Goal: Book appointment/travel/reservation

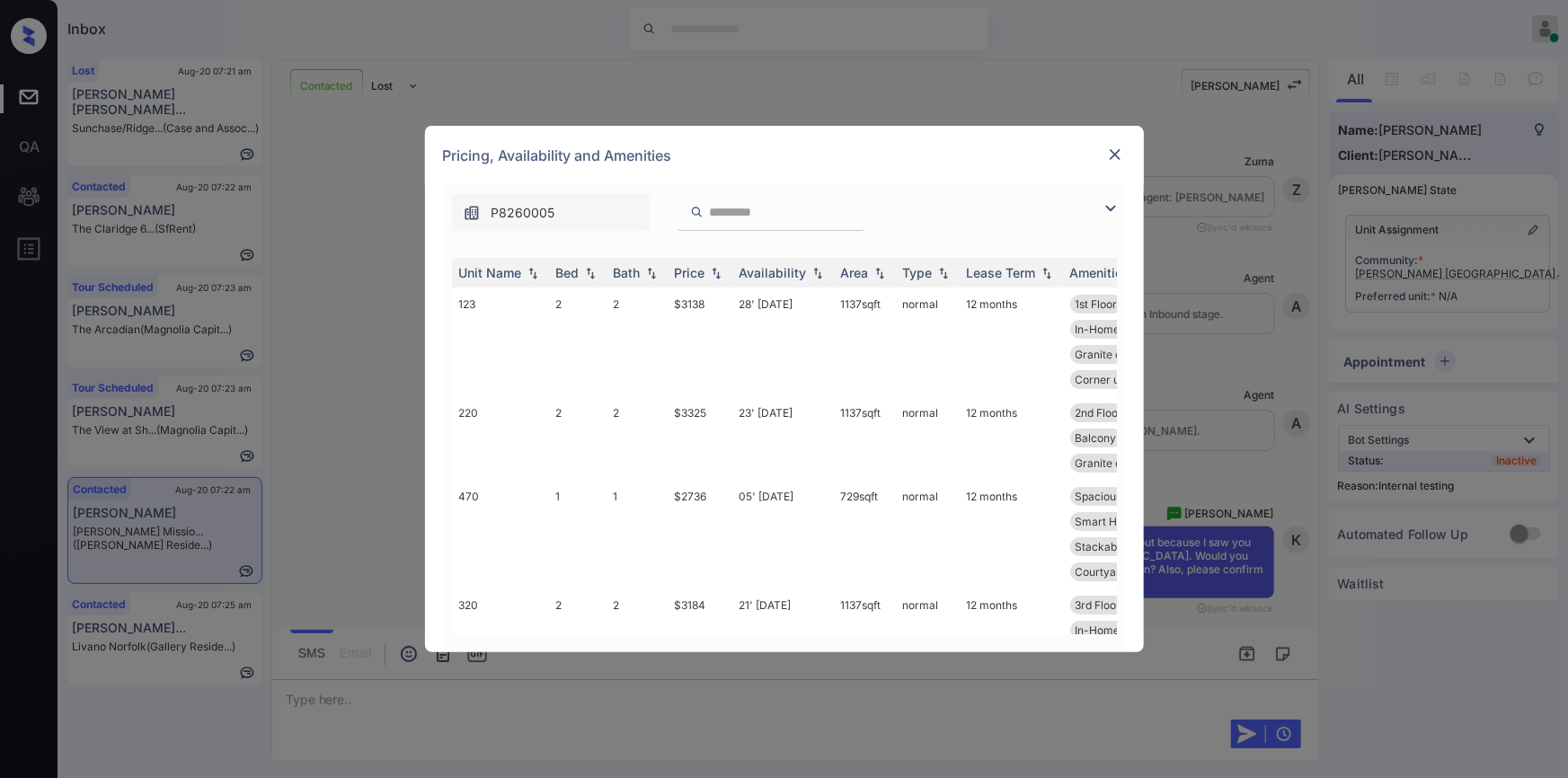
scroll to position [3855, 0]
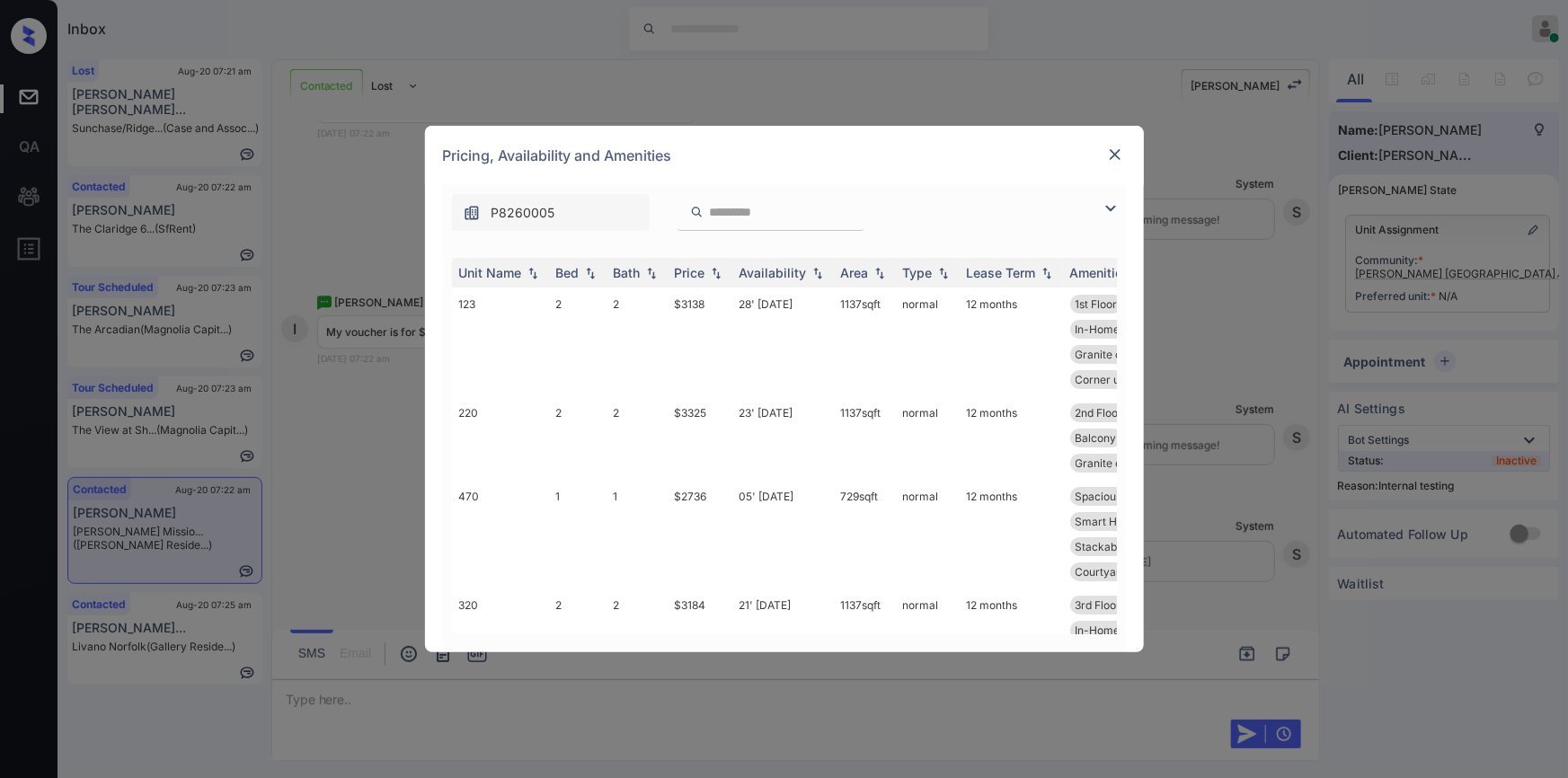
click at [1105, 208] on img at bounding box center [1110, 208] width 21 height 21
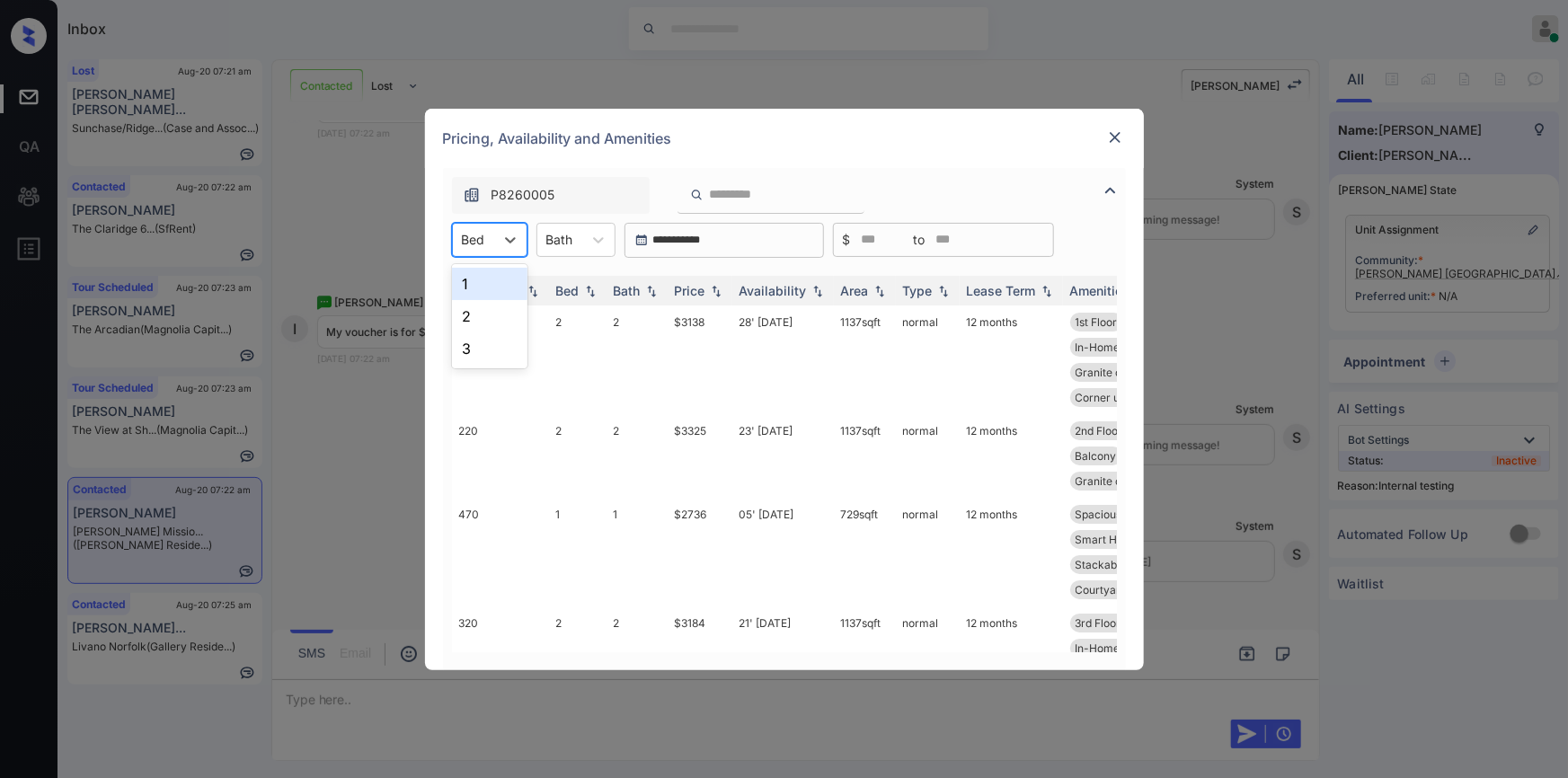
click at [472, 237] on div at bounding box center [473, 240] width 23 height 19
click at [471, 276] on div "1" at bounding box center [489, 283] width 75 height 32
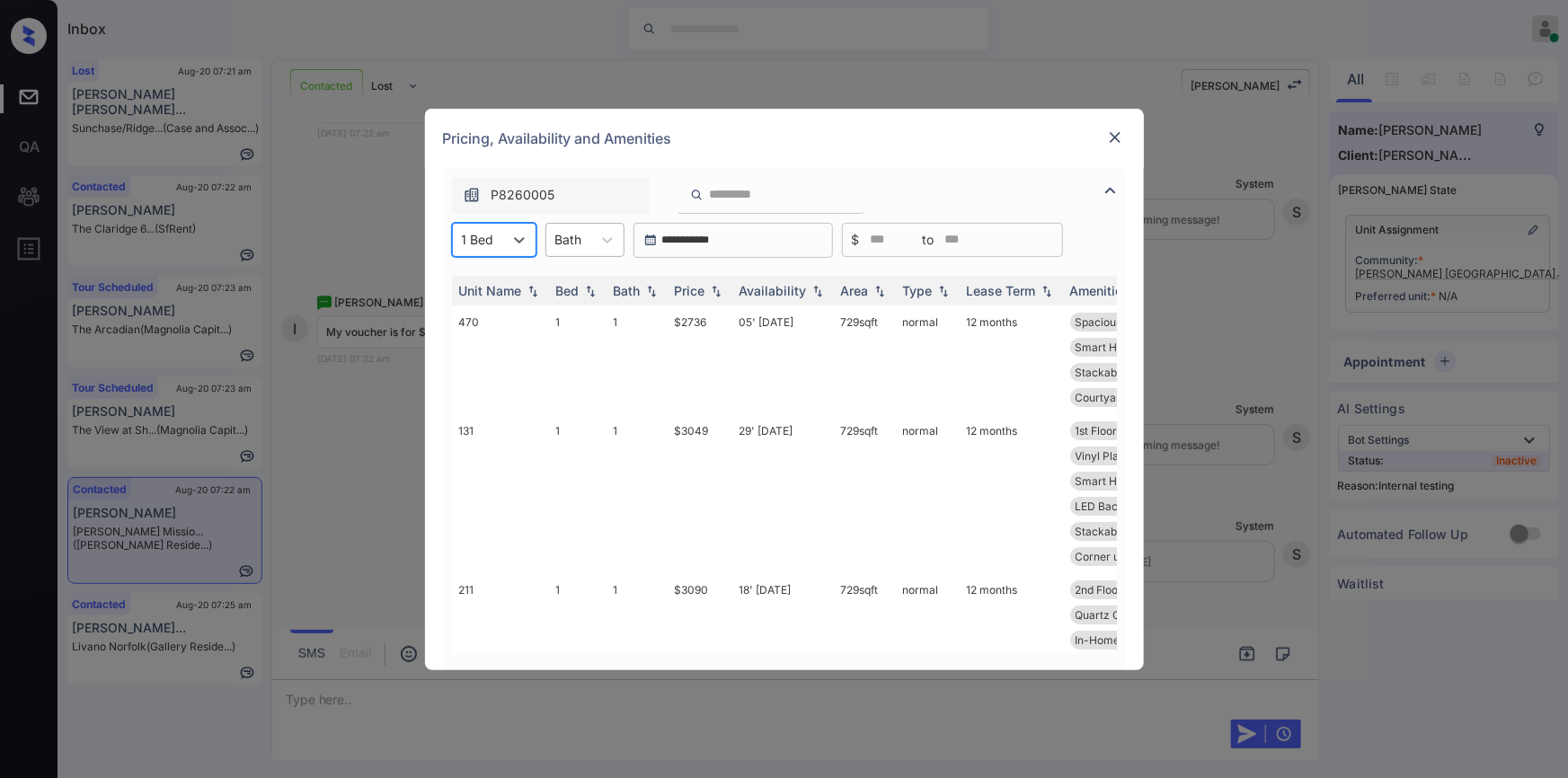
click at [588, 240] on div "Bath" at bounding box center [568, 240] width 45 height 26
click at [589, 290] on div "1" at bounding box center [584, 283] width 79 height 32
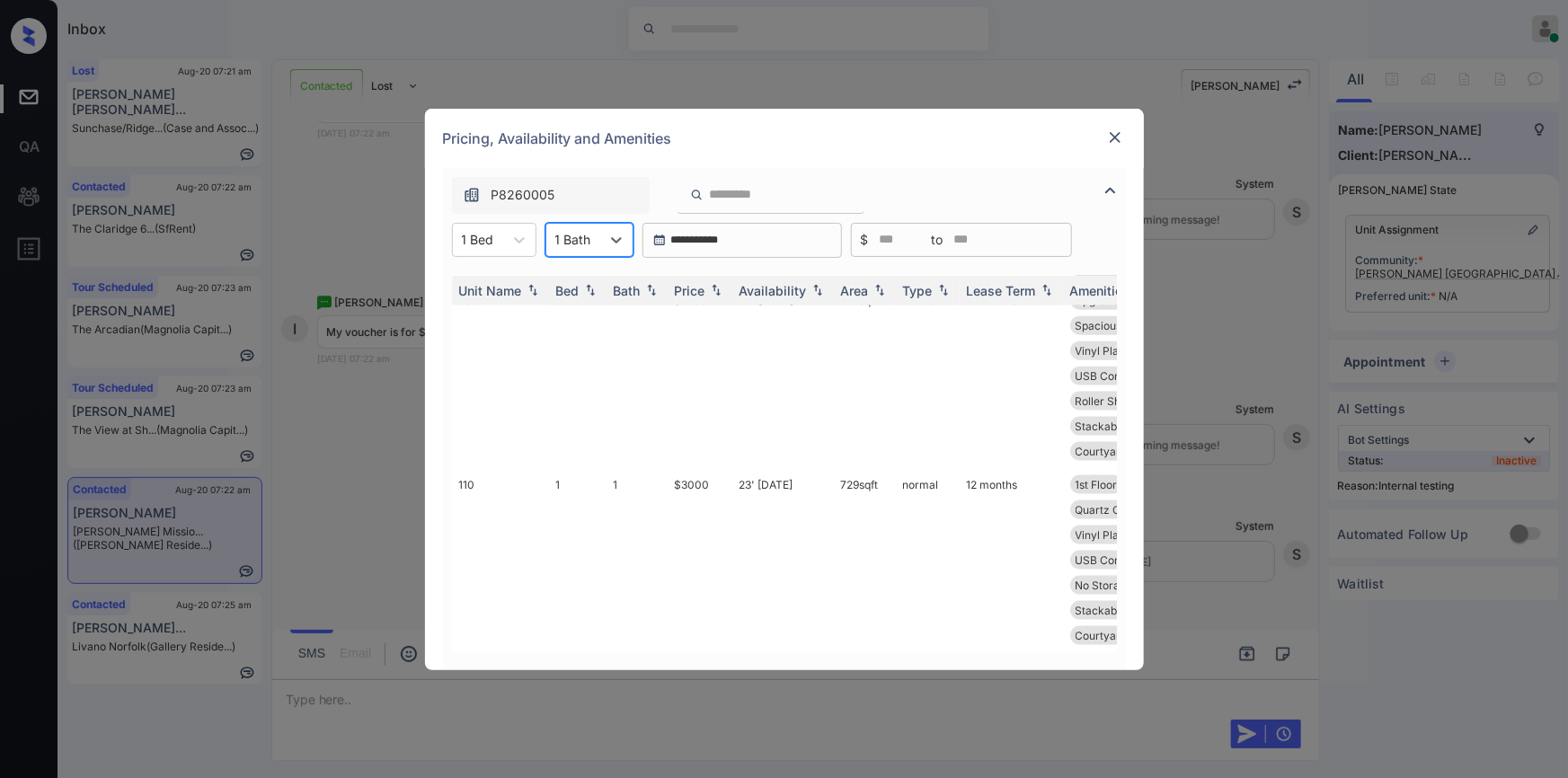
scroll to position [0, 0]
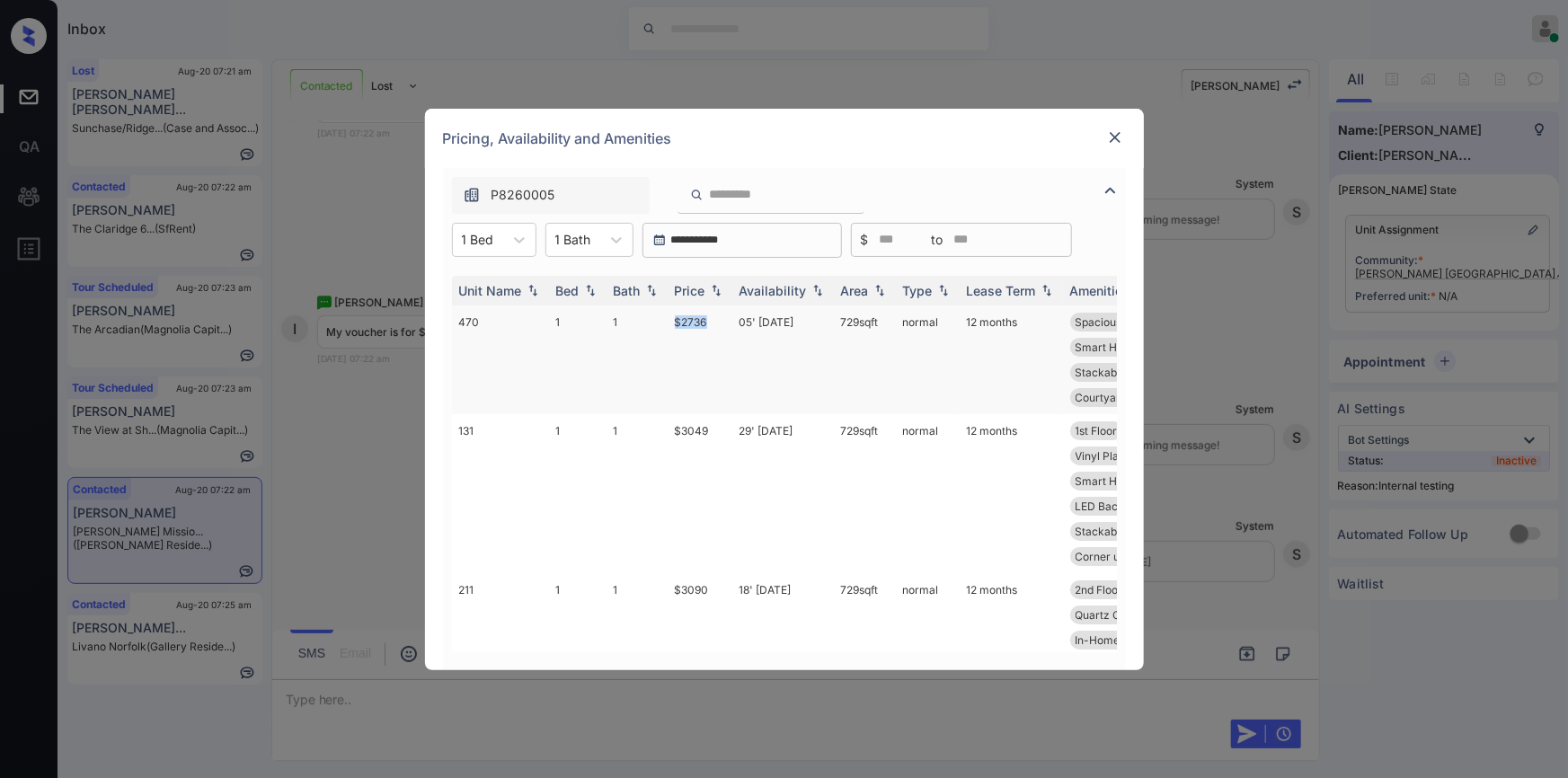
drag, startPoint x: 674, startPoint y: 332, endPoint x: 720, endPoint y: 321, distance: 47.3
click at [720, 321] on td "$2736" at bounding box center [700, 359] width 65 height 109
copy td "$2736"
click at [686, 325] on td "$2736" at bounding box center [700, 359] width 65 height 109
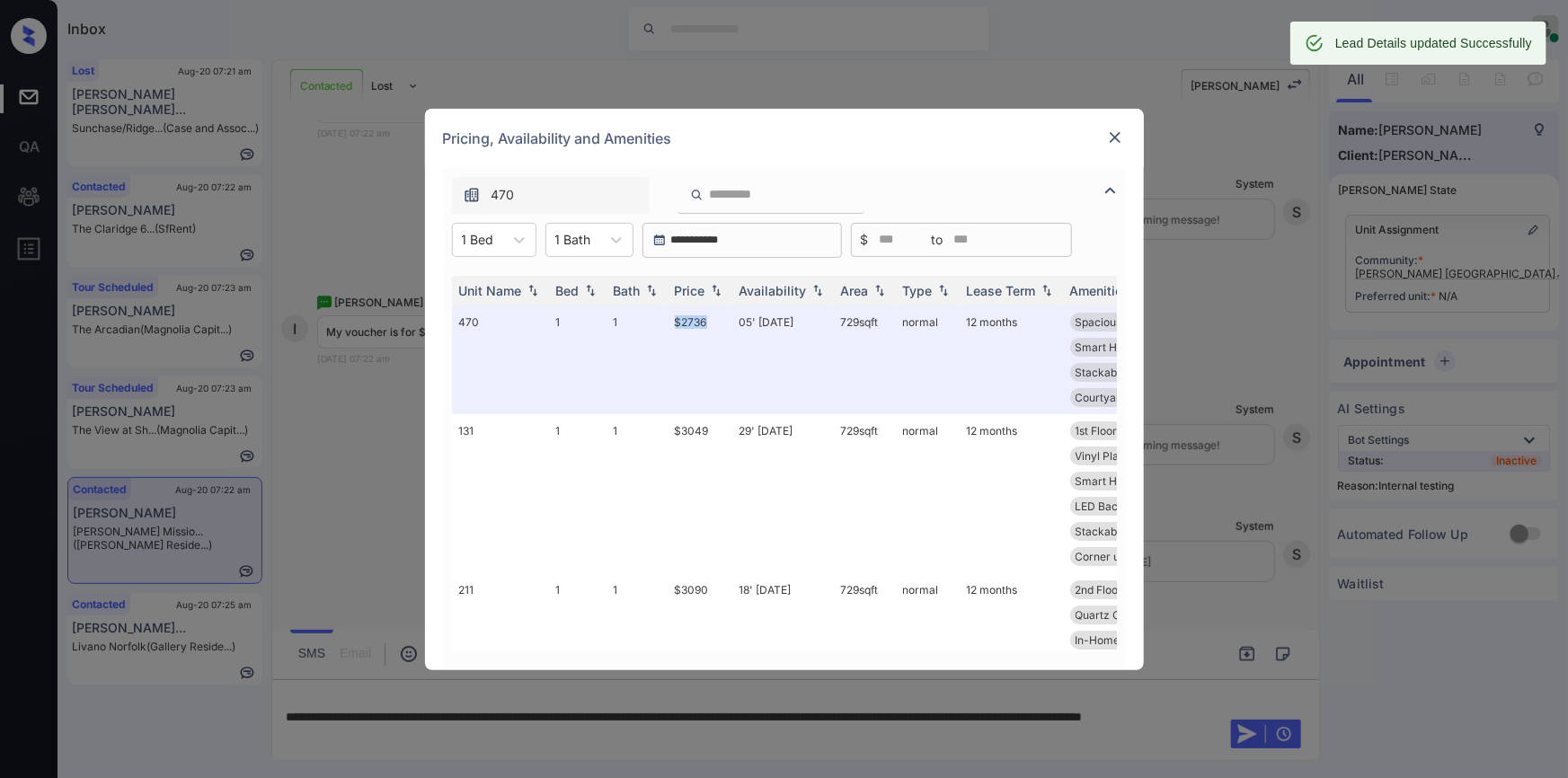
click at [1116, 128] on img at bounding box center [1114, 136] width 18 height 18
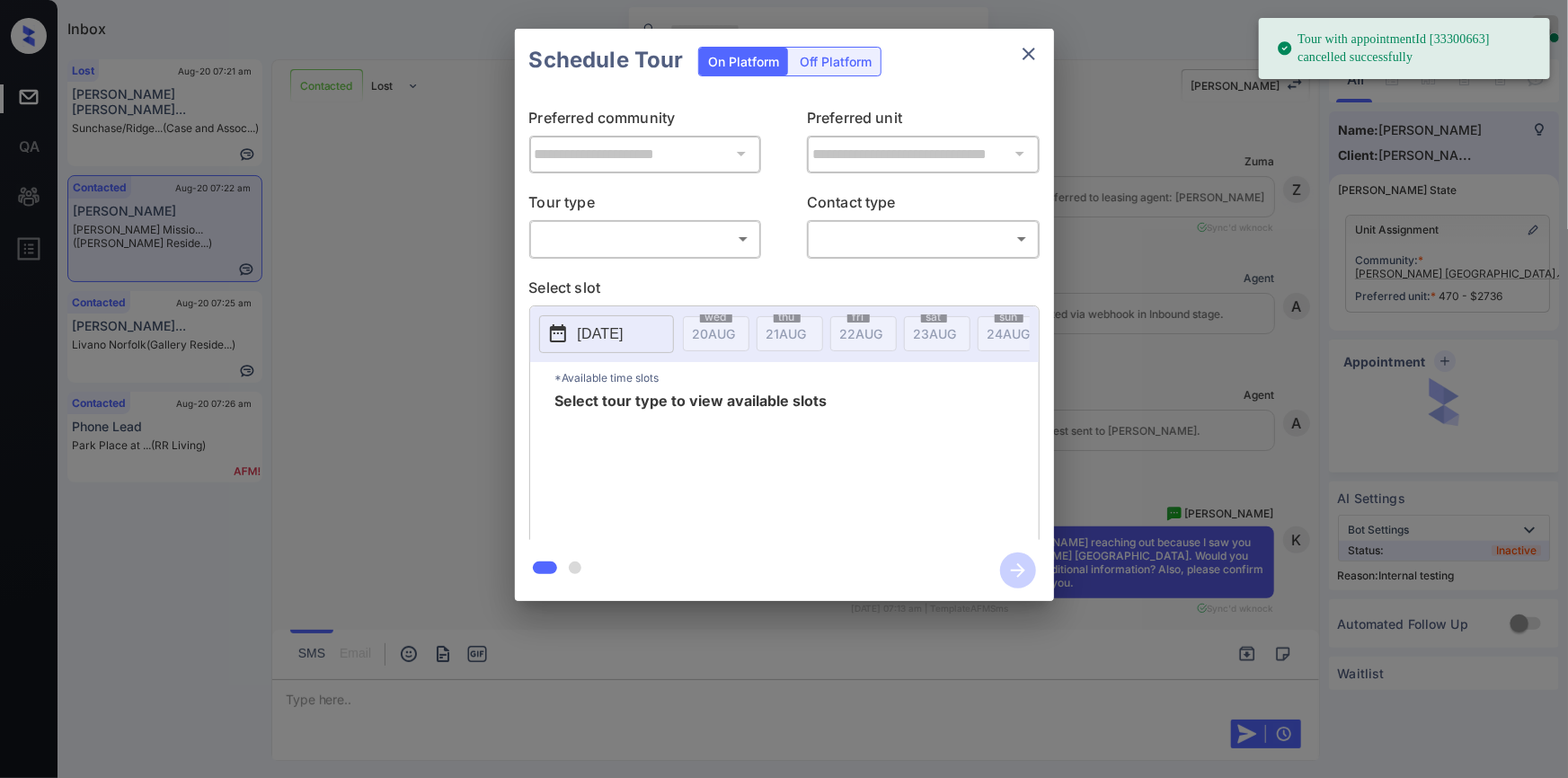
scroll to position [4092, 0]
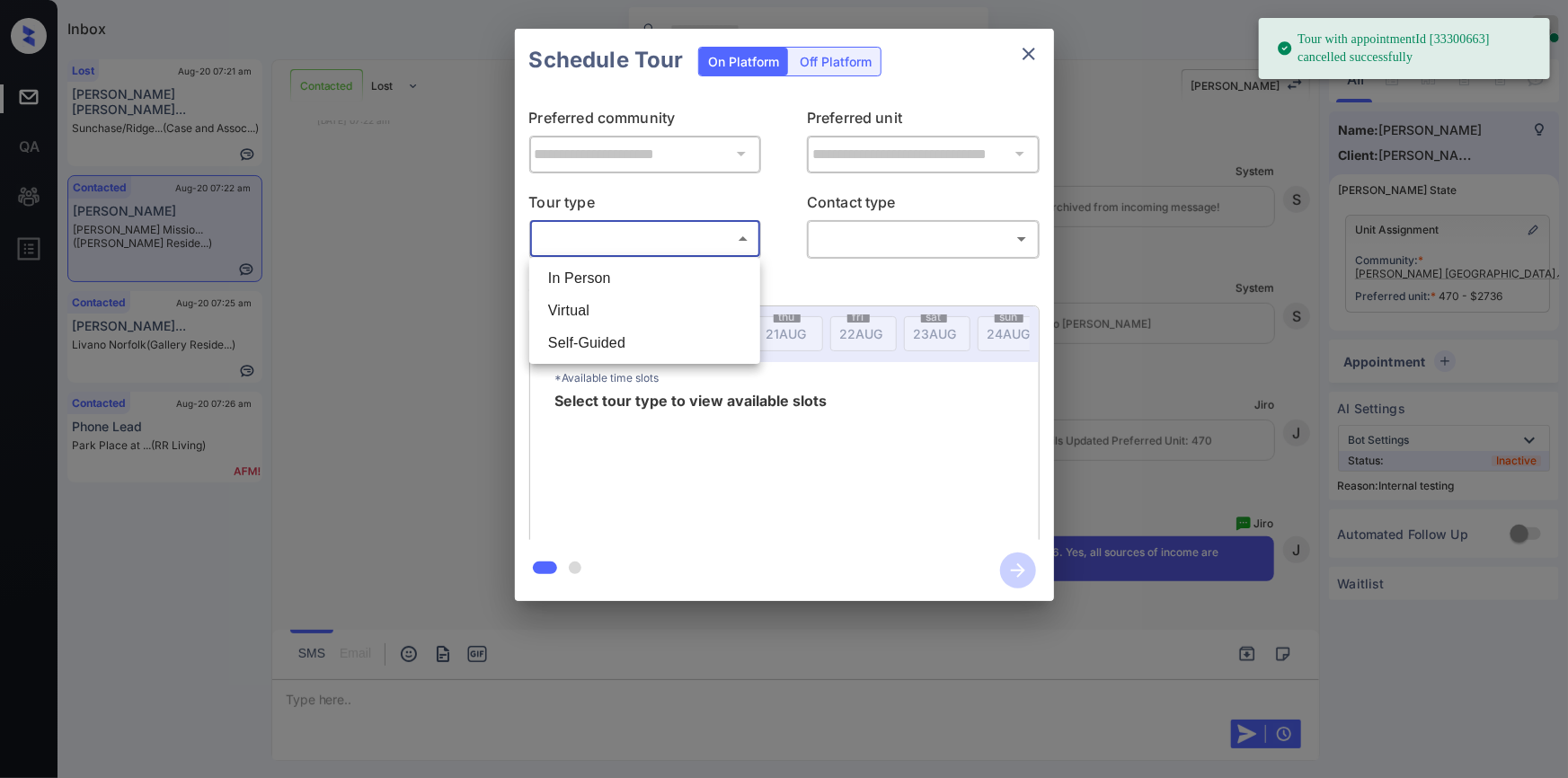
click at [623, 243] on body "Tour with appointmentId [33300663] cancelled successfully Inbox Jiro Alonzo Onl…" at bounding box center [784, 389] width 1568 height 778
click at [608, 286] on li "In Person" at bounding box center [644, 279] width 222 height 32
type input "********"
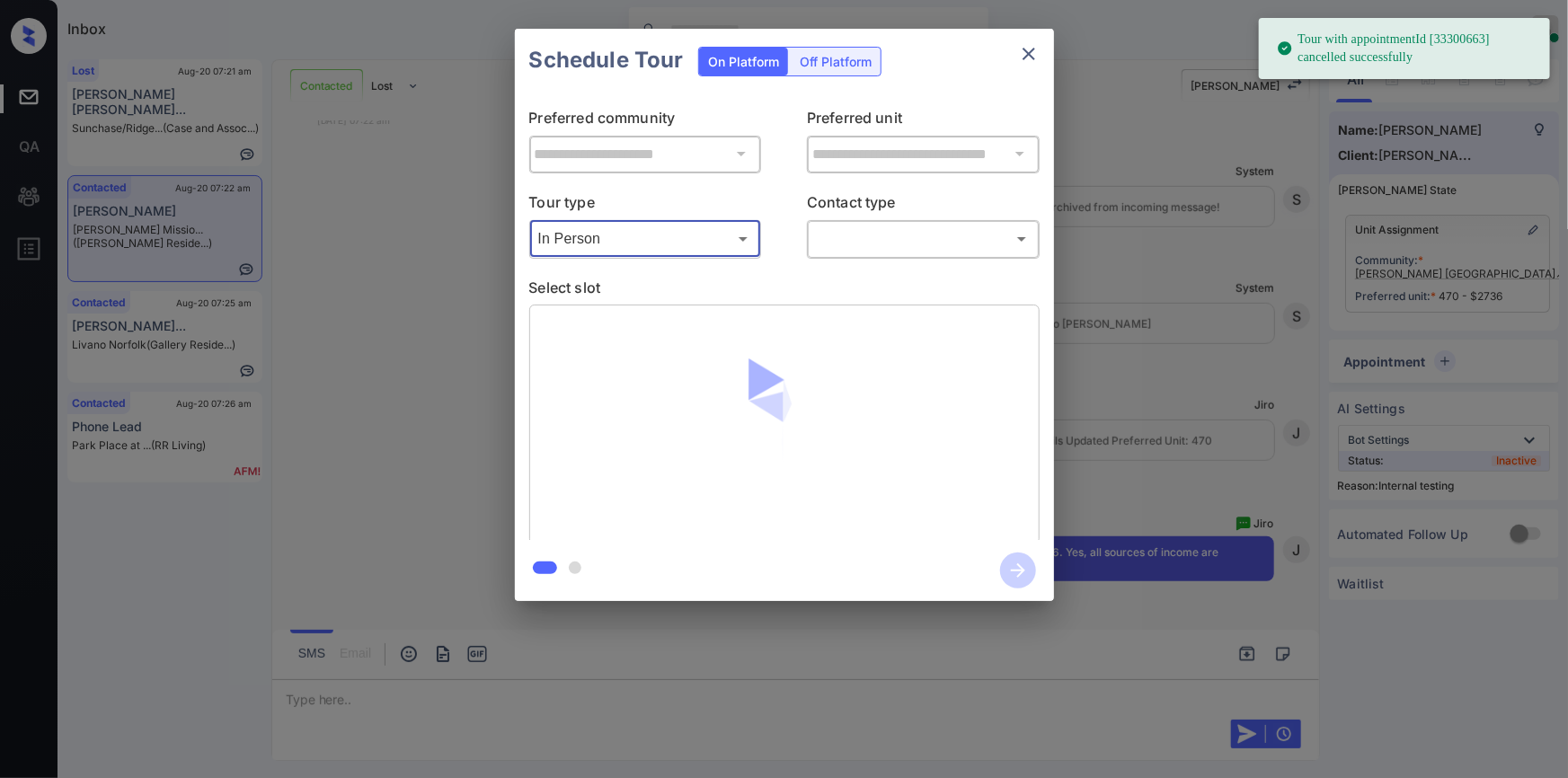
click at [882, 236] on body "Tour with appointmentId [33300663] cancelled successfully Inbox Jiro Alonzo Onl…" at bounding box center [784, 389] width 1568 height 778
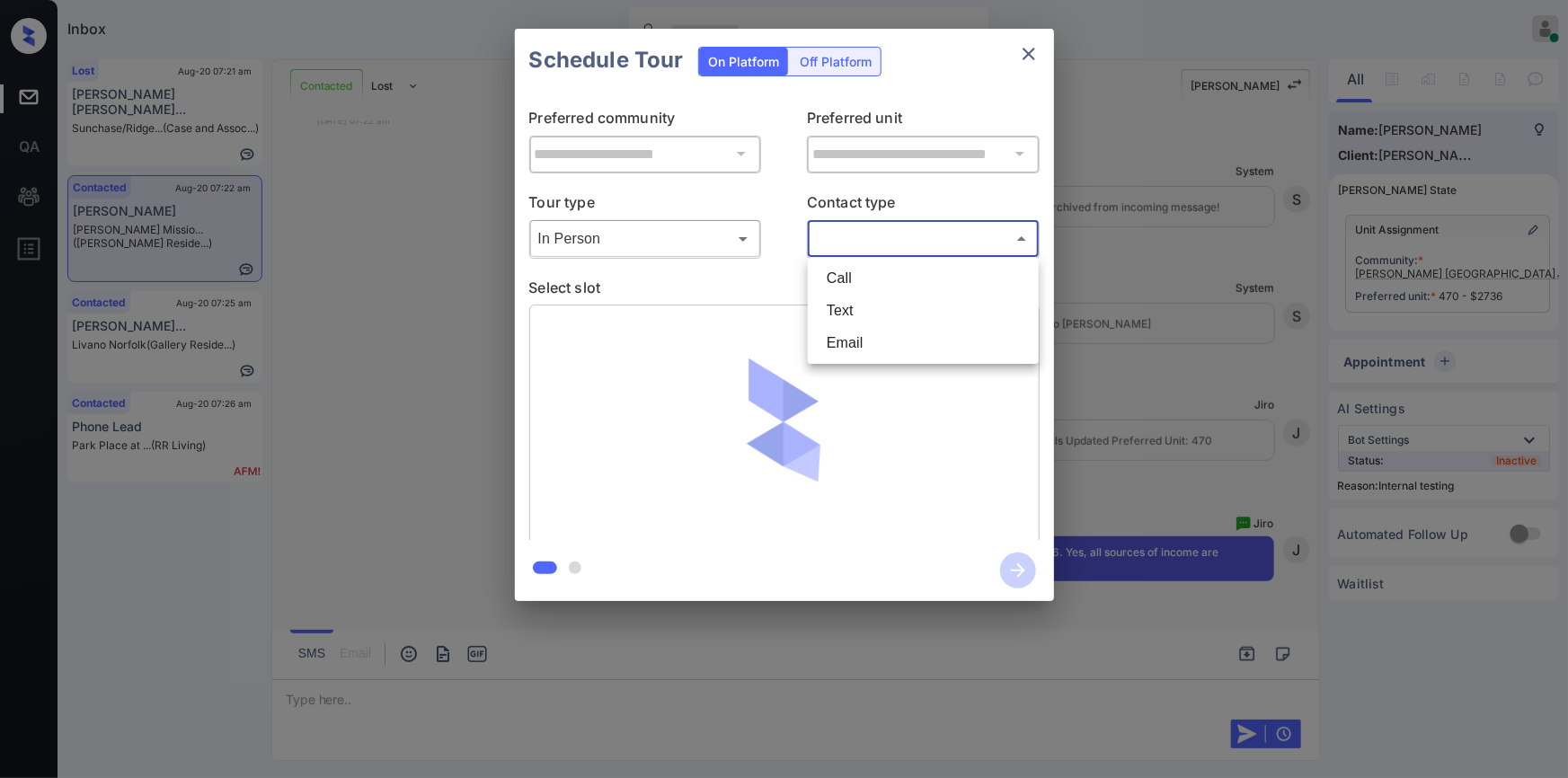
click at [851, 331] on li "Email" at bounding box center [923, 343] width 222 height 32
type input "*****"
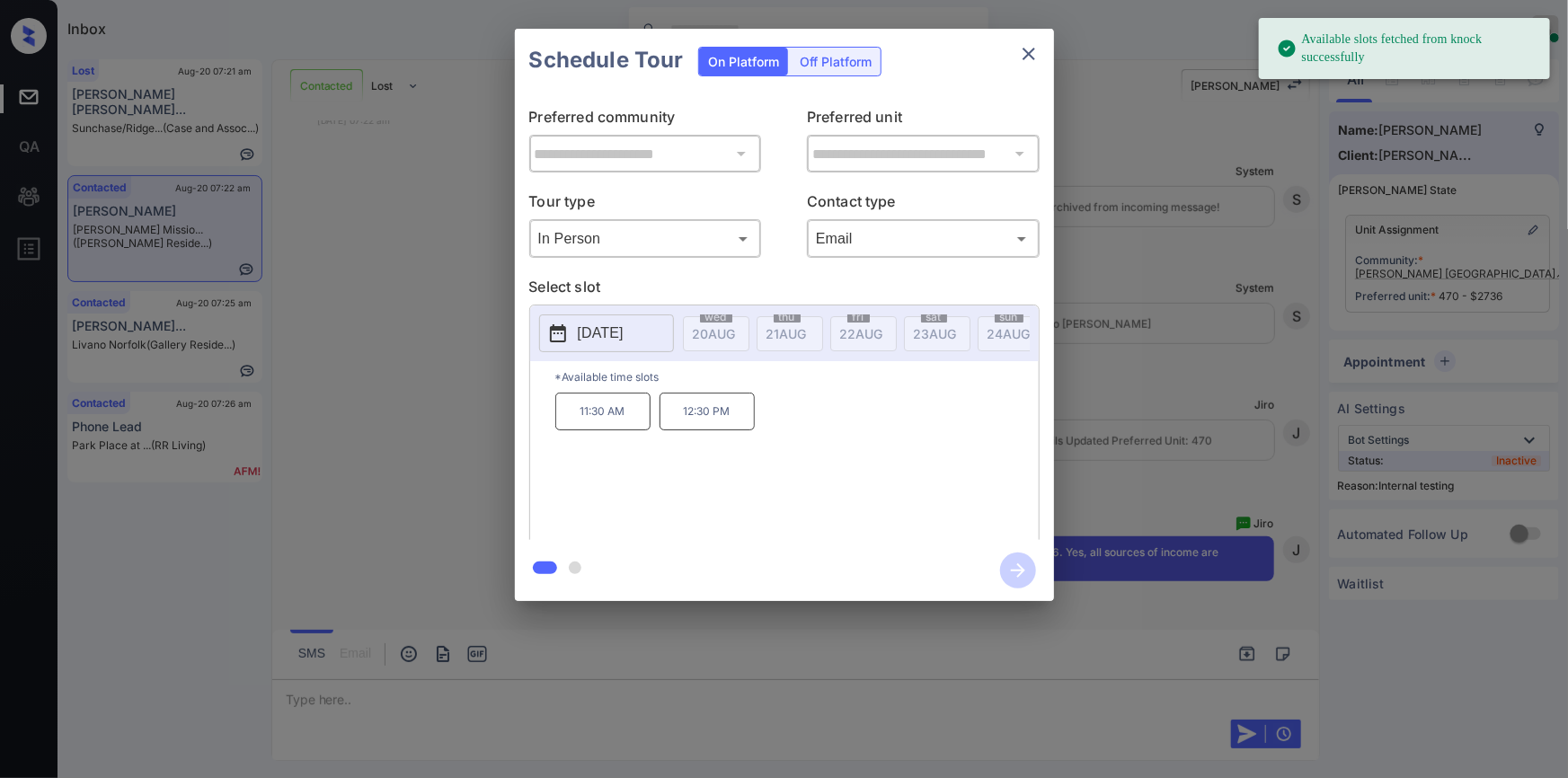
click at [414, 414] on div "**********" at bounding box center [784, 315] width 1568 height 629
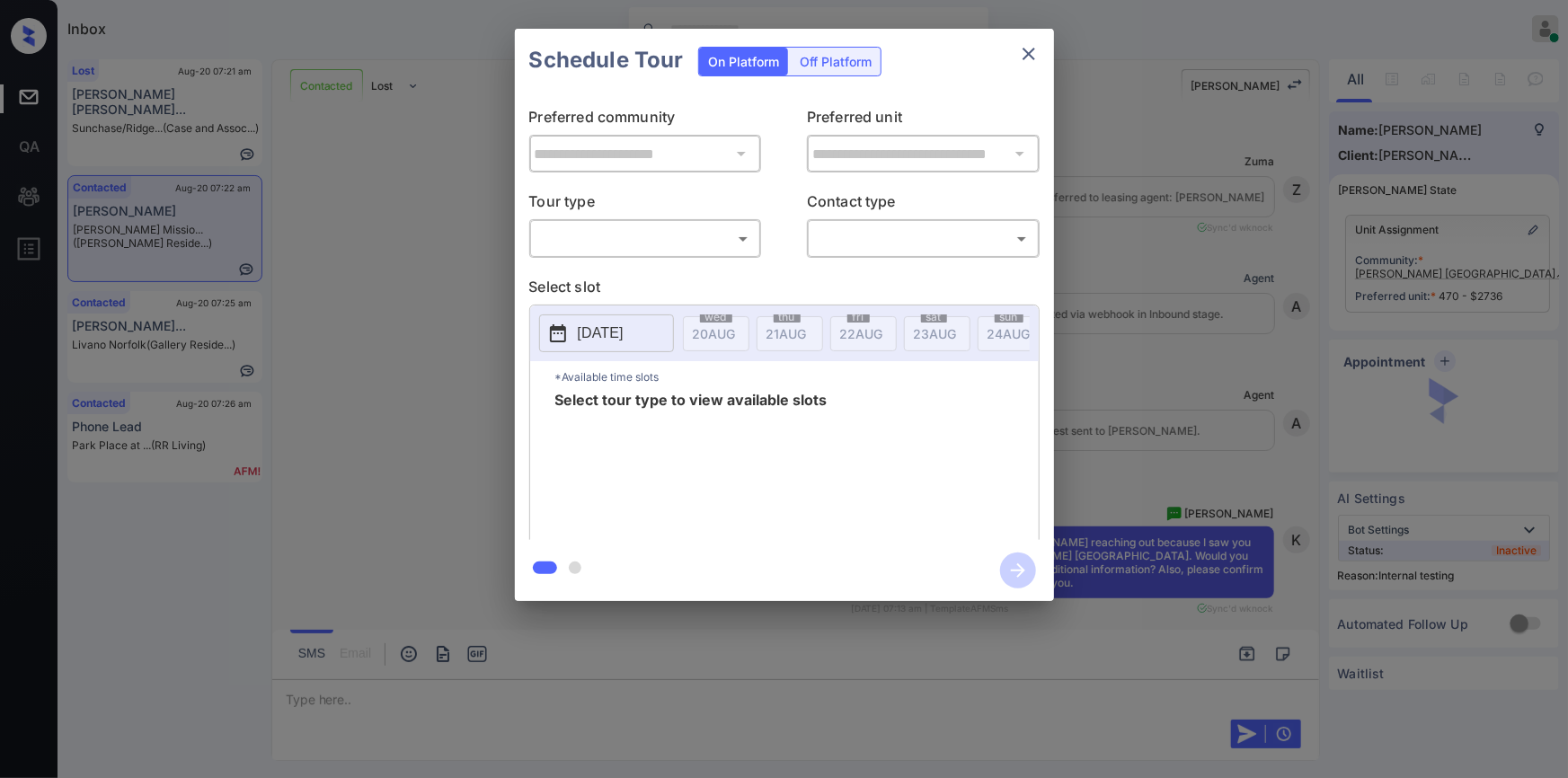
scroll to position [4092, 0]
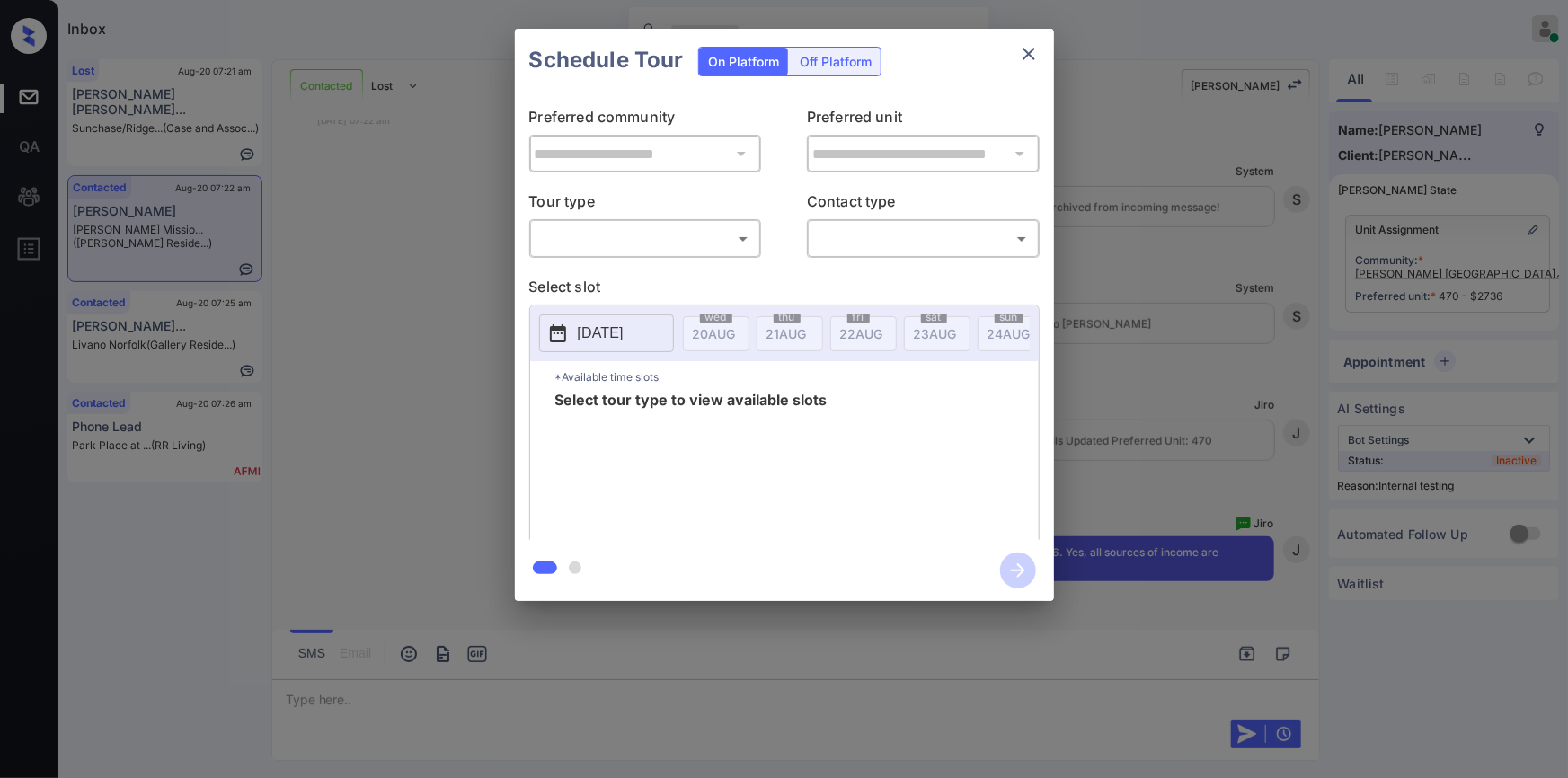
click at [579, 237] on body "Inbox Jiro Alonzo Online Set yourself offline Set yourself on break Profile Swi…" at bounding box center [784, 389] width 1568 height 778
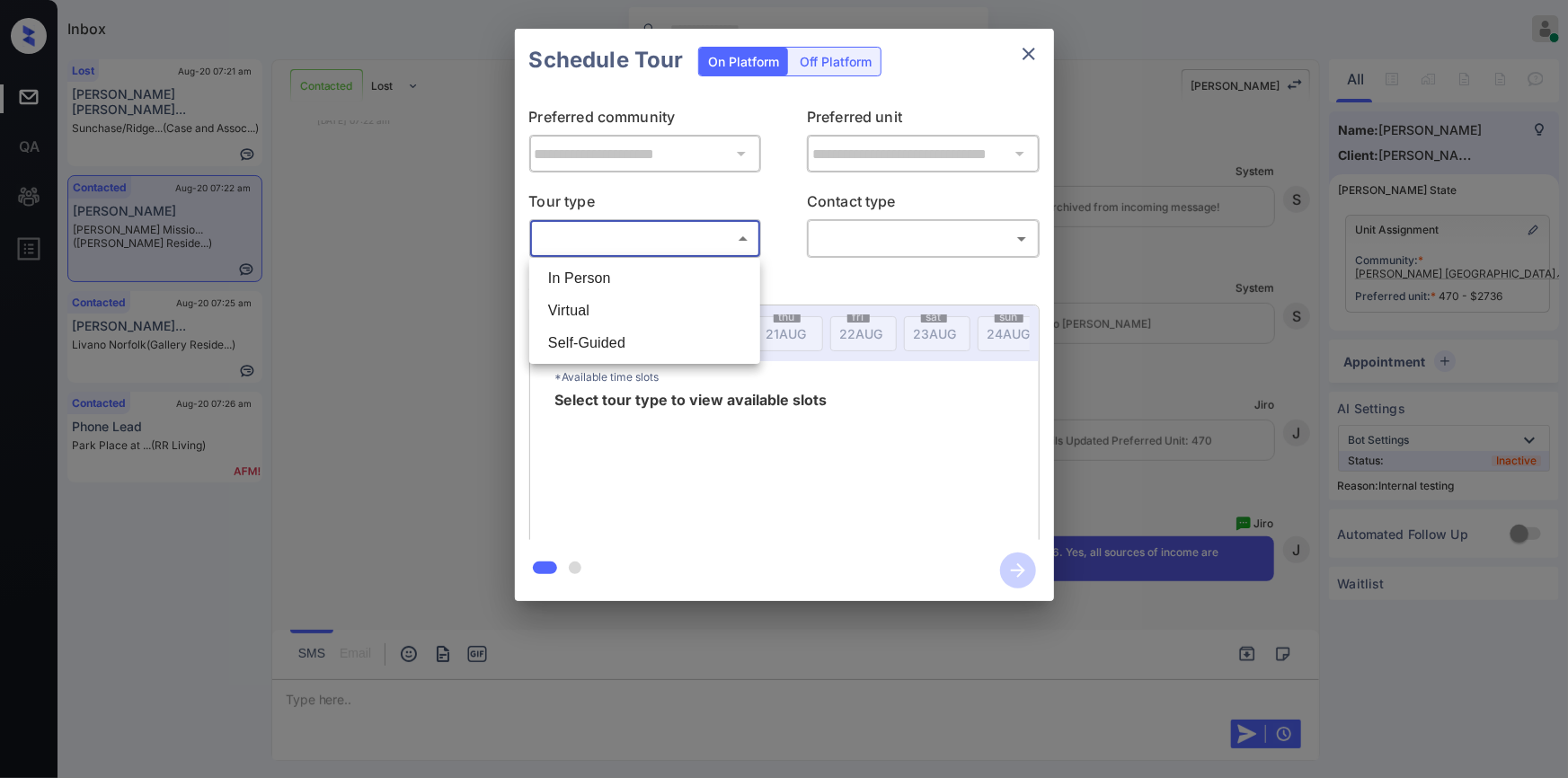
drag, startPoint x: 569, startPoint y: 277, endPoint x: 825, endPoint y: 278, distance: 256.0
click at [590, 279] on li "In Person" at bounding box center [644, 279] width 222 height 32
type input "********"
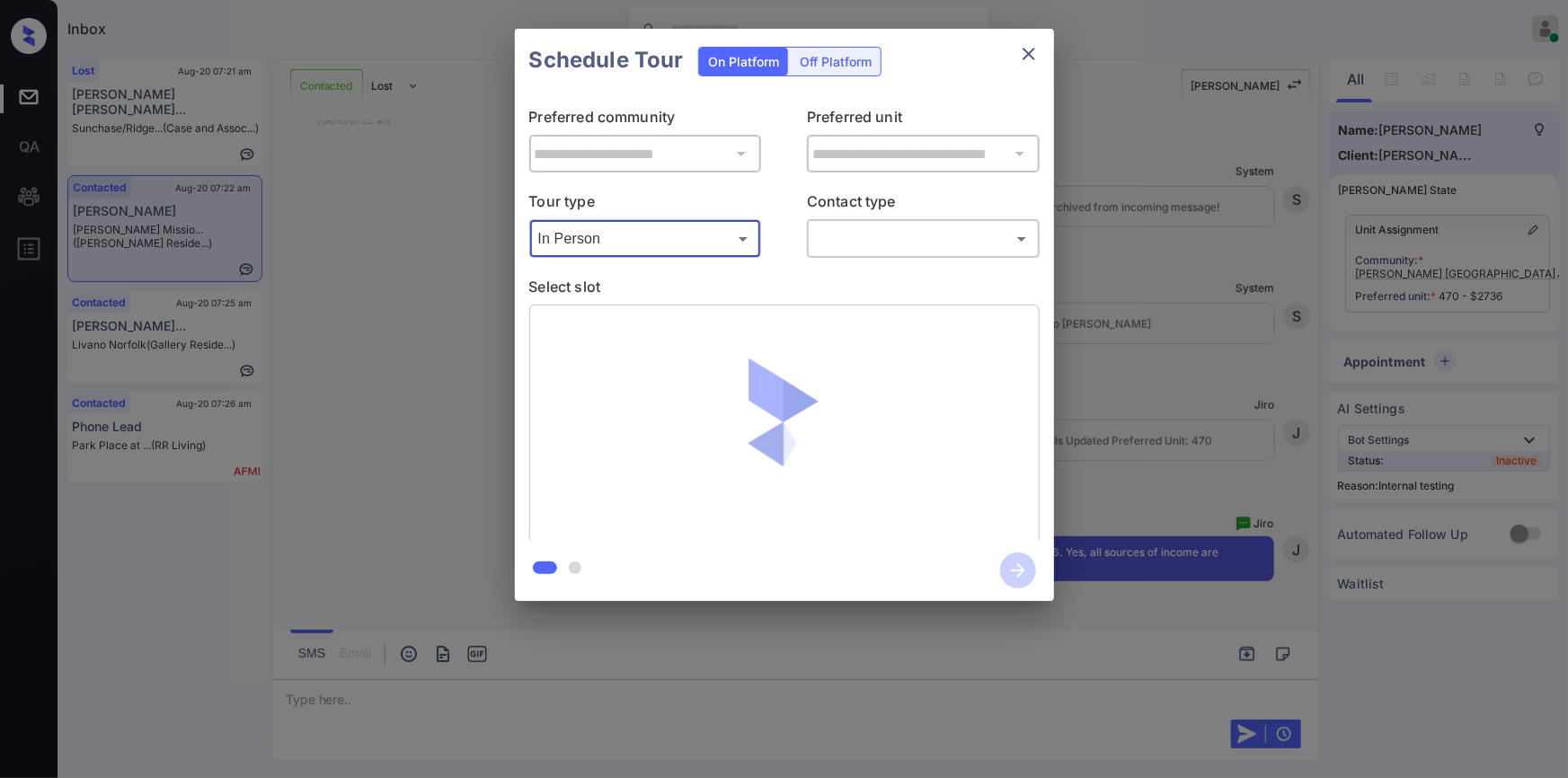
click at [869, 236] on body "Inbox Jiro Alonzo Online Set yourself offline Set yourself on break Profile Swi…" at bounding box center [784, 389] width 1568 height 778
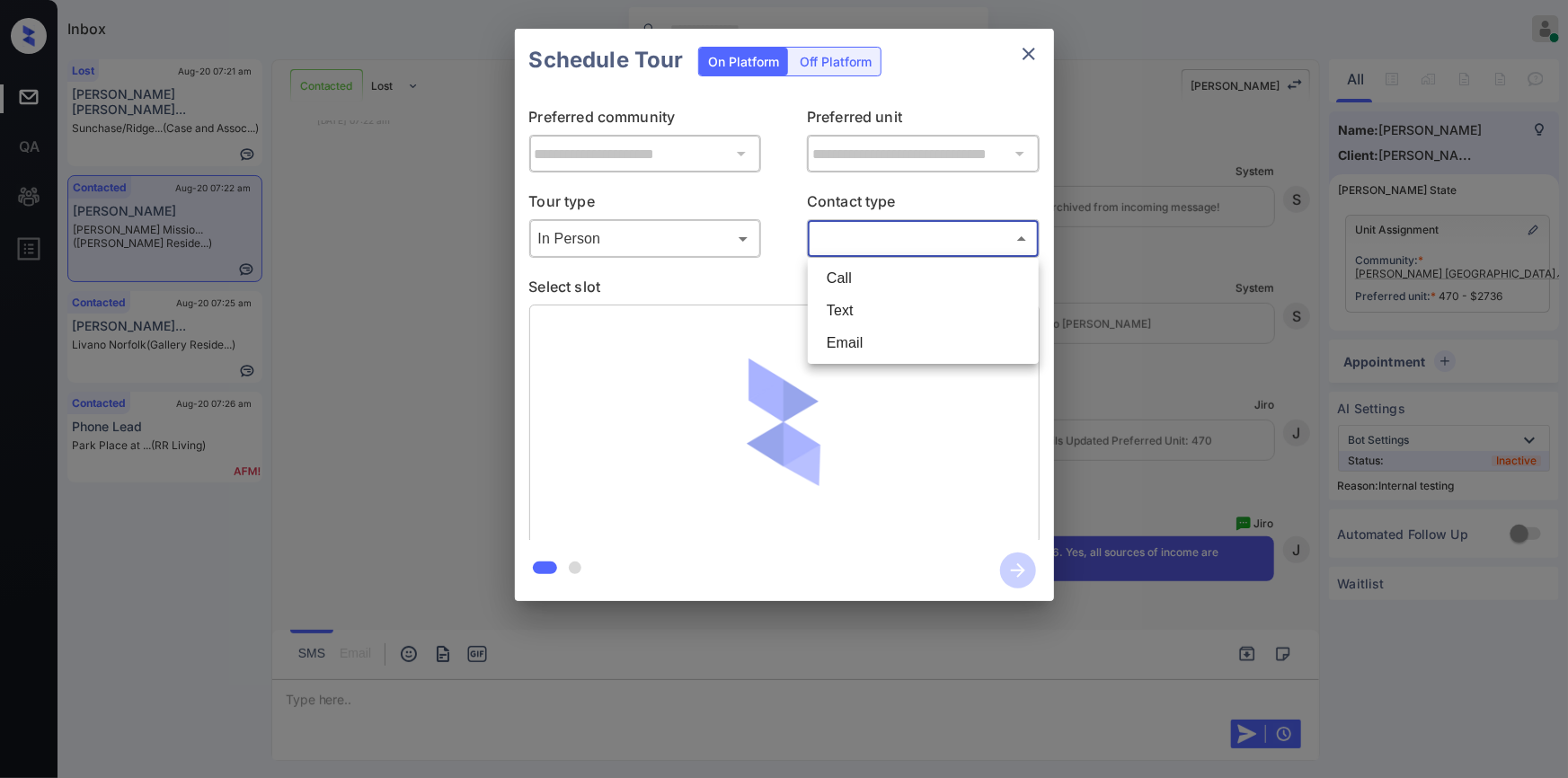
click at [849, 312] on li "Text" at bounding box center [923, 310] width 222 height 32
type input "****"
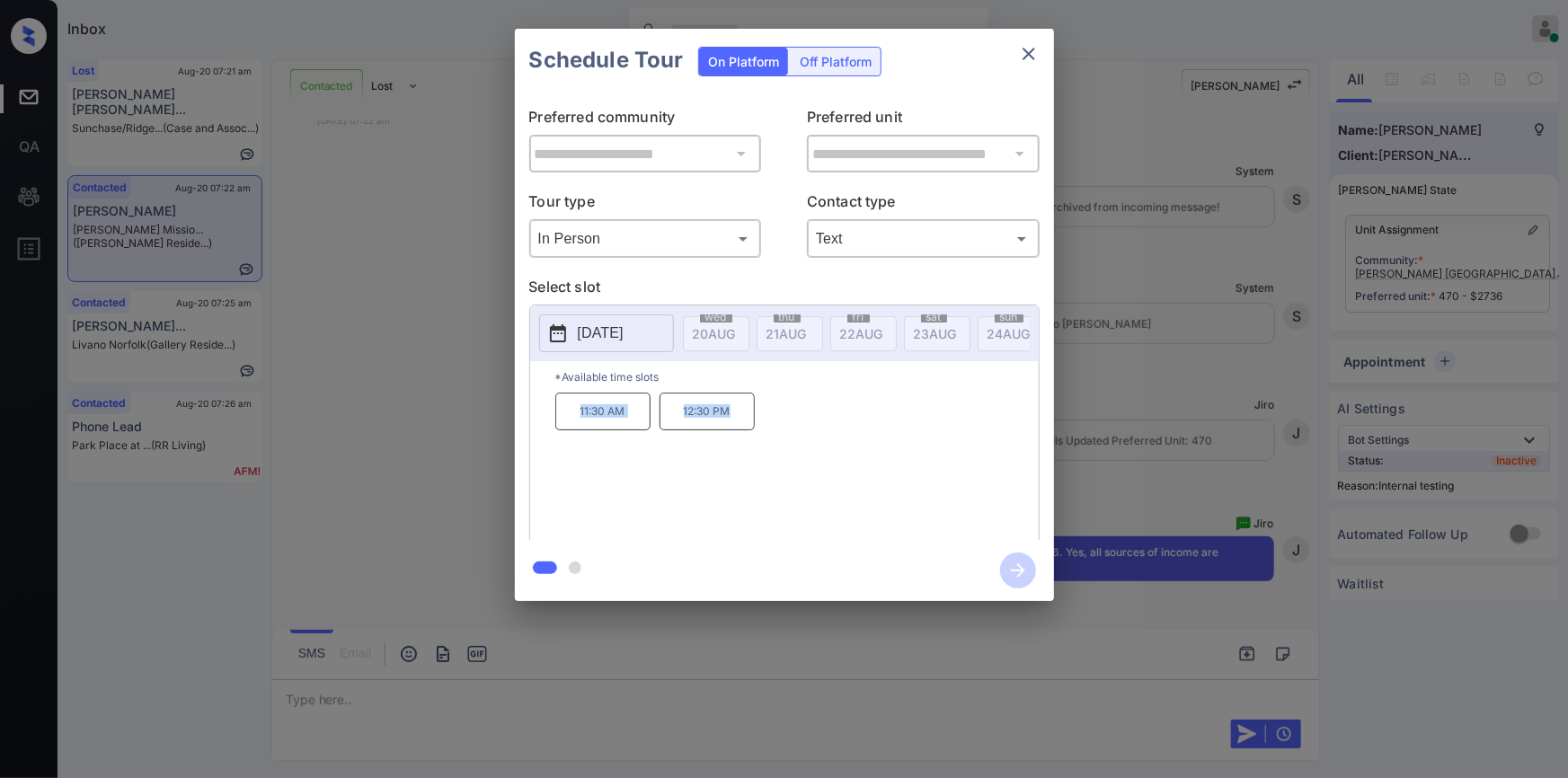
drag, startPoint x: 653, startPoint y: 418, endPoint x: 745, endPoint y: 412, distance: 92.2
click at [745, 412] on div "*Available time slots 11:30 AM 12:30 PM" at bounding box center [784, 453] width 509 height 184
copy div "11:30 AM 12:30 PM"
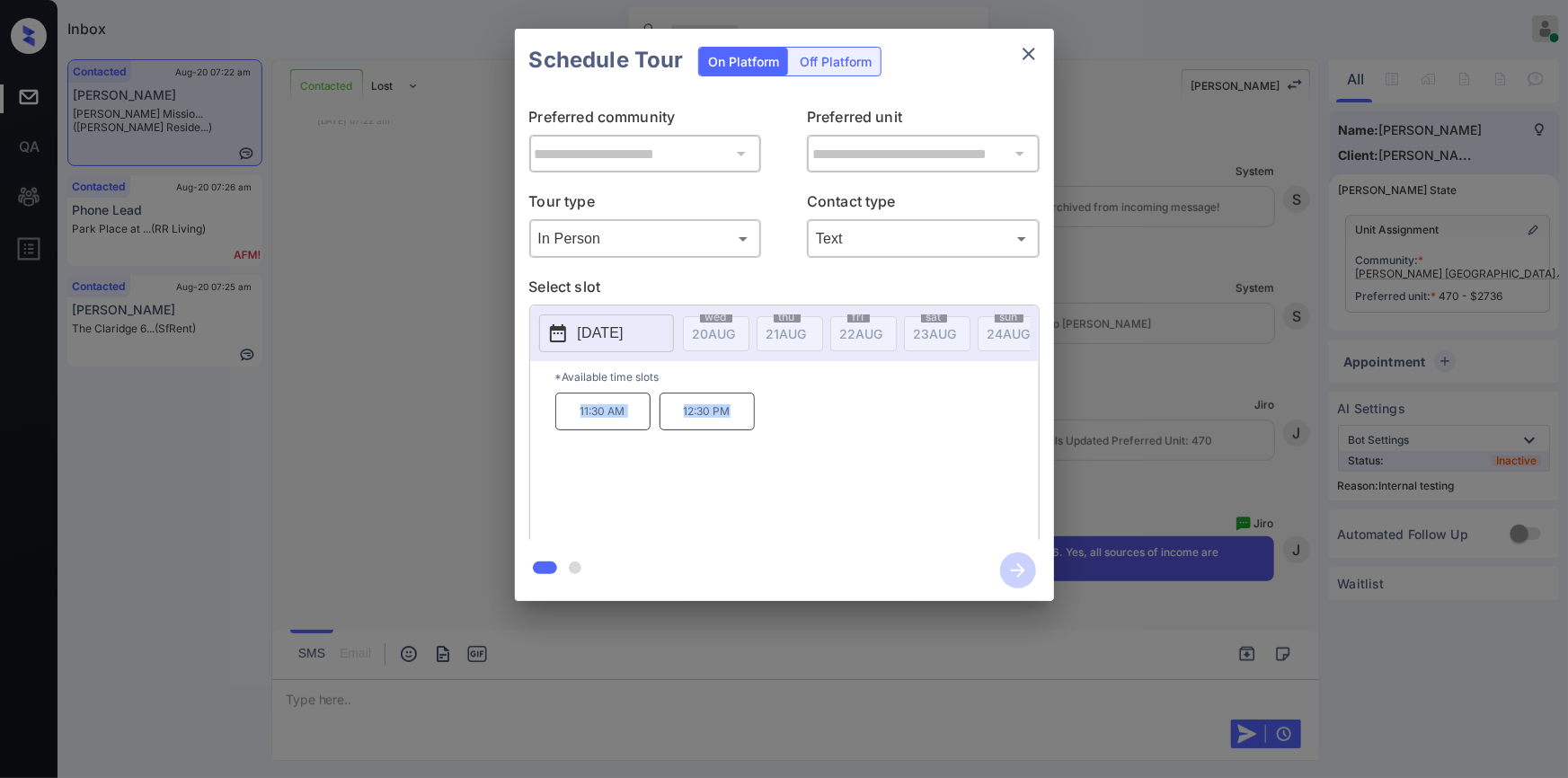
click at [372, 439] on div "**********" at bounding box center [784, 315] width 1568 height 629
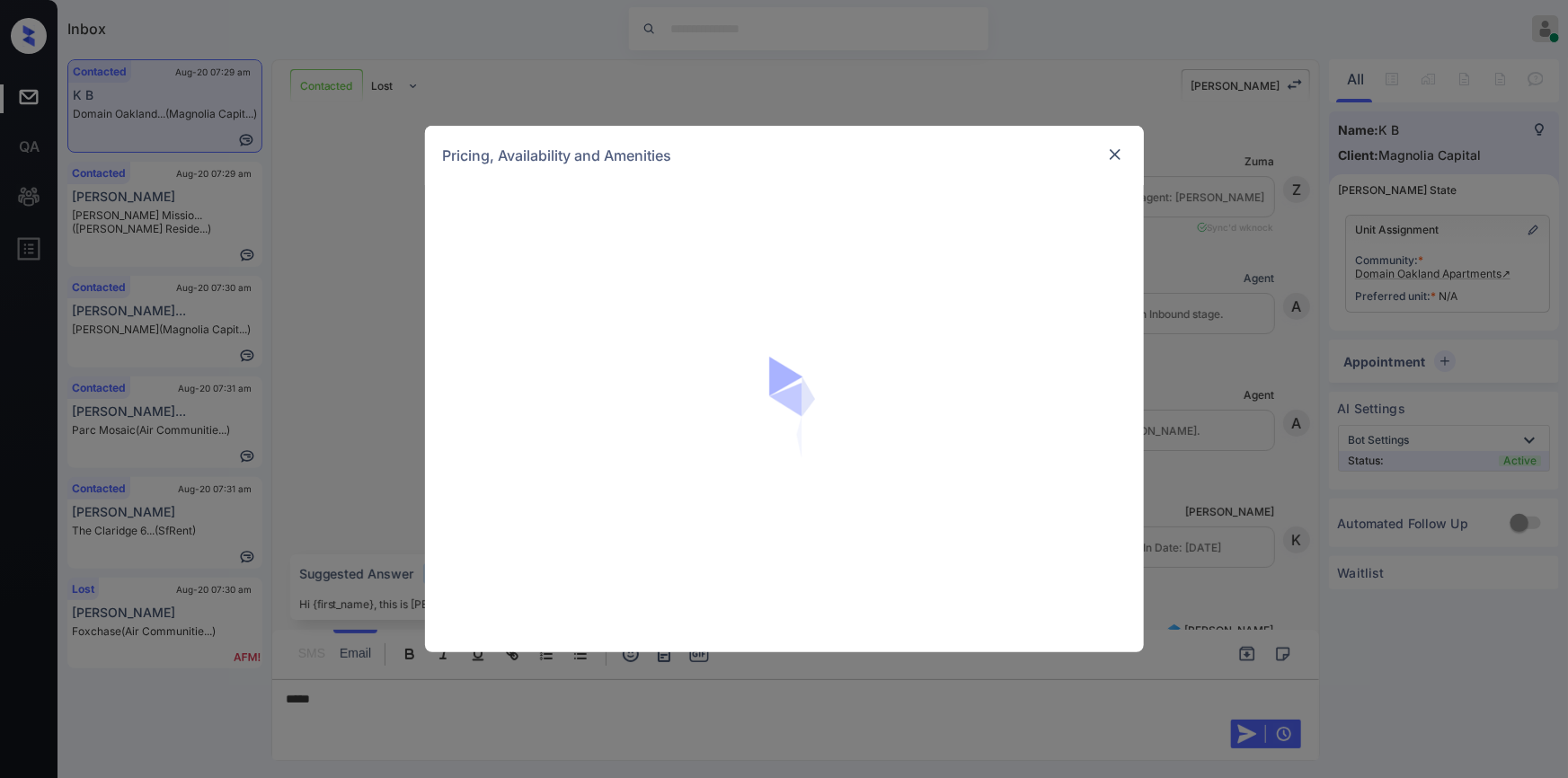
scroll to position [987, 0]
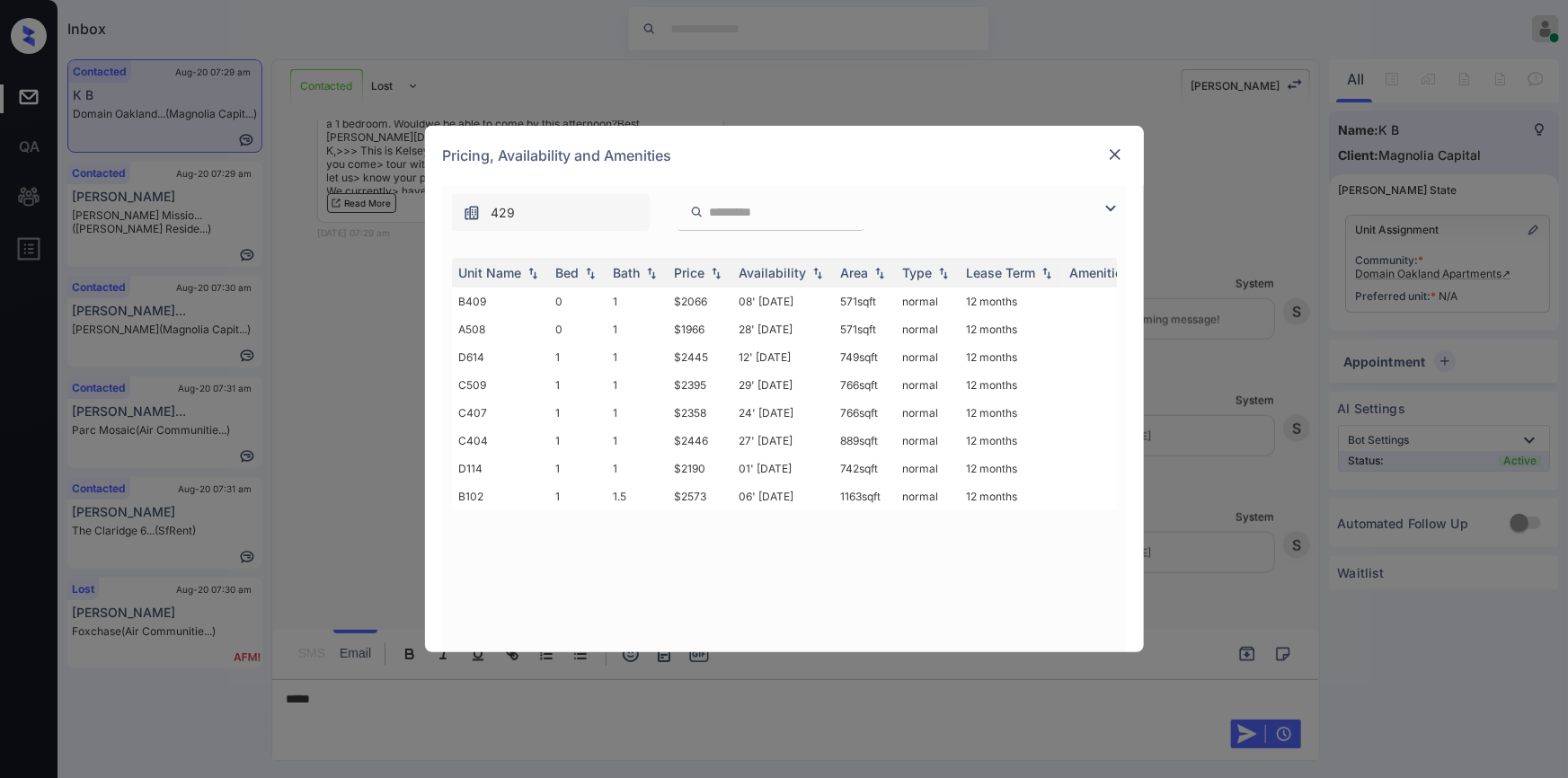
click at [1109, 201] on img at bounding box center [1110, 208] width 21 height 21
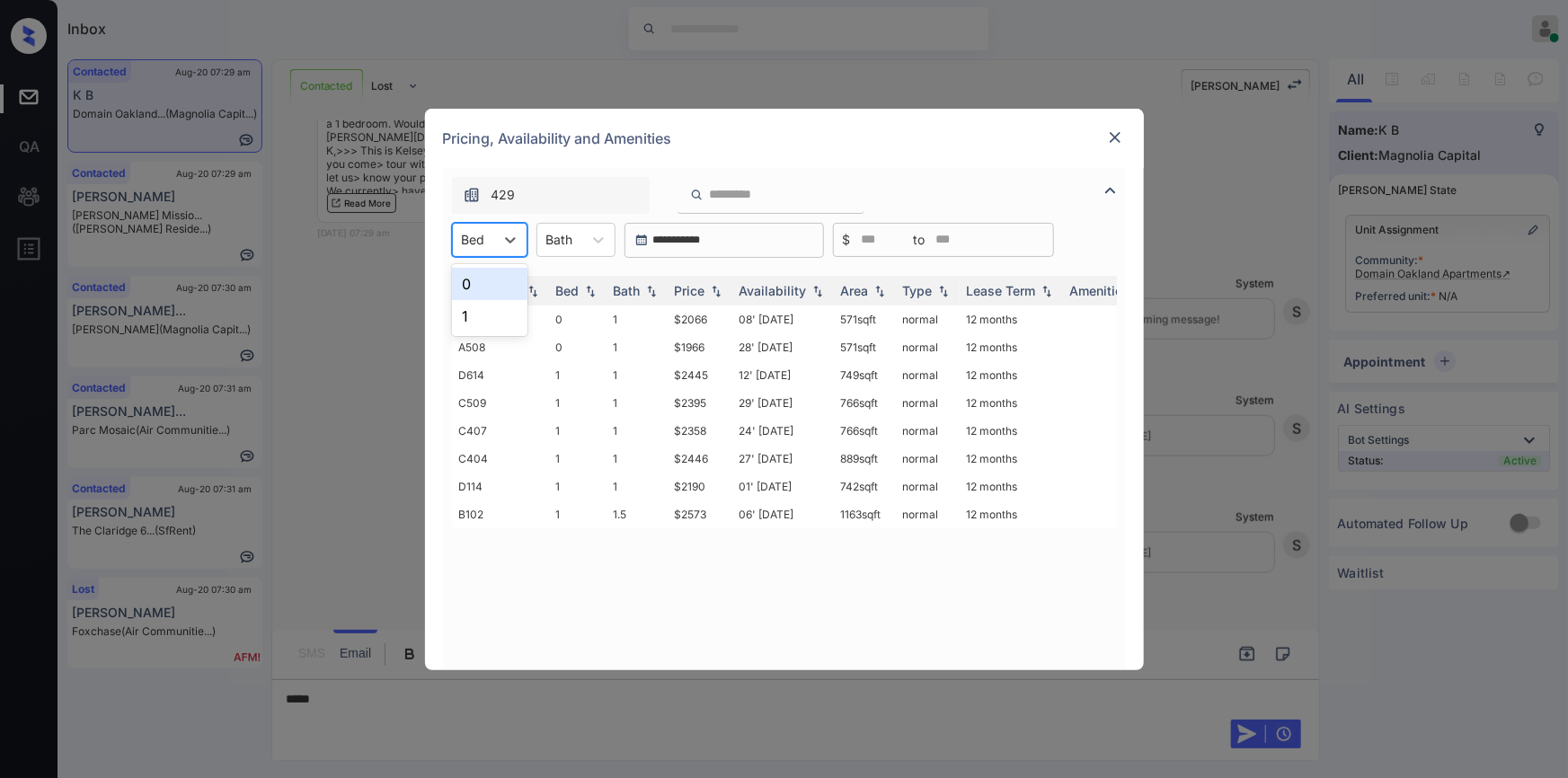
click at [486, 232] on div "Bed" at bounding box center [473, 240] width 42 height 26
click at [469, 309] on div "1" at bounding box center [489, 316] width 75 height 32
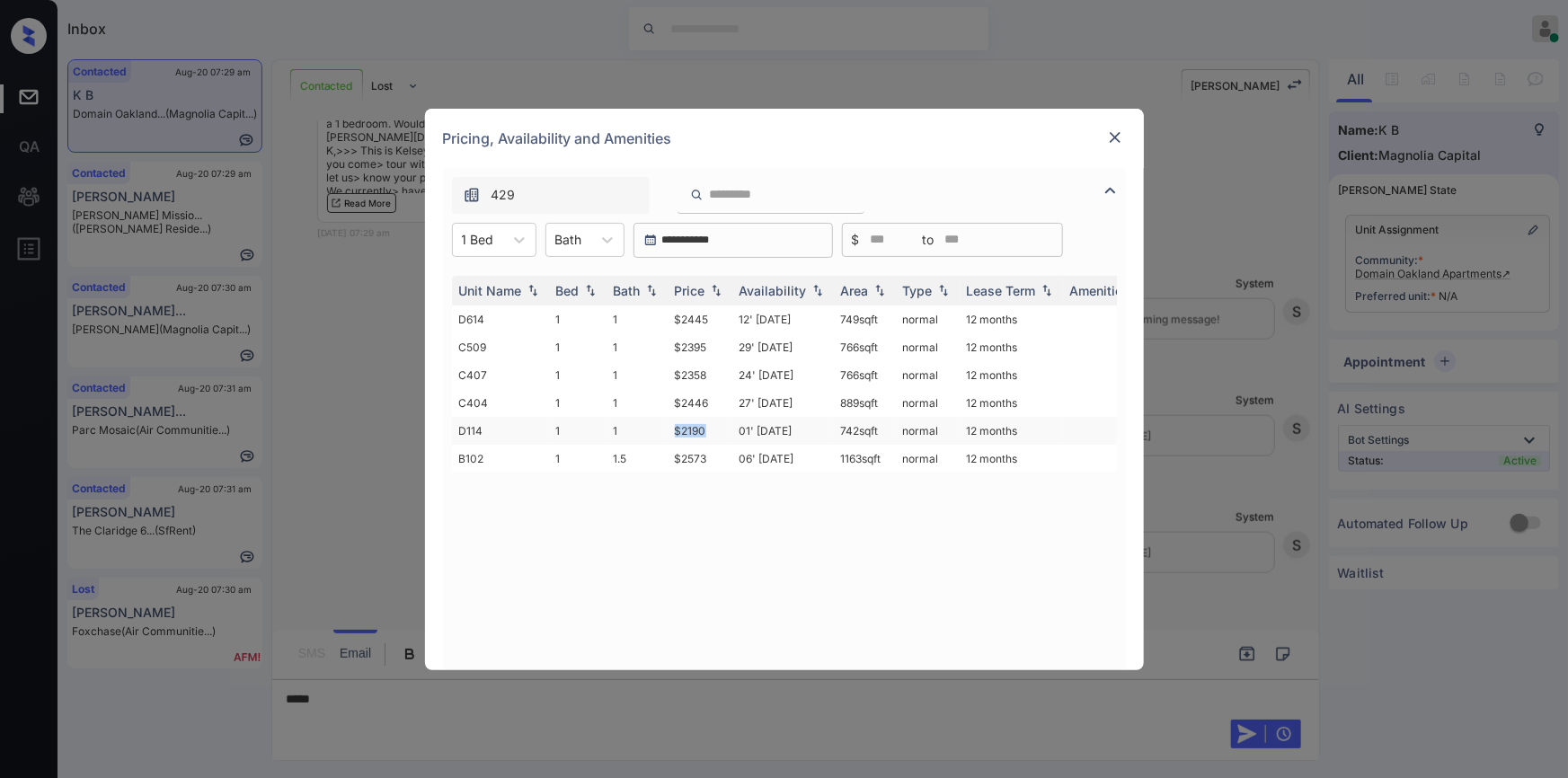
drag, startPoint x: 665, startPoint y: 421, endPoint x: 711, endPoint y: 424, distance: 46.1
click at [711, 424] on tr "D114 1 1 $2190 01' Oct 25 742 sqft normal 12 months" at bounding box center [921, 431] width 939 height 28
copy tr "$2190"
click at [693, 431] on td "$2190" at bounding box center [700, 431] width 65 height 28
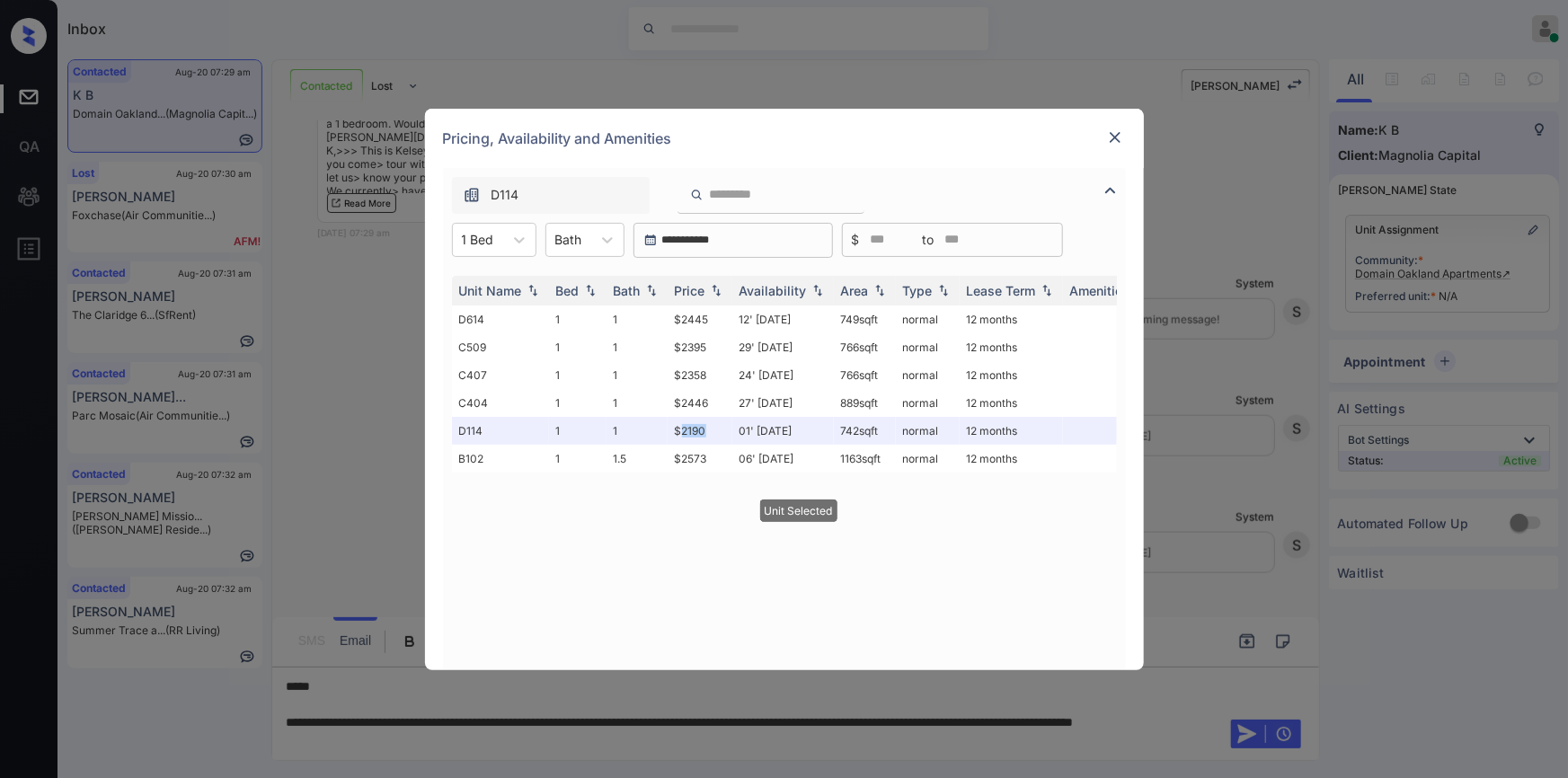
click at [1114, 128] on img at bounding box center [1114, 136] width 18 height 18
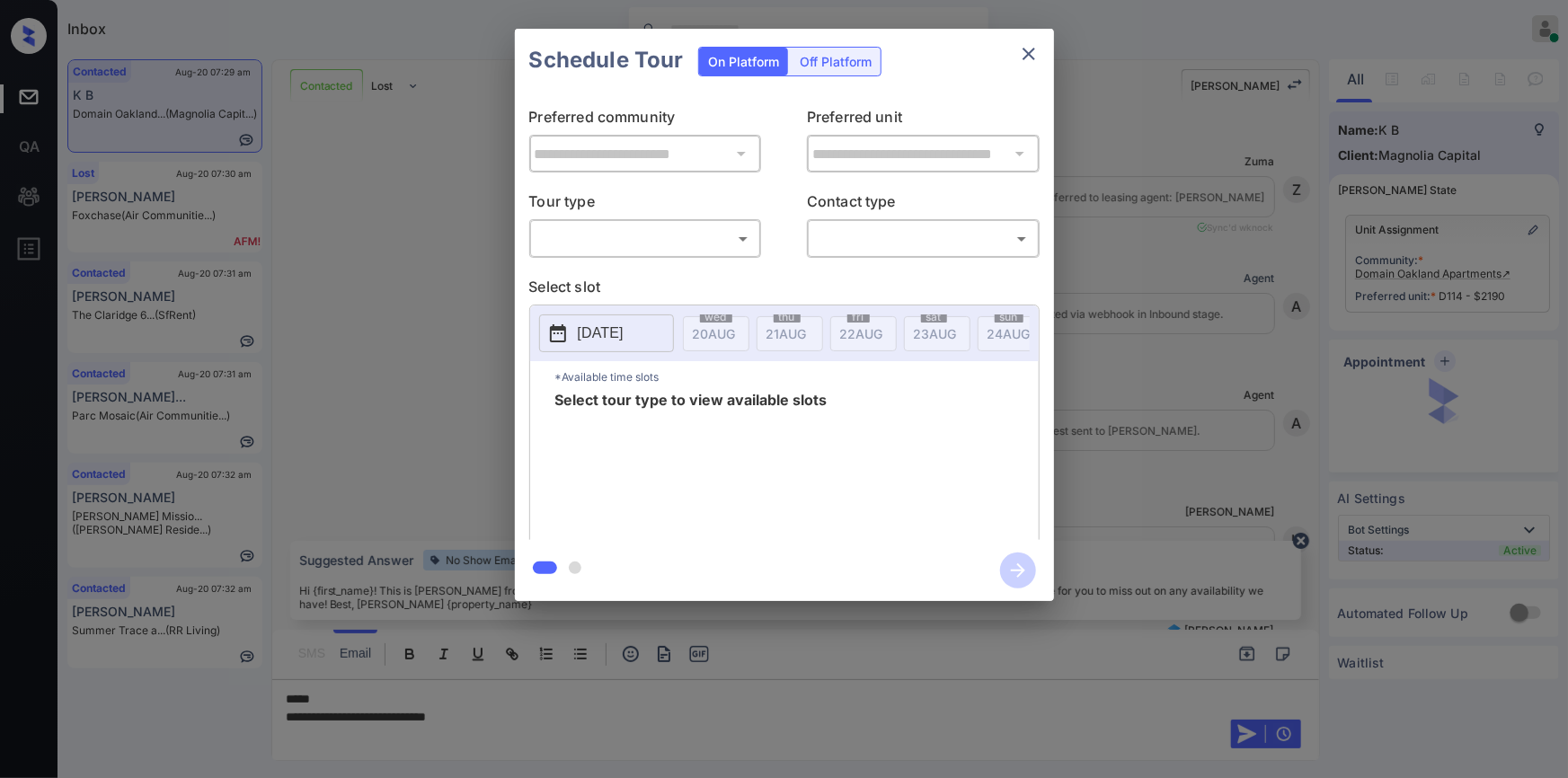
scroll to position [987, 0]
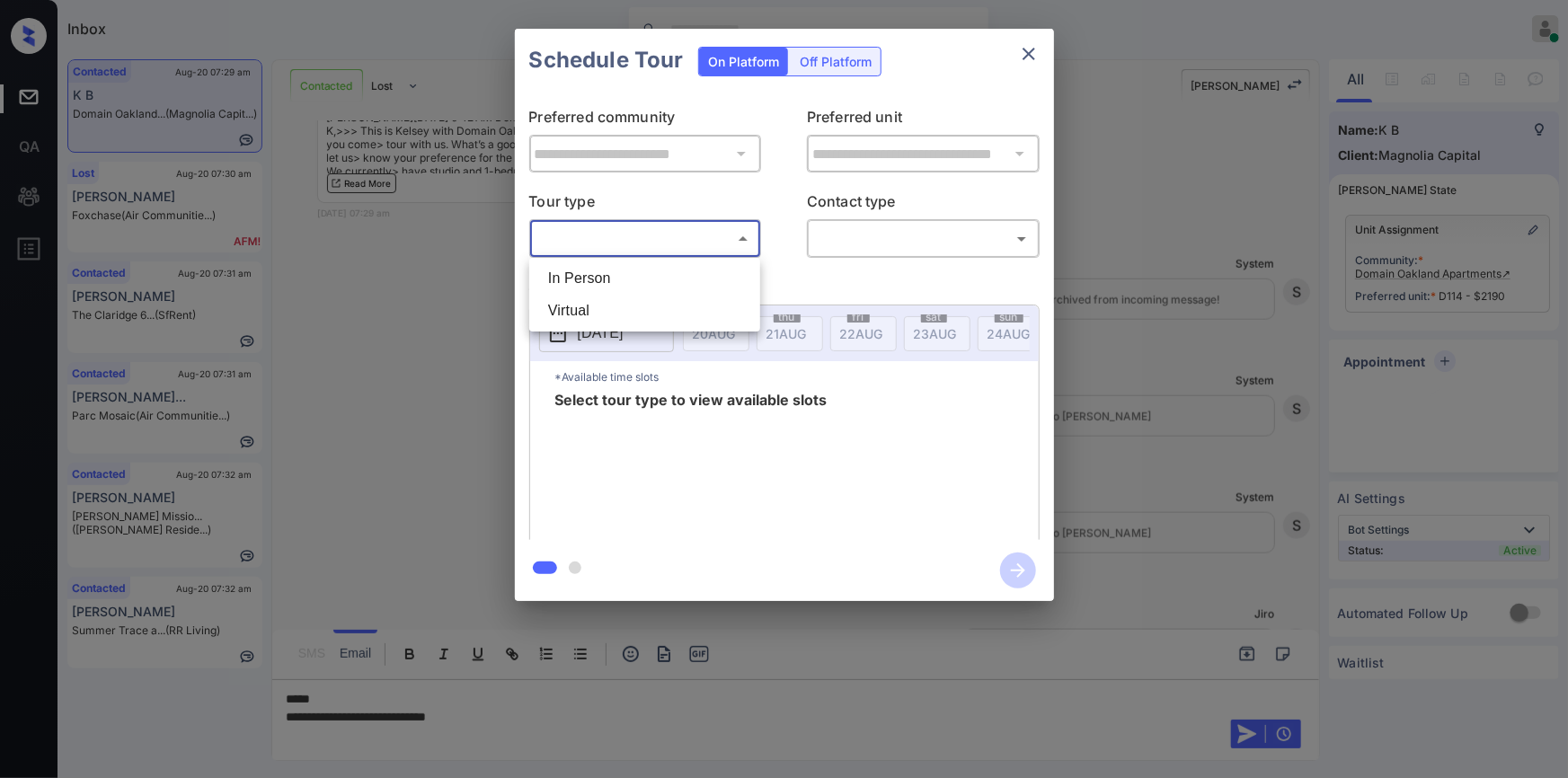
click at [623, 236] on body "Inbox [PERSON_NAME] Online Set yourself offline Set yourself on break Profile S…" at bounding box center [784, 389] width 1568 height 778
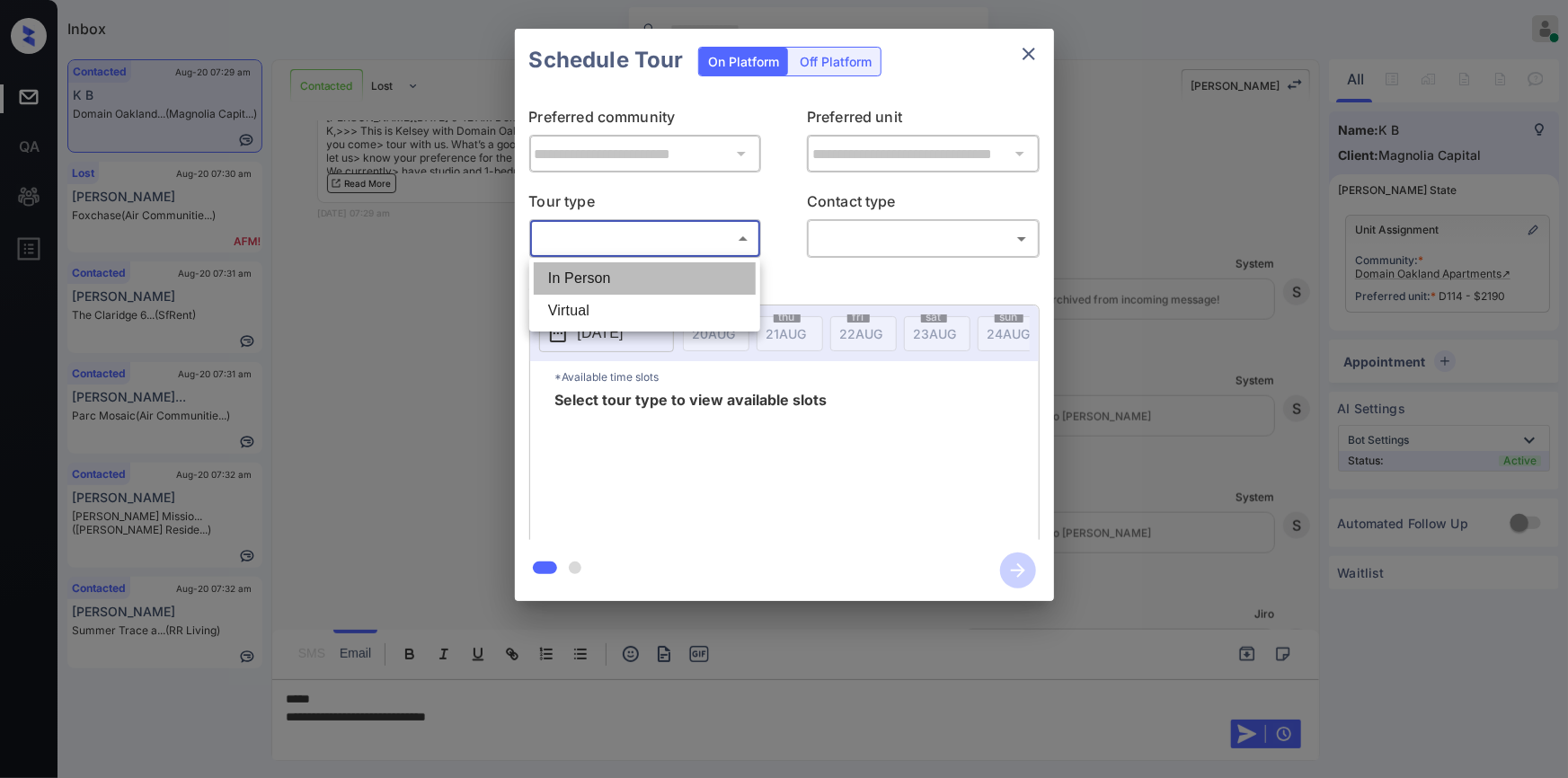
click at [599, 287] on li "In Person" at bounding box center [644, 279] width 222 height 32
type input "********"
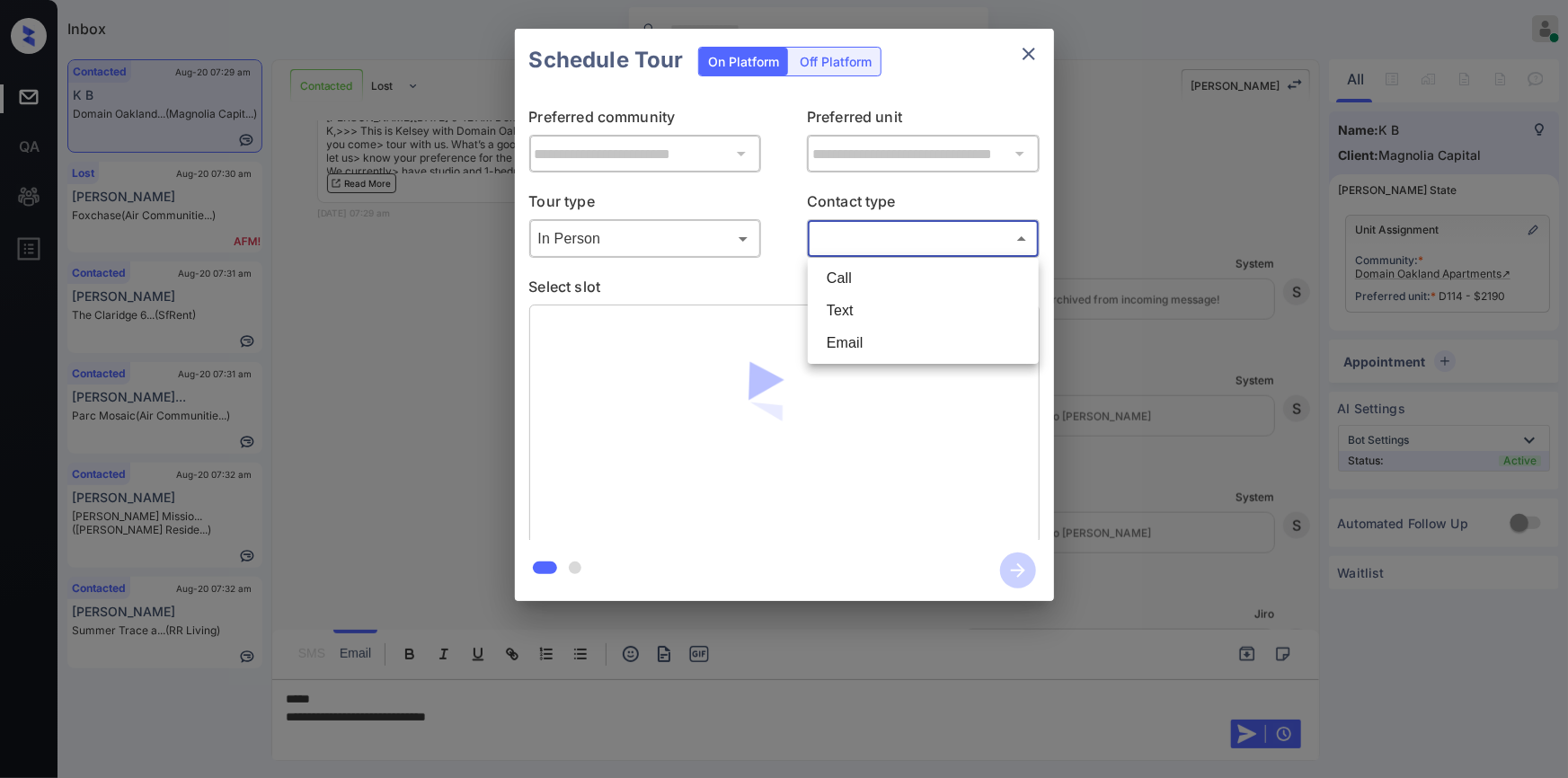
click at [863, 231] on body "Inbox [PERSON_NAME] Online Set yourself offline Set yourself on break Profile S…" at bounding box center [784, 389] width 1568 height 778
click at [845, 313] on li "Text" at bounding box center [923, 310] width 222 height 32
type input "****"
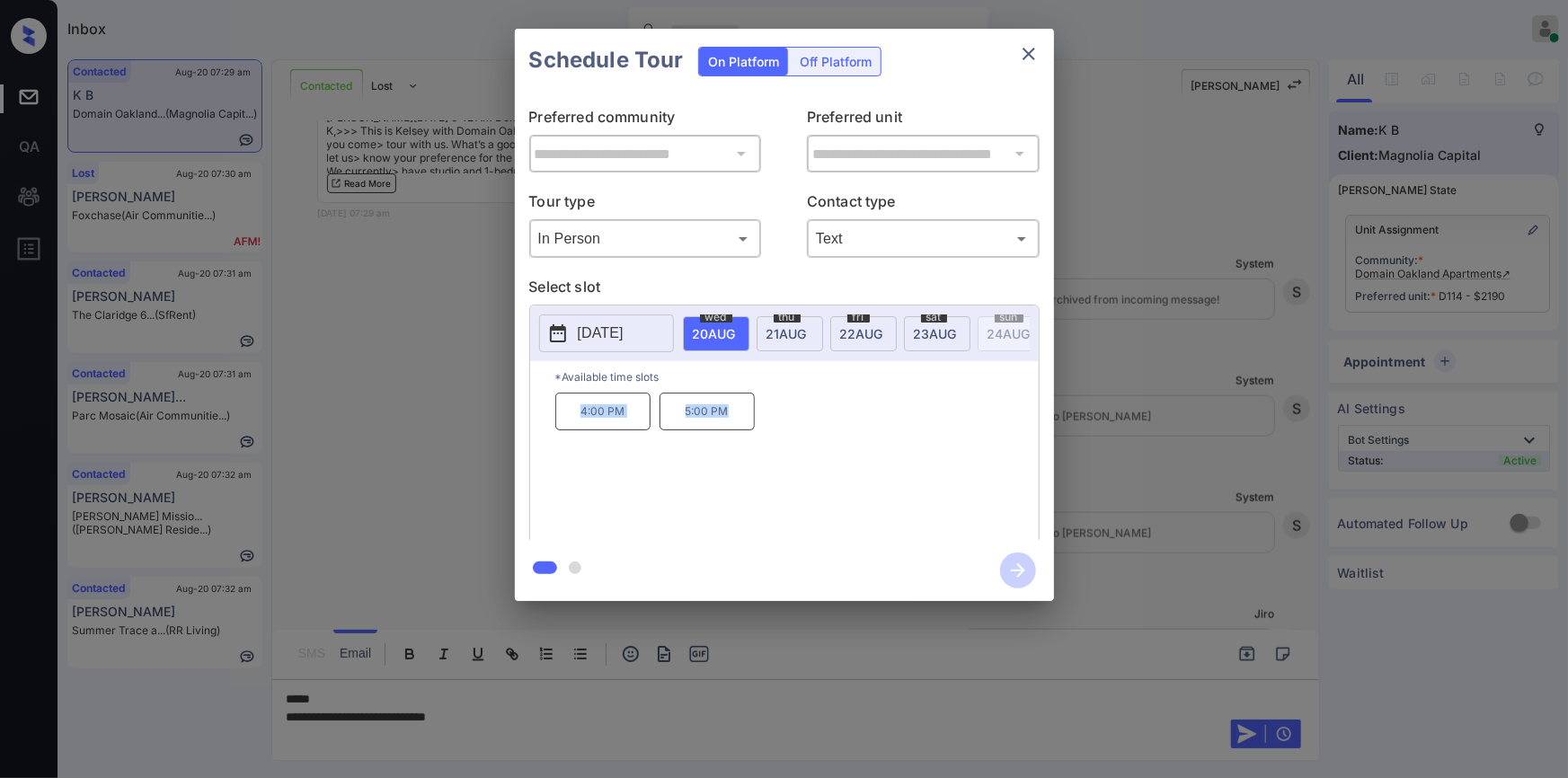
drag, startPoint x: 567, startPoint y: 428, endPoint x: 813, endPoint y: 439, distance: 246.2
click at [813, 439] on div "4:00 PM 5:00 PM" at bounding box center [797, 464] width 484 height 144
copy div "4:00 PM 5:00 PM"
click at [460, 641] on div at bounding box center [784, 389] width 1568 height 778
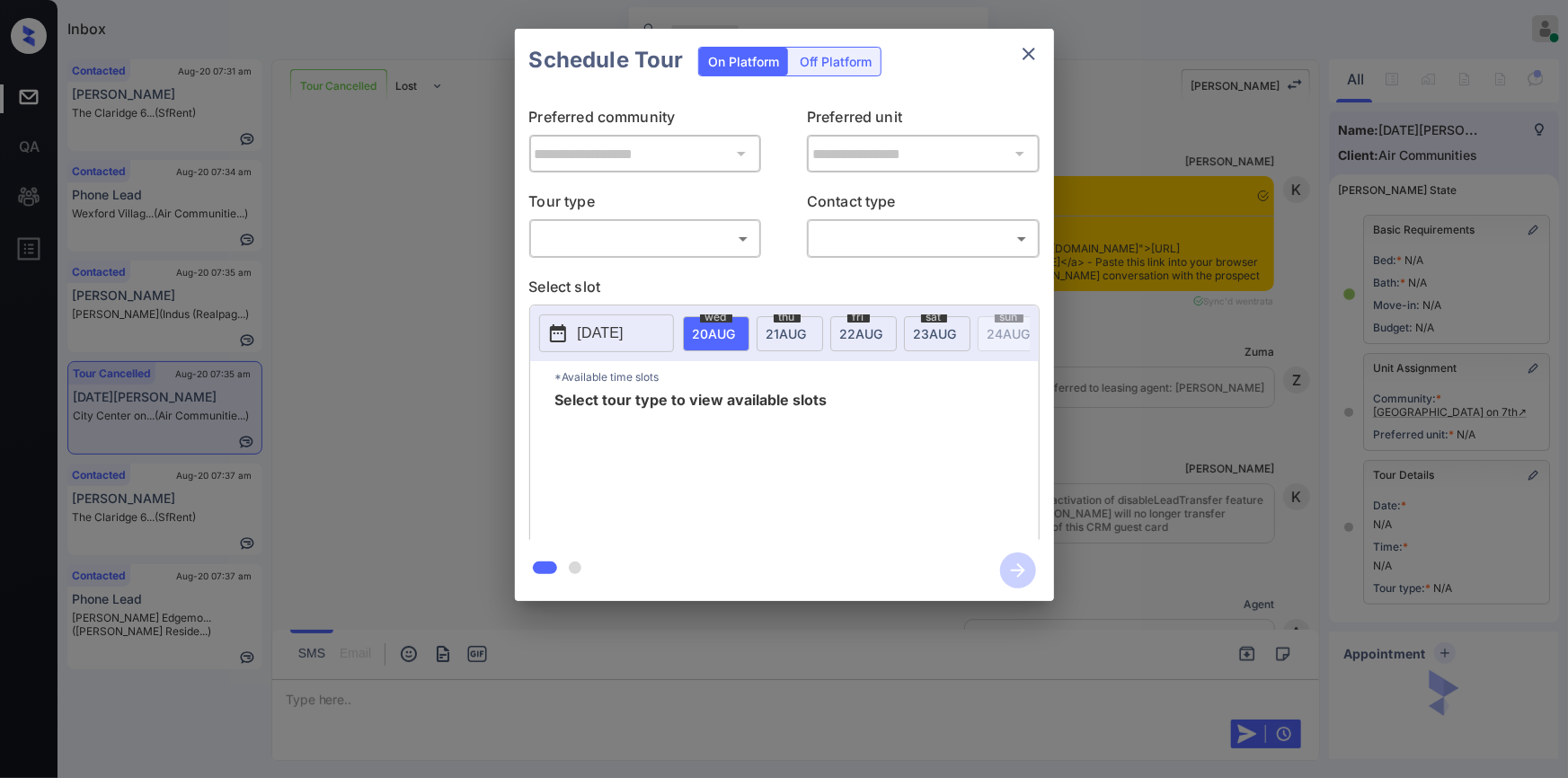
scroll to position [21584, 0]
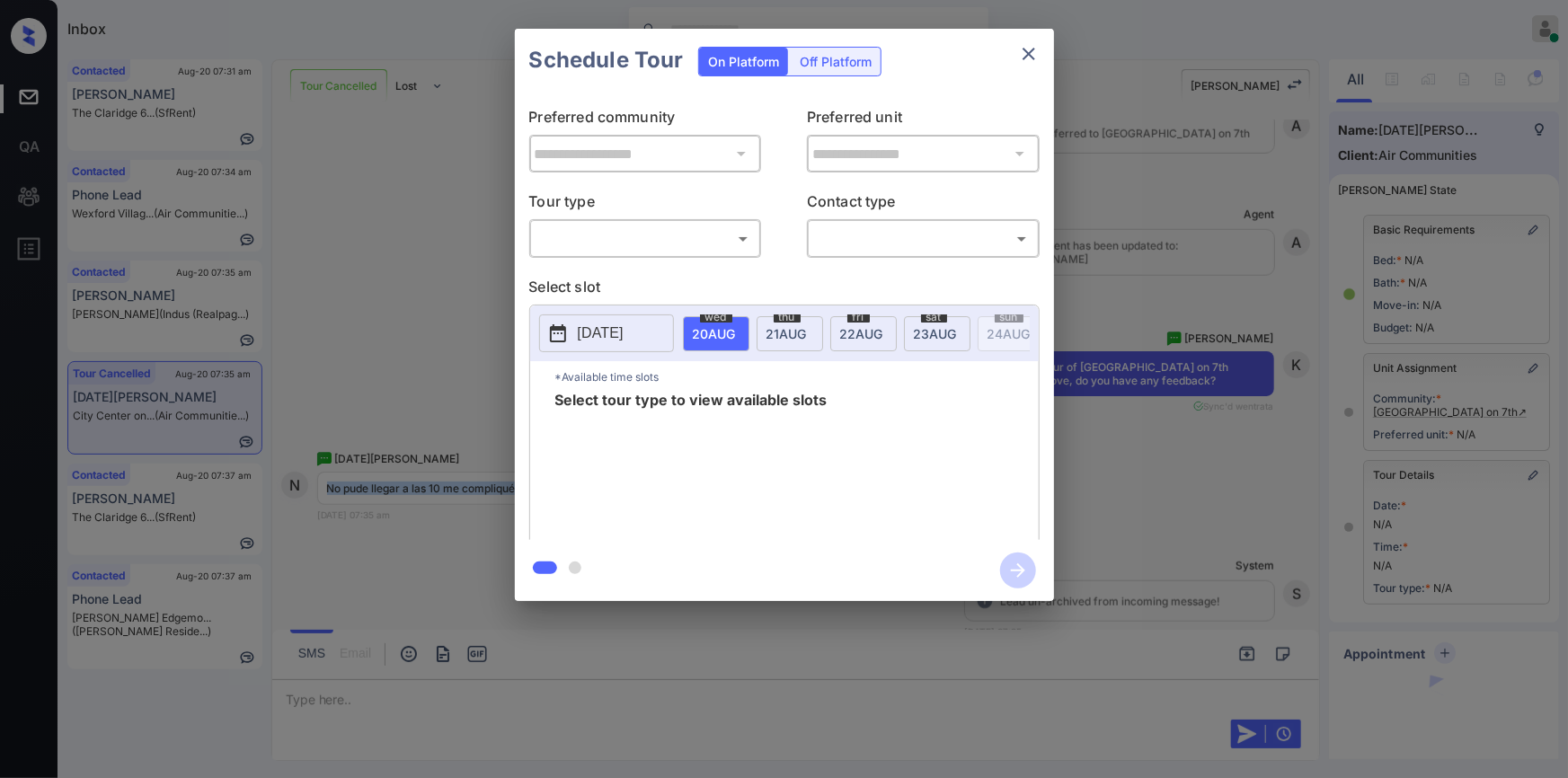
click at [628, 248] on body "Inbox [PERSON_NAME] Online Set yourself offline Set yourself on break Profile S…" at bounding box center [784, 389] width 1568 height 778
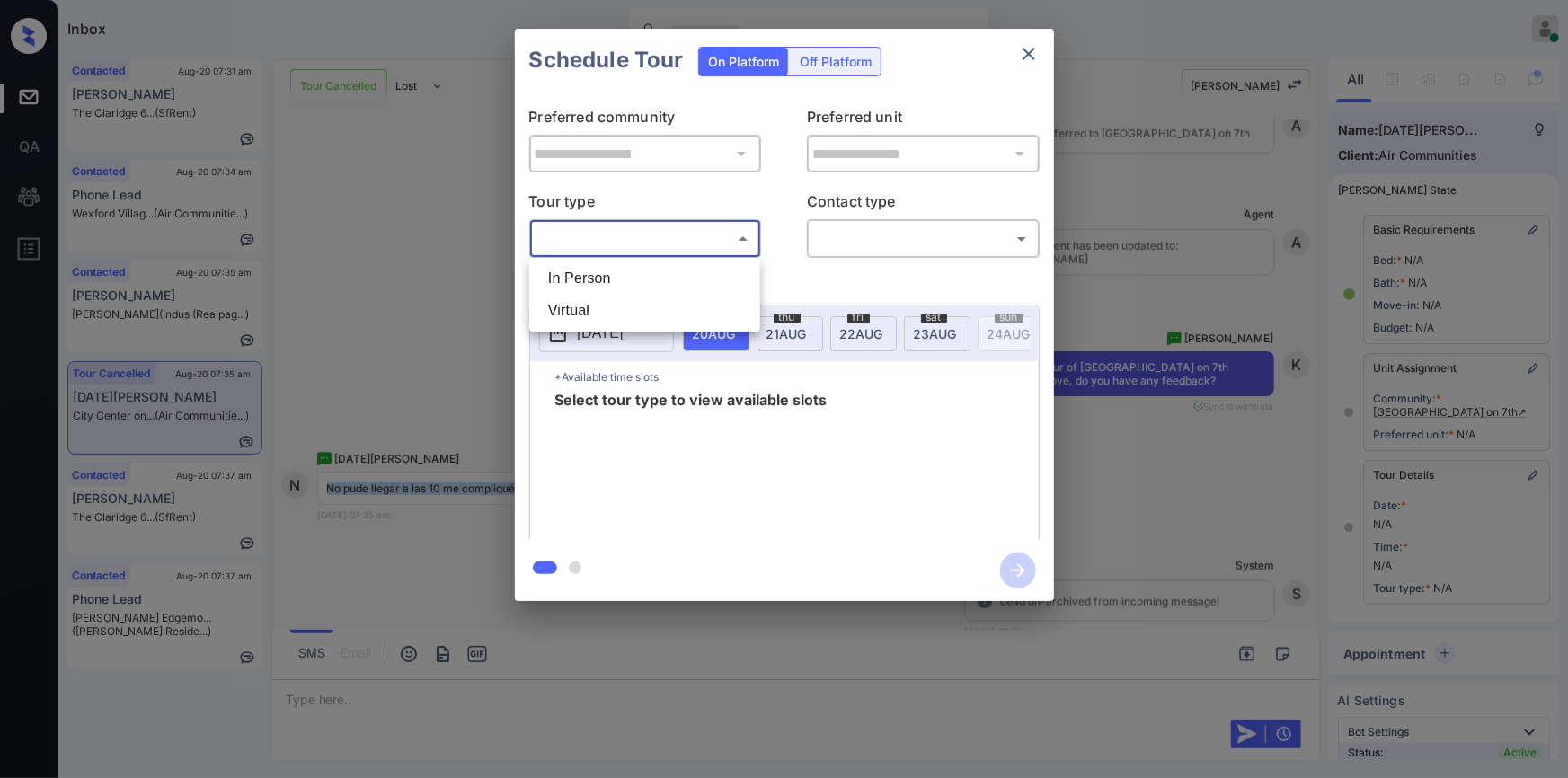
click at [604, 280] on li "In Person" at bounding box center [644, 279] width 222 height 32
type input "********"
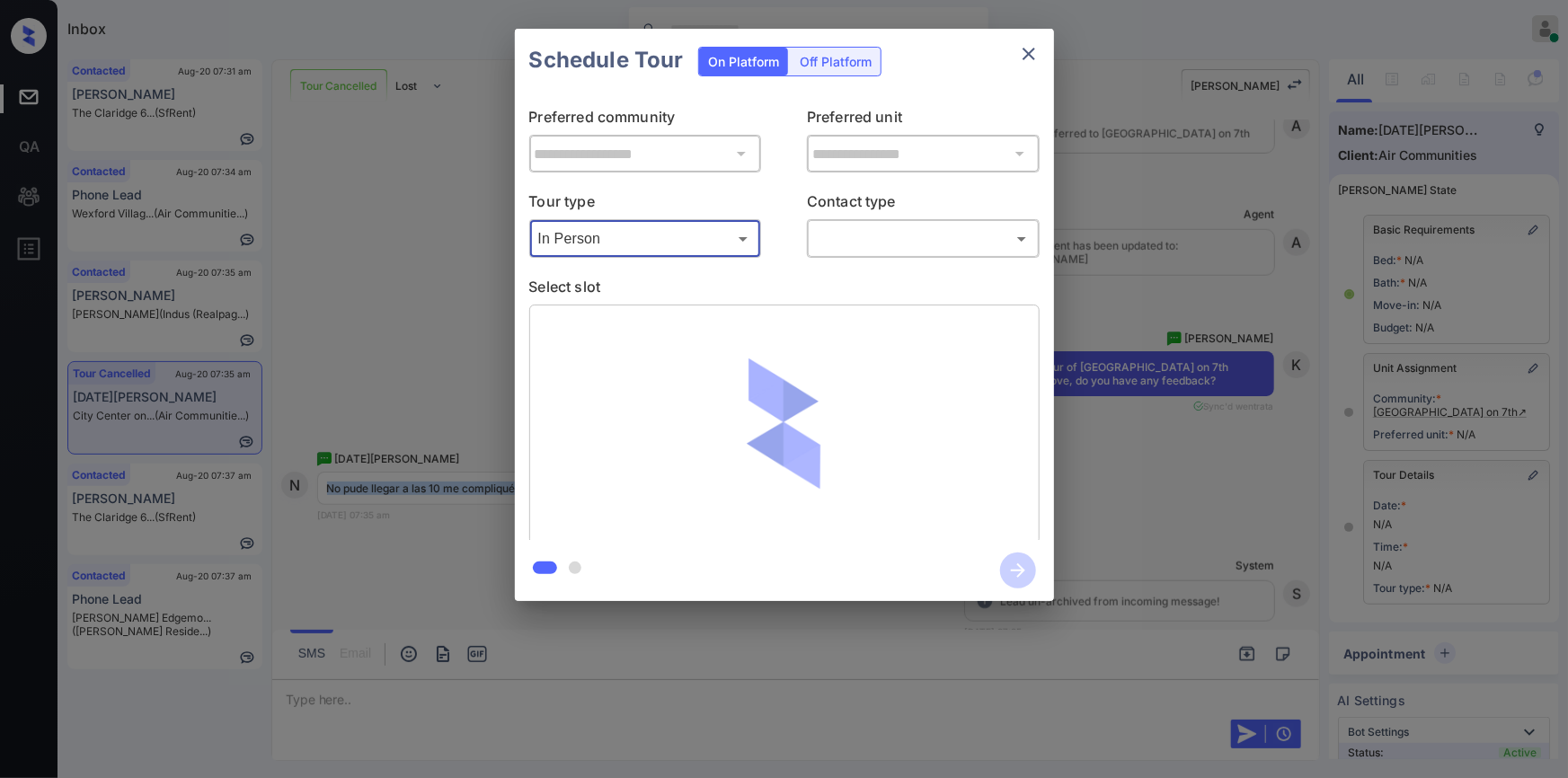
click at [856, 225] on body "Inbox [PERSON_NAME] Online Set yourself offline Set yourself on break Profile S…" at bounding box center [784, 389] width 1568 height 778
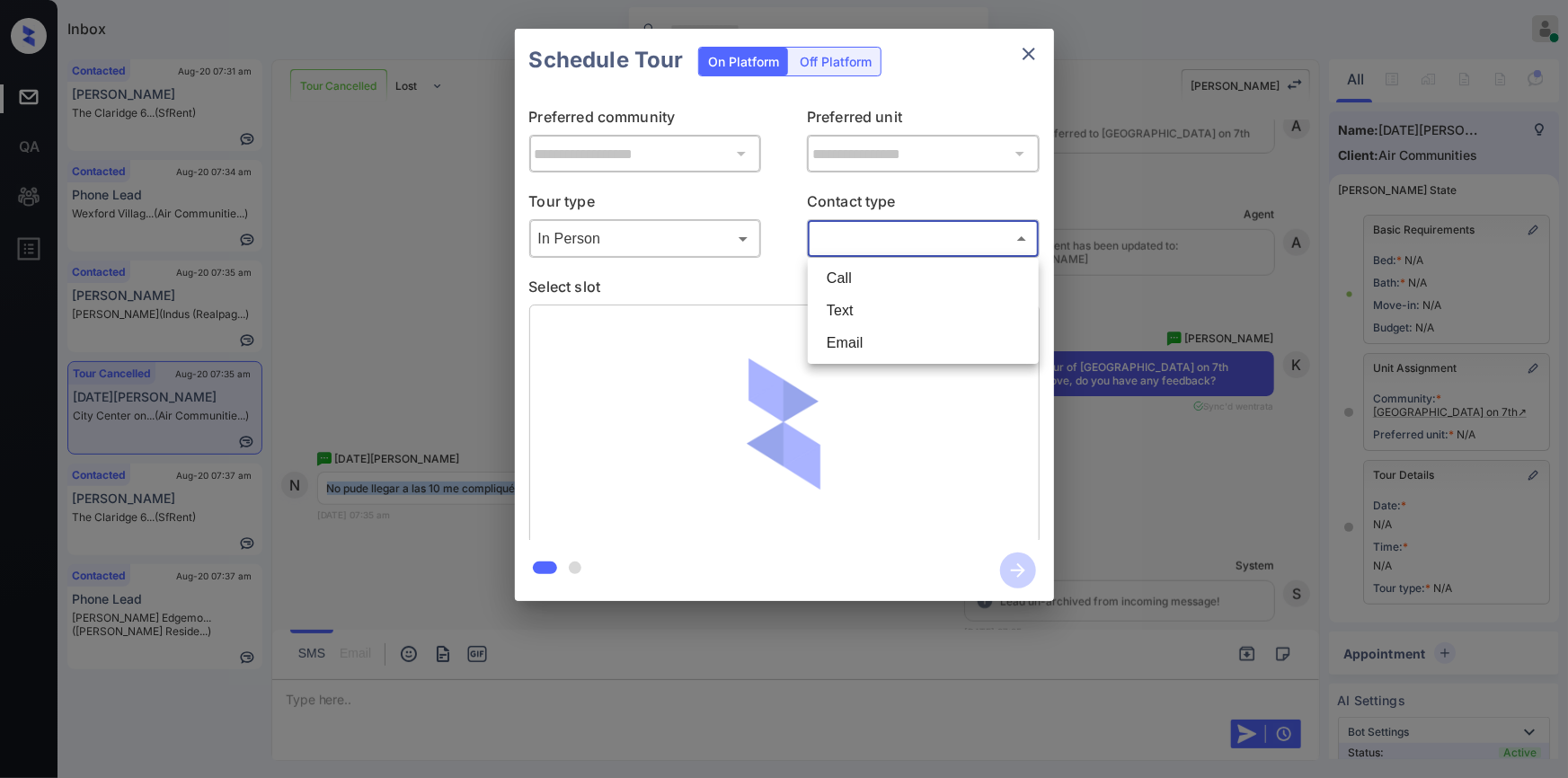
click at [863, 313] on li "Text" at bounding box center [923, 310] width 222 height 32
type input "****"
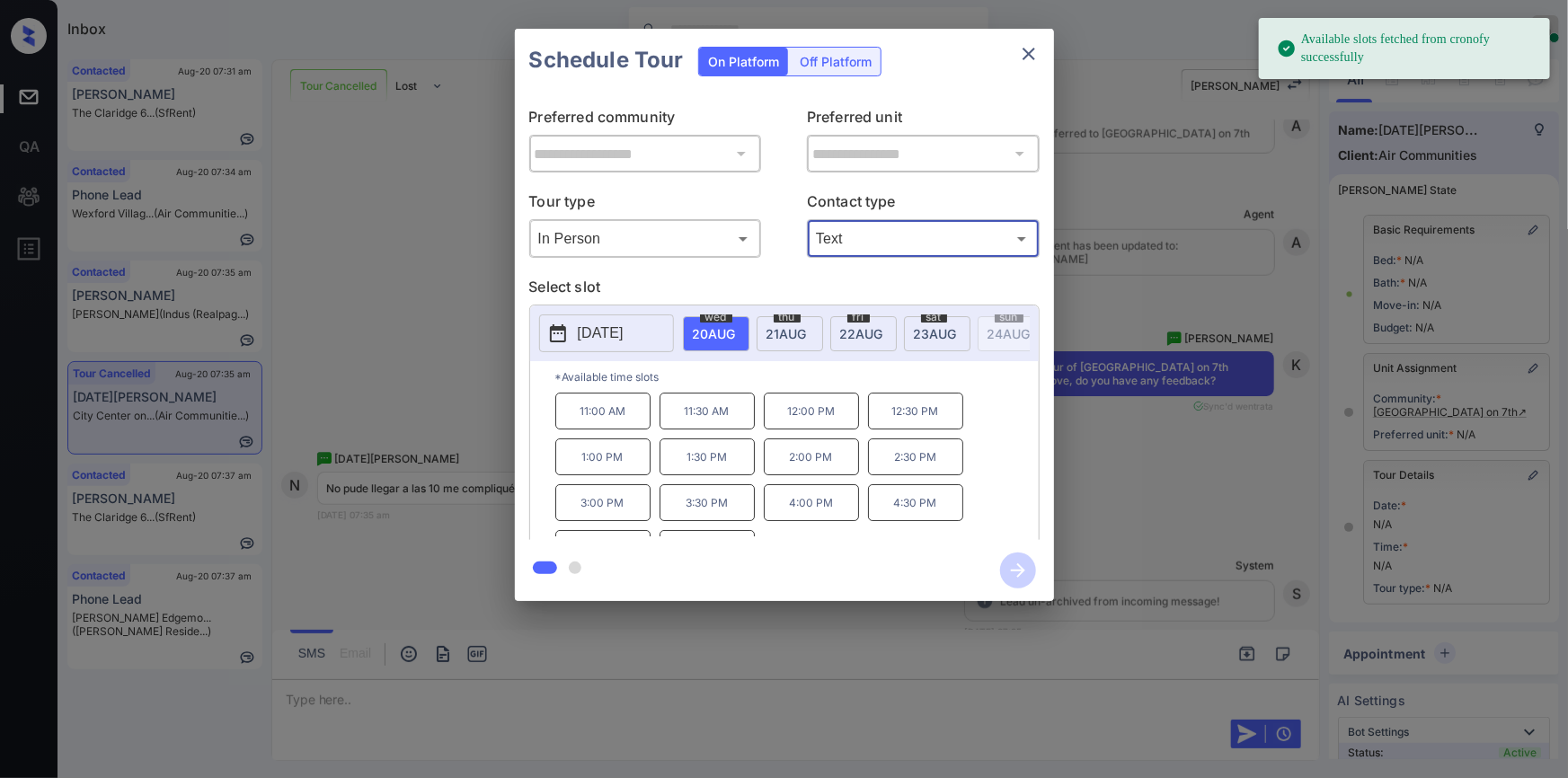
click at [293, 305] on div "**********" at bounding box center [784, 315] width 1568 height 629
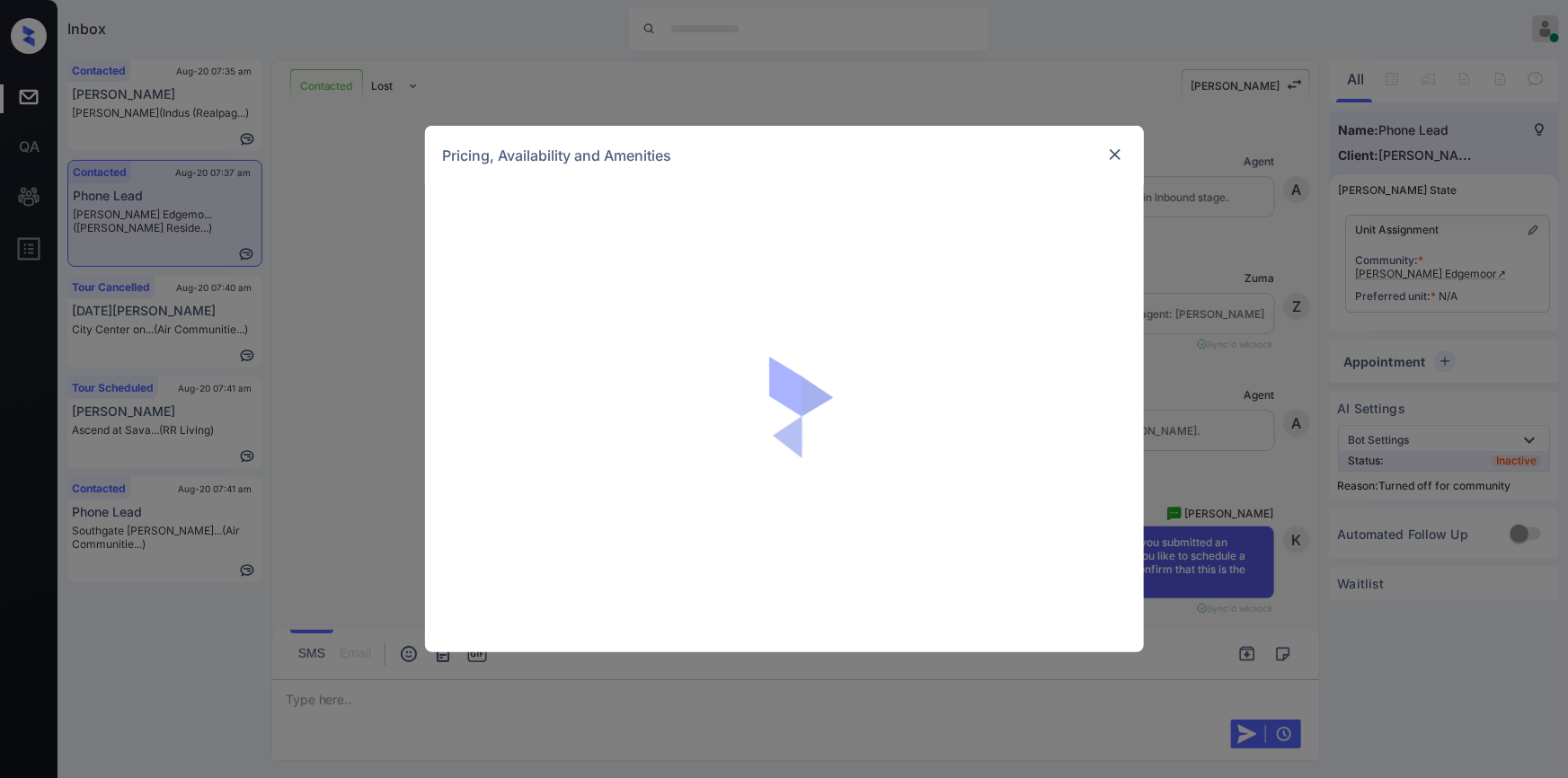
scroll to position [710, 0]
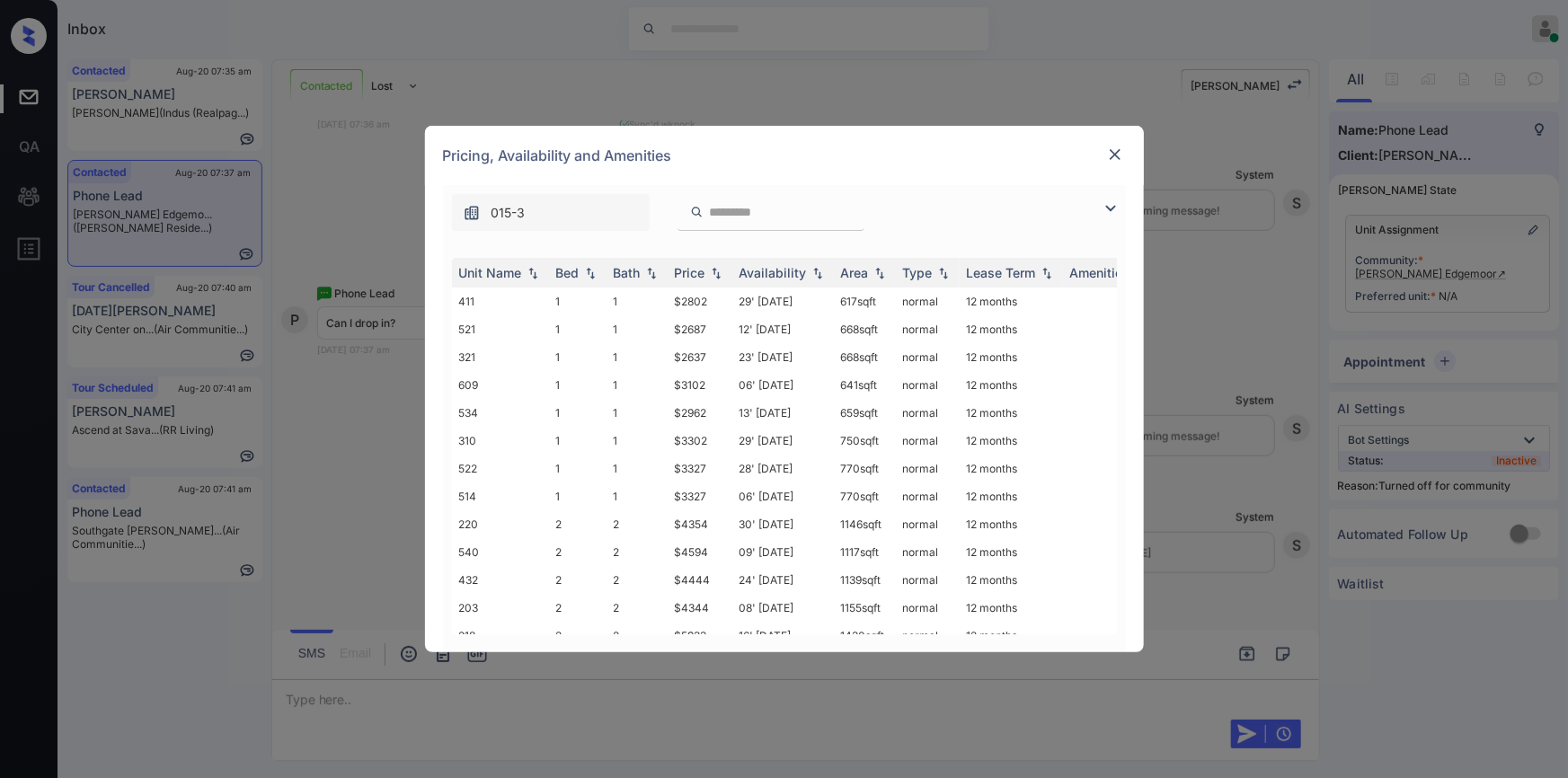
click at [1103, 211] on img at bounding box center [1110, 208] width 21 height 21
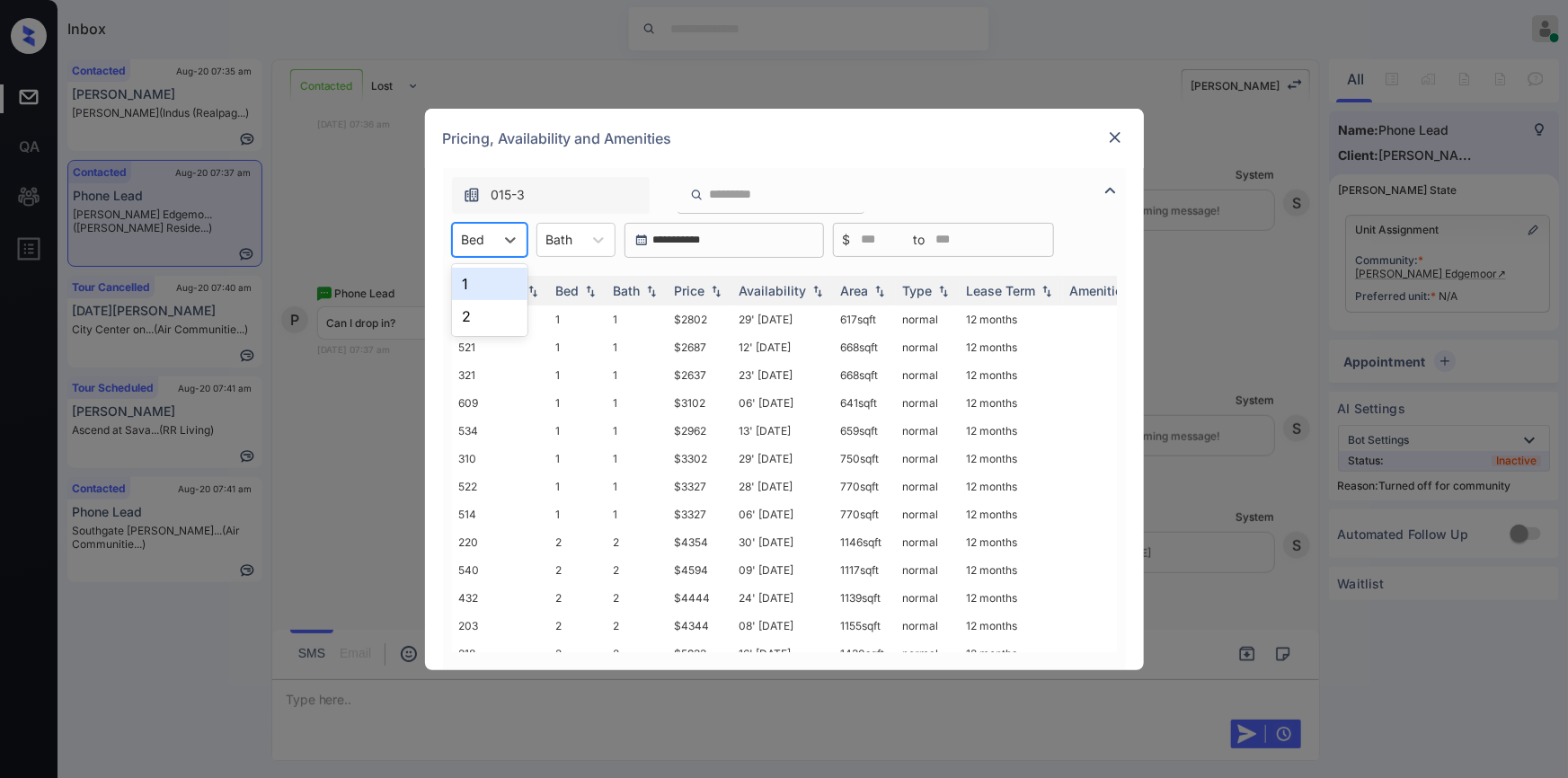
click at [489, 242] on div "Bed" at bounding box center [473, 240] width 42 height 26
click at [485, 319] on div "2" at bounding box center [489, 316] width 75 height 32
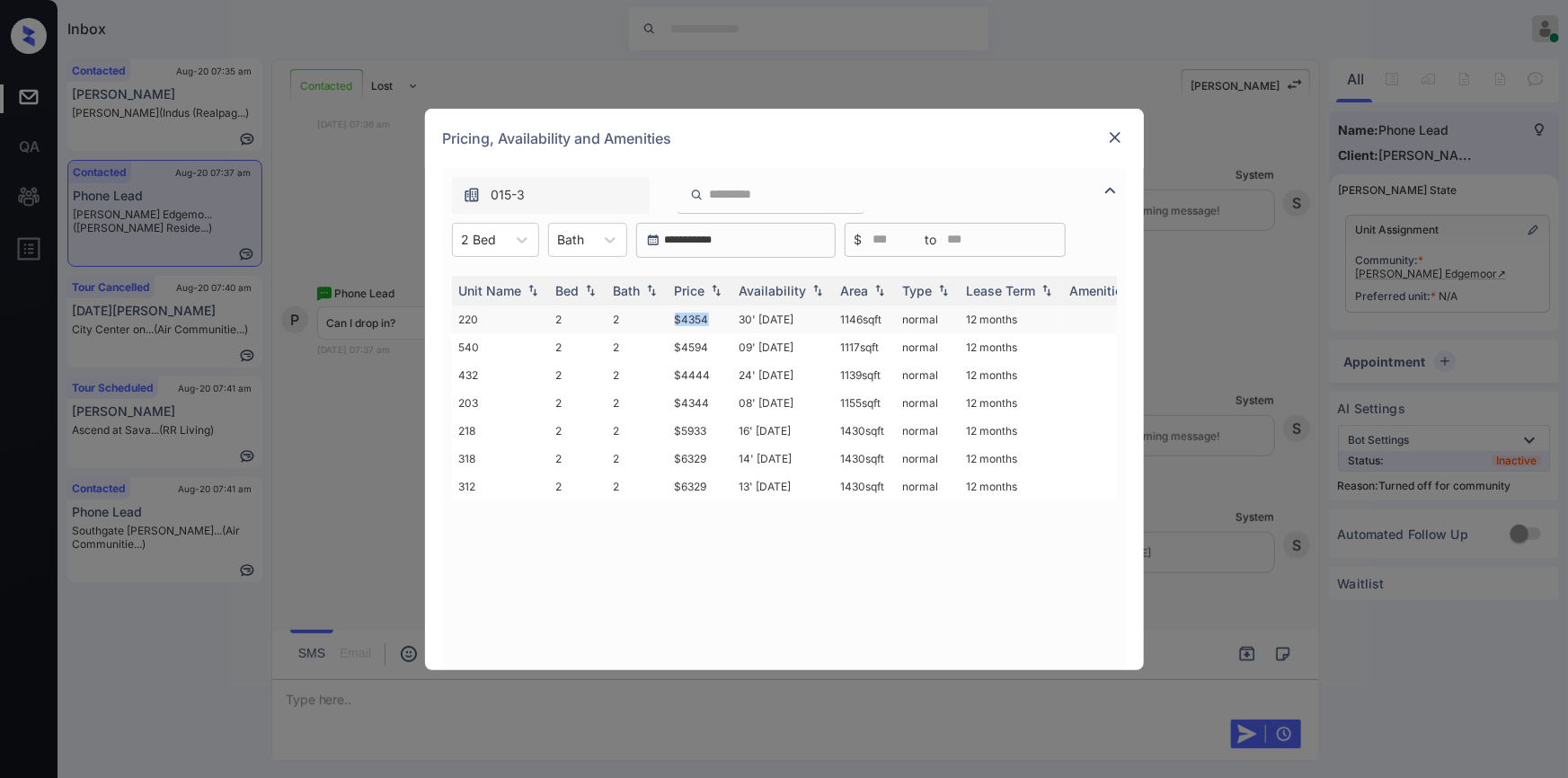
drag, startPoint x: 670, startPoint y: 314, endPoint x: 719, endPoint y: 309, distance: 49.3
click at [719, 309] on td "$4354" at bounding box center [700, 319] width 65 height 28
drag, startPoint x: 663, startPoint y: 405, endPoint x: 732, endPoint y: 402, distance: 69.1
click at [732, 402] on tr "203 2 2 $4344 08' Oct 25 1155 sqft normal 12 months" at bounding box center [921, 403] width 939 height 28
copy tr "$4344"
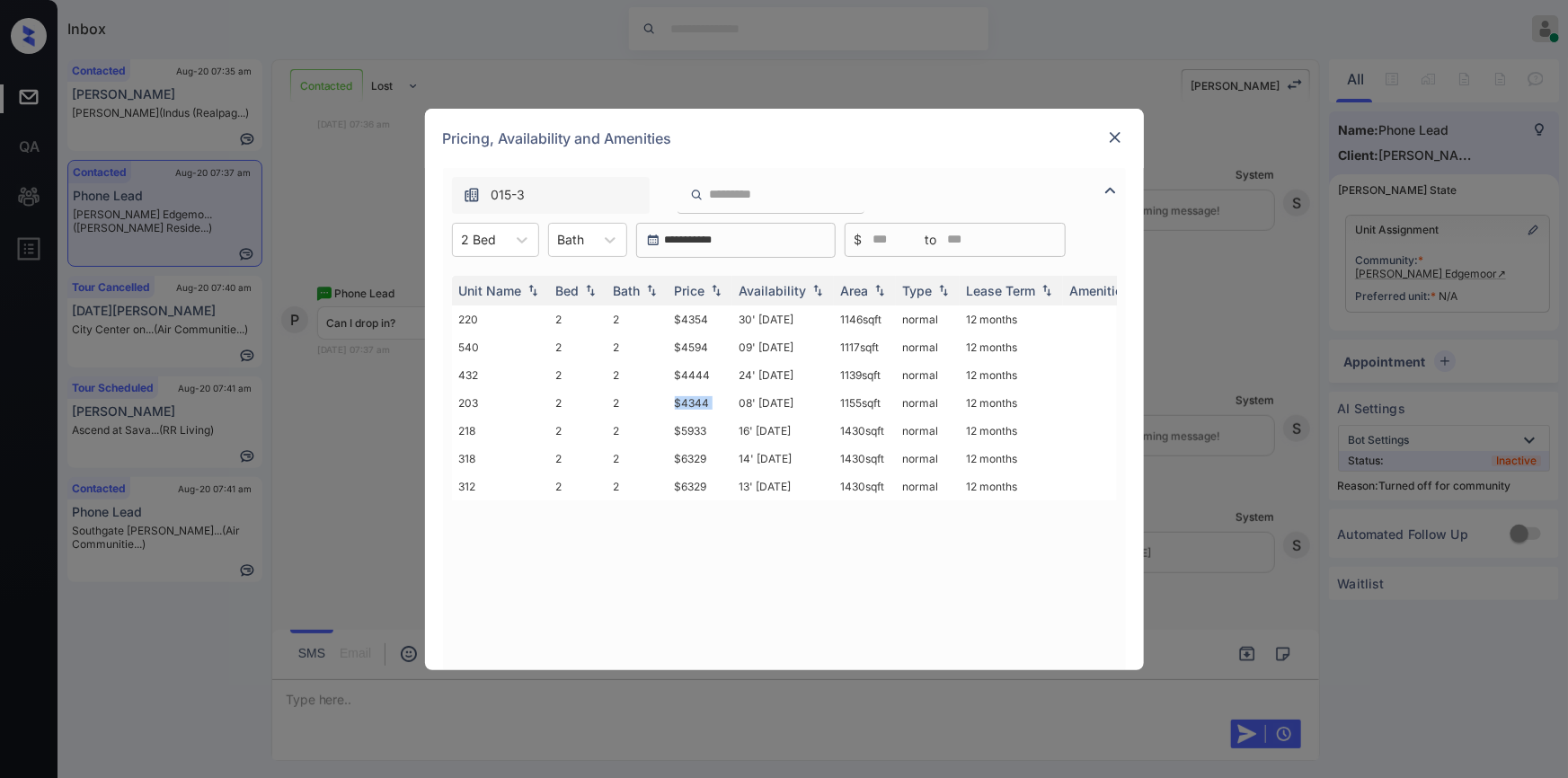
click at [1117, 139] on img at bounding box center [1114, 136] width 18 height 18
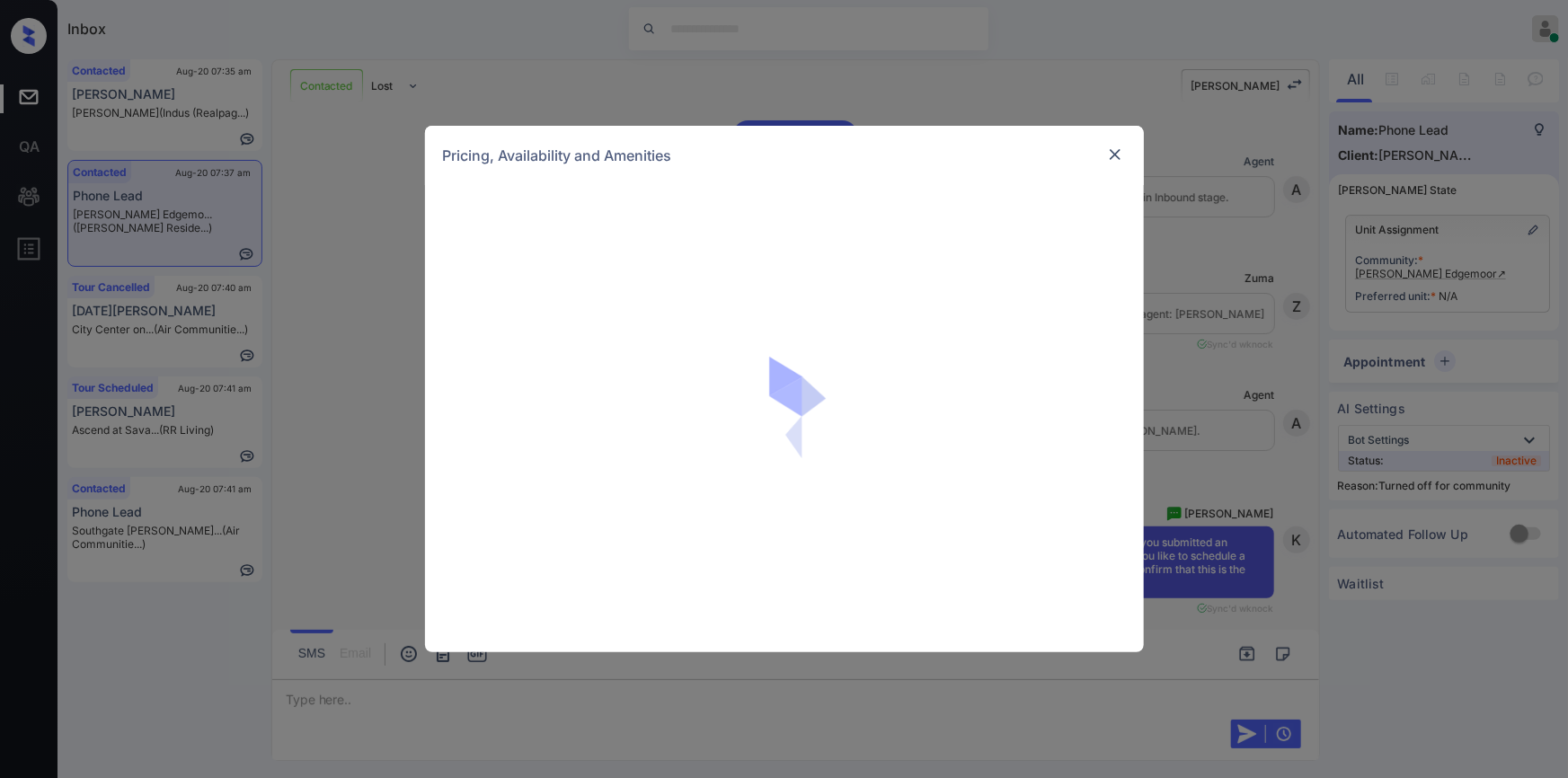
scroll to position [831, 0]
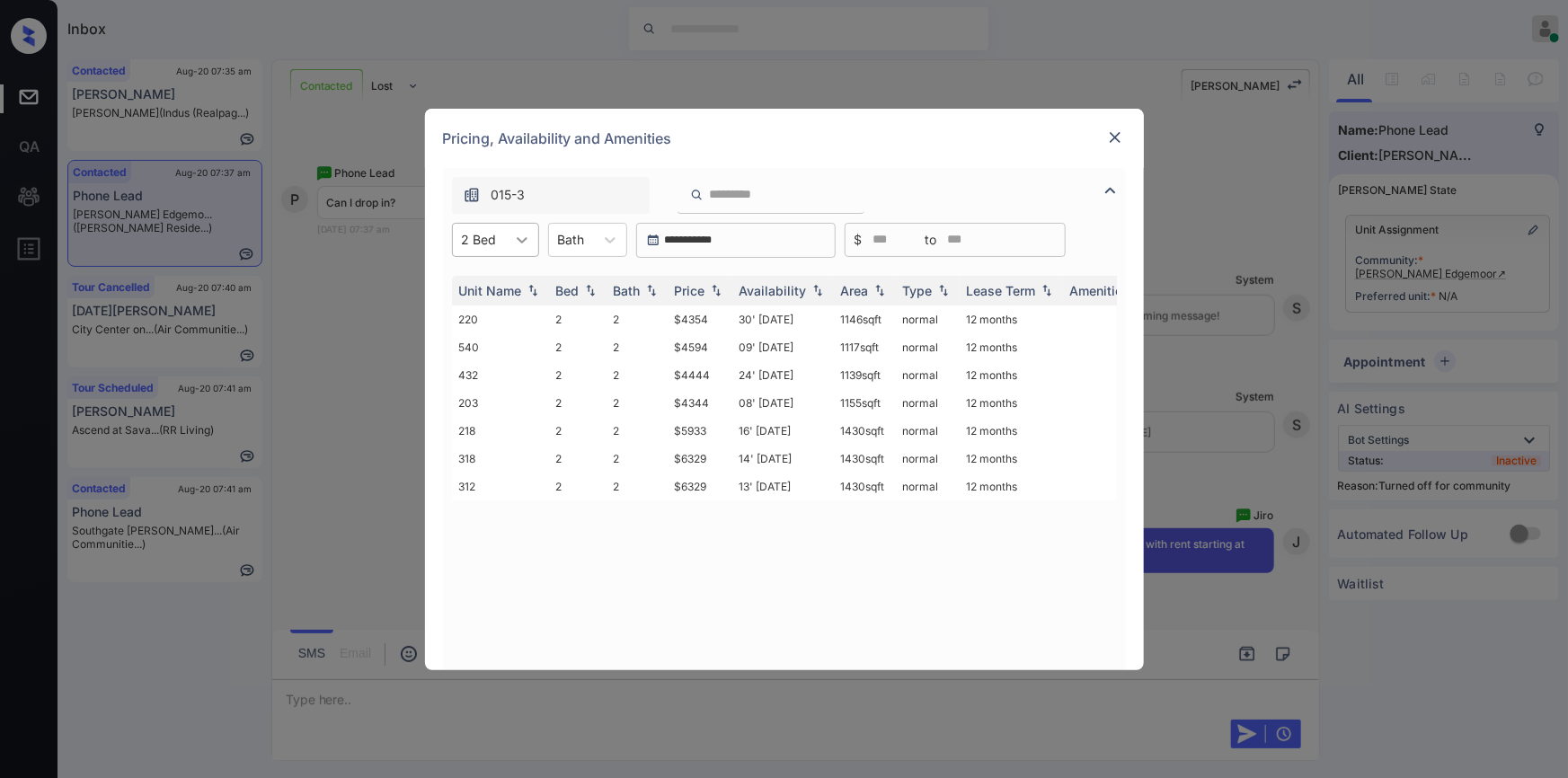
click at [508, 240] on div at bounding box center [522, 240] width 32 height 32
click at [1114, 136] on img at bounding box center [1114, 136] width 18 height 18
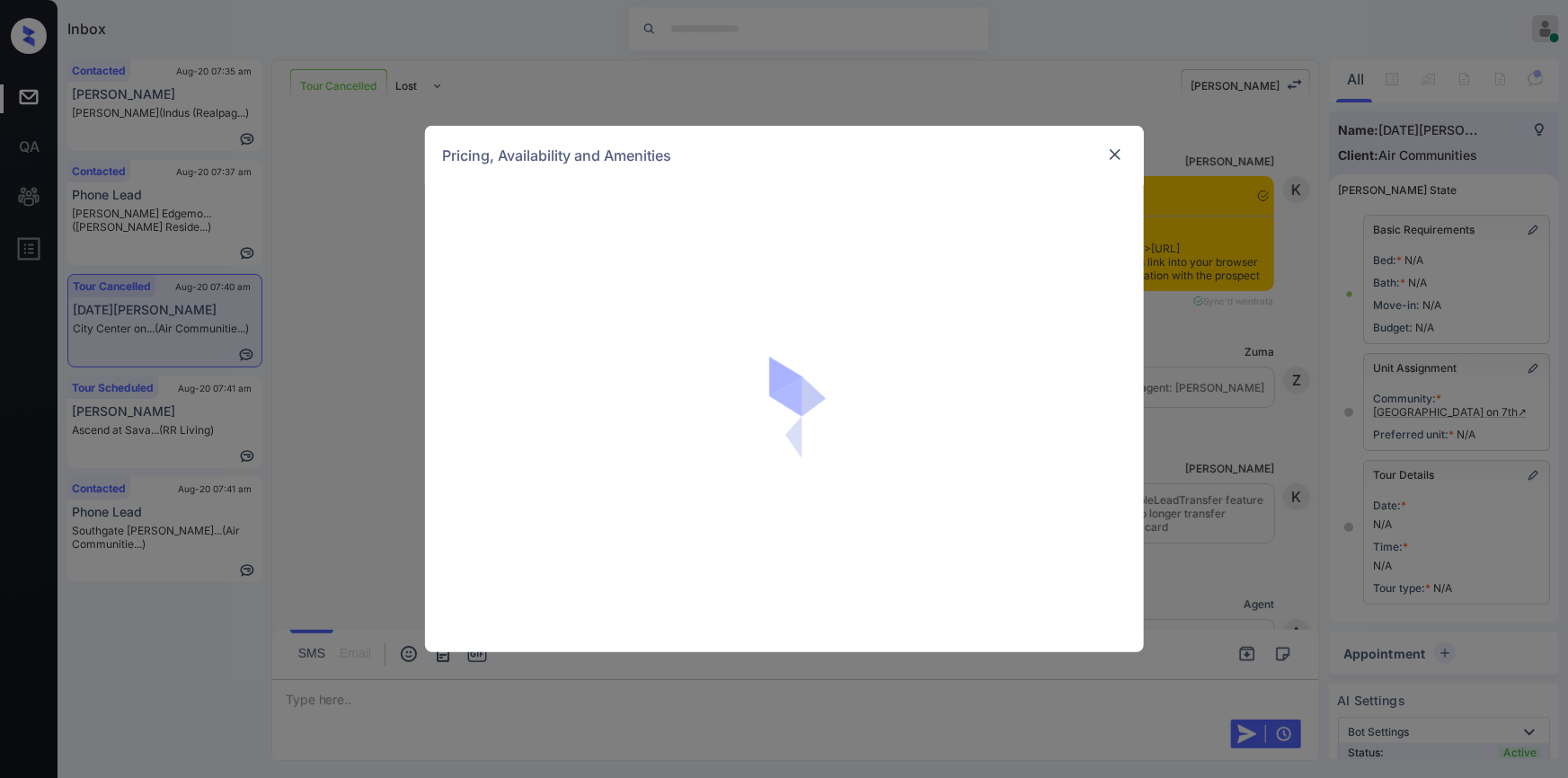
scroll to position [23676, 0]
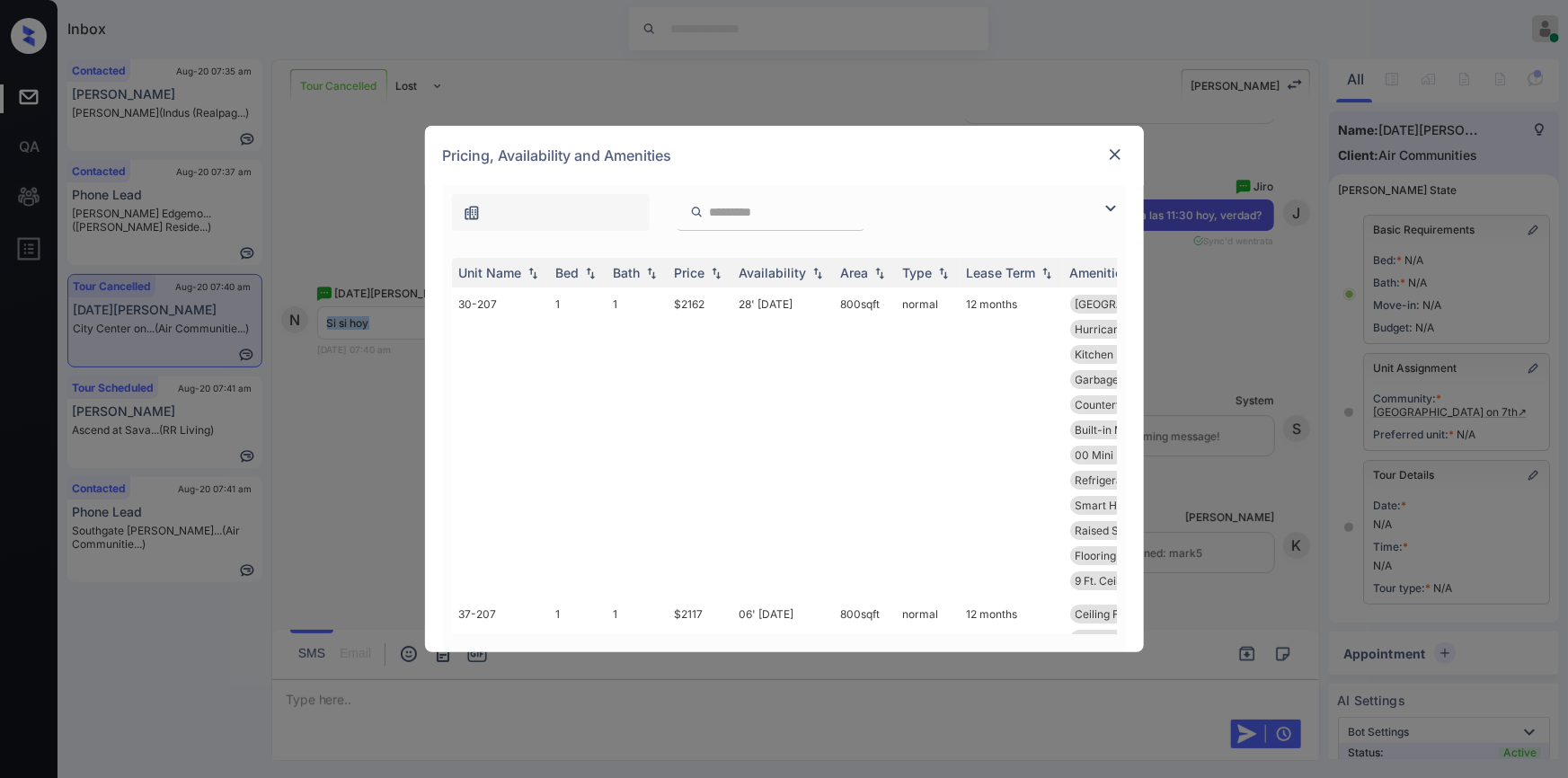
click at [1105, 203] on img at bounding box center [1110, 208] width 21 height 21
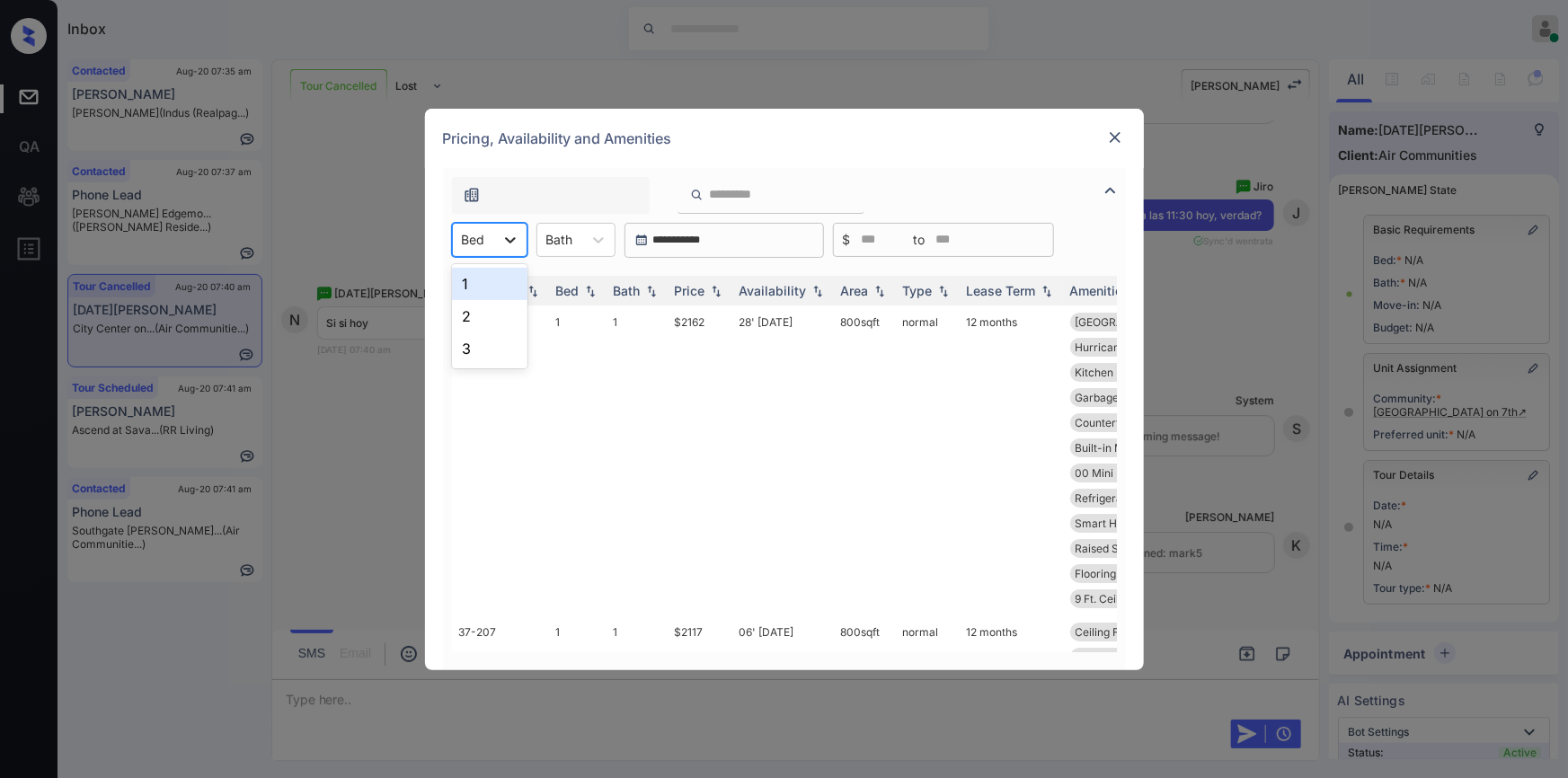
click at [502, 249] on div at bounding box center [510, 240] width 32 height 32
click at [489, 284] on div "1" at bounding box center [489, 283] width 75 height 32
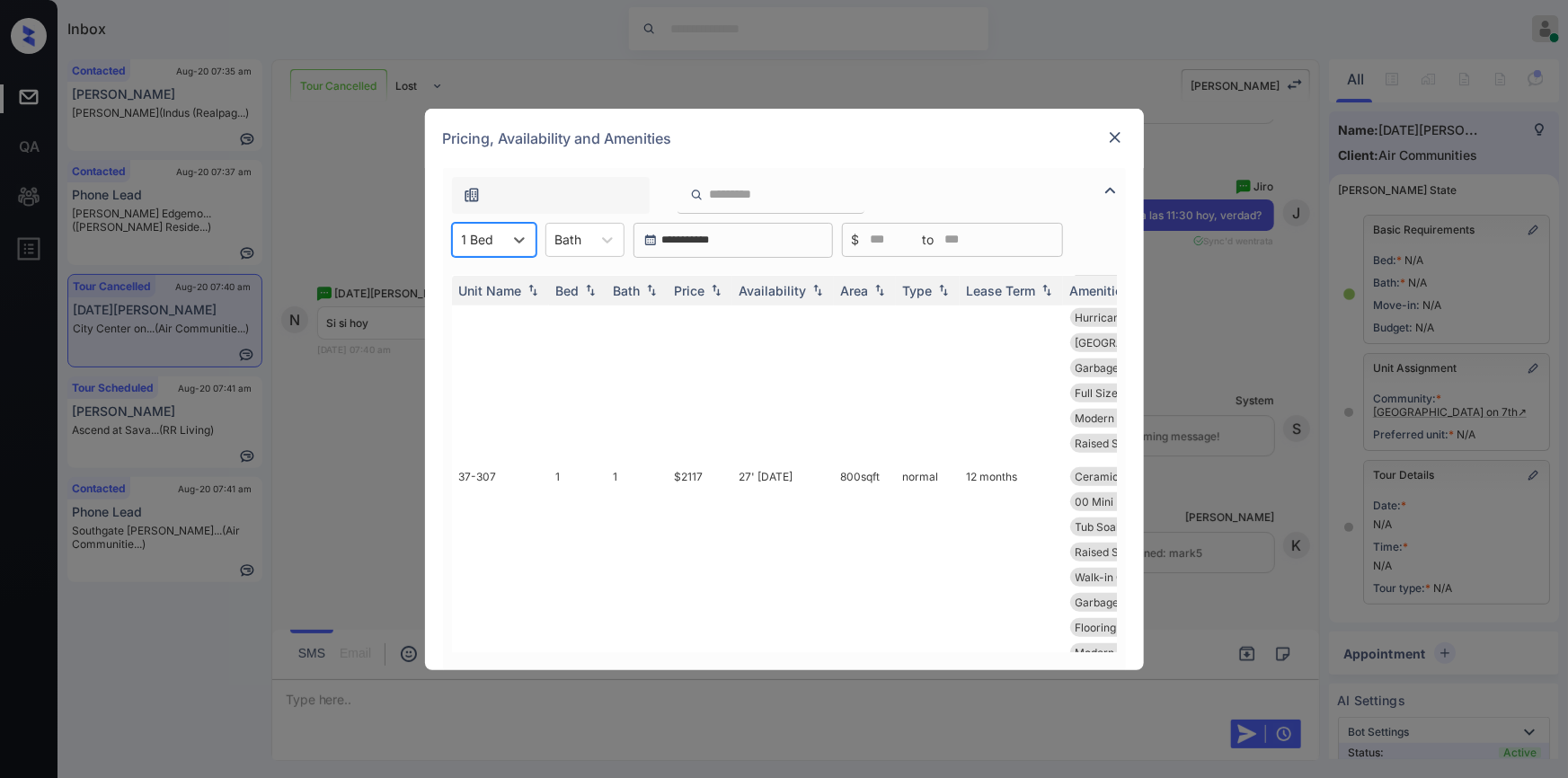
scroll to position [172, 0]
click at [682, 456] on td "$2117" at bounding box center [700, 586] width 65 height 285
click at [698, 455] on td "$2117" at bounding box center [700, 586] width 65 height 285
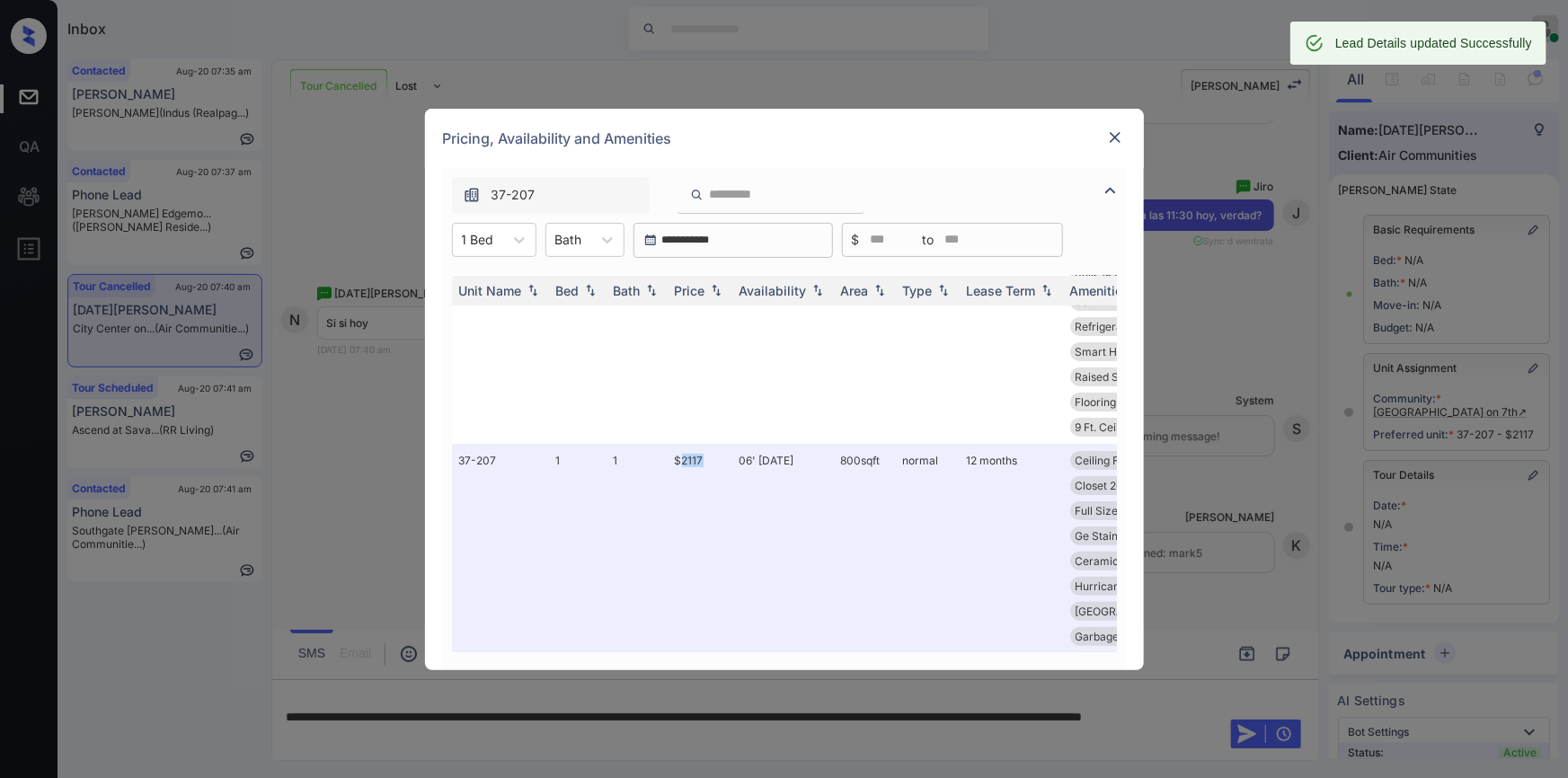
click at [1113, 136] on img at bounding box center [1114, 136] width 18 height 18
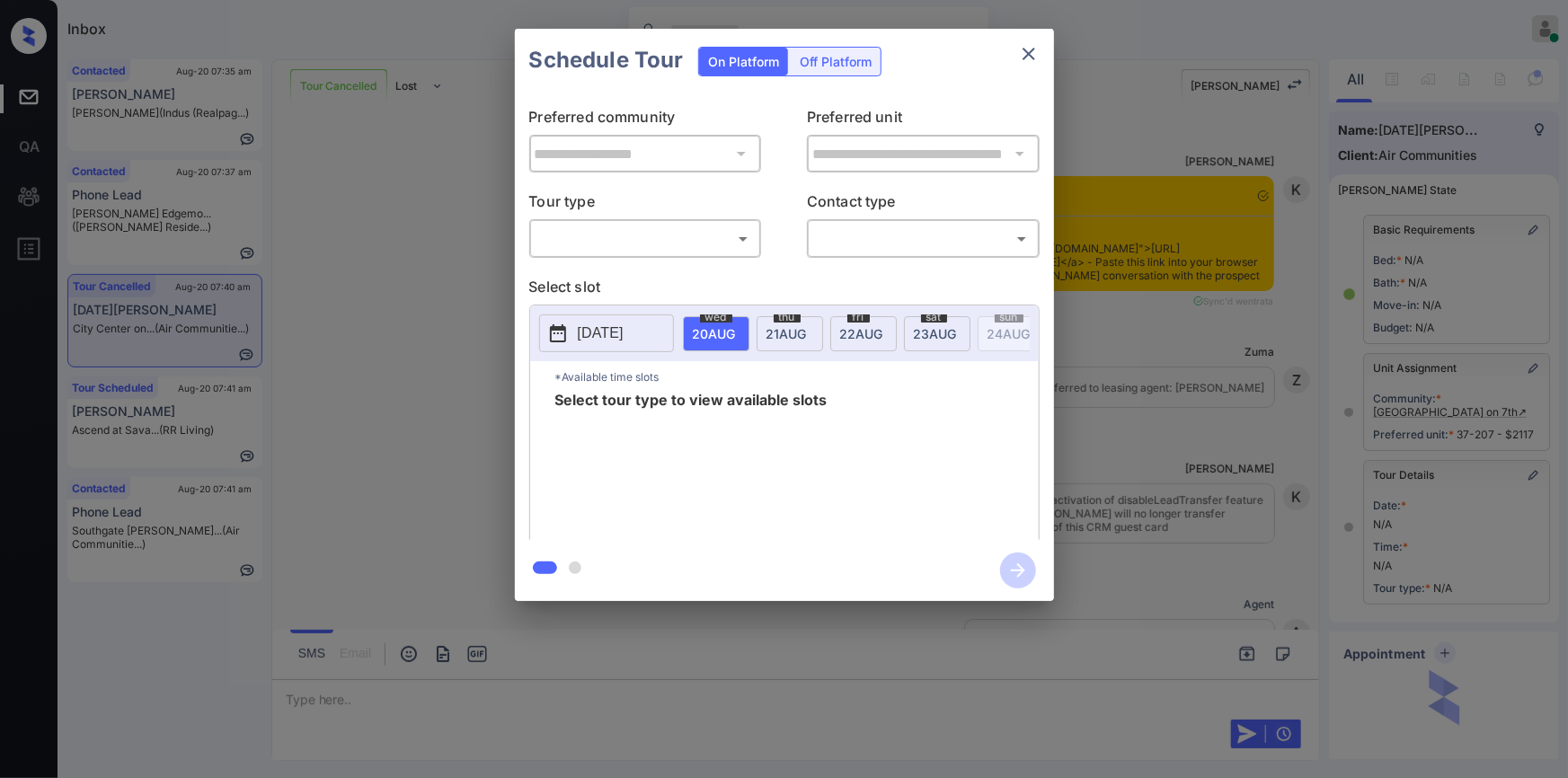
scroll to position [23794, 0]
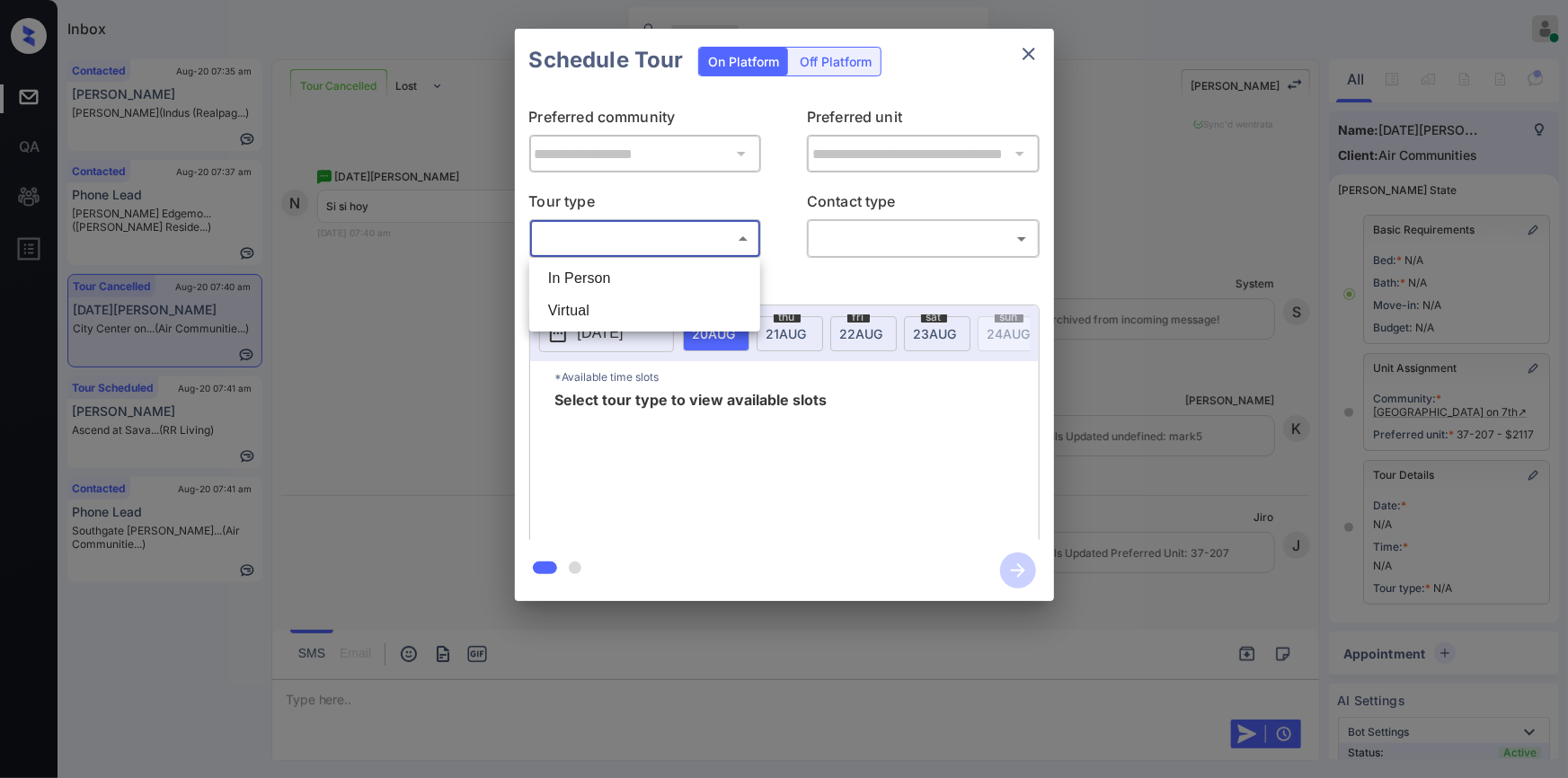
click at [601, 239] on body "Inbox [PERSON_NAME] Online Set yourself offline Set yourself on break Profile S…" at bounding box center [784, 389] width 1568 height 778
drag, startPoint x: 585, startPoint y: 279, endPoint x: 857, endPoint y: 244, distance: 274.2
click at [587, 279] on li "In Person" at bounding box center [644, 279] width 222 height 32
type input "********"
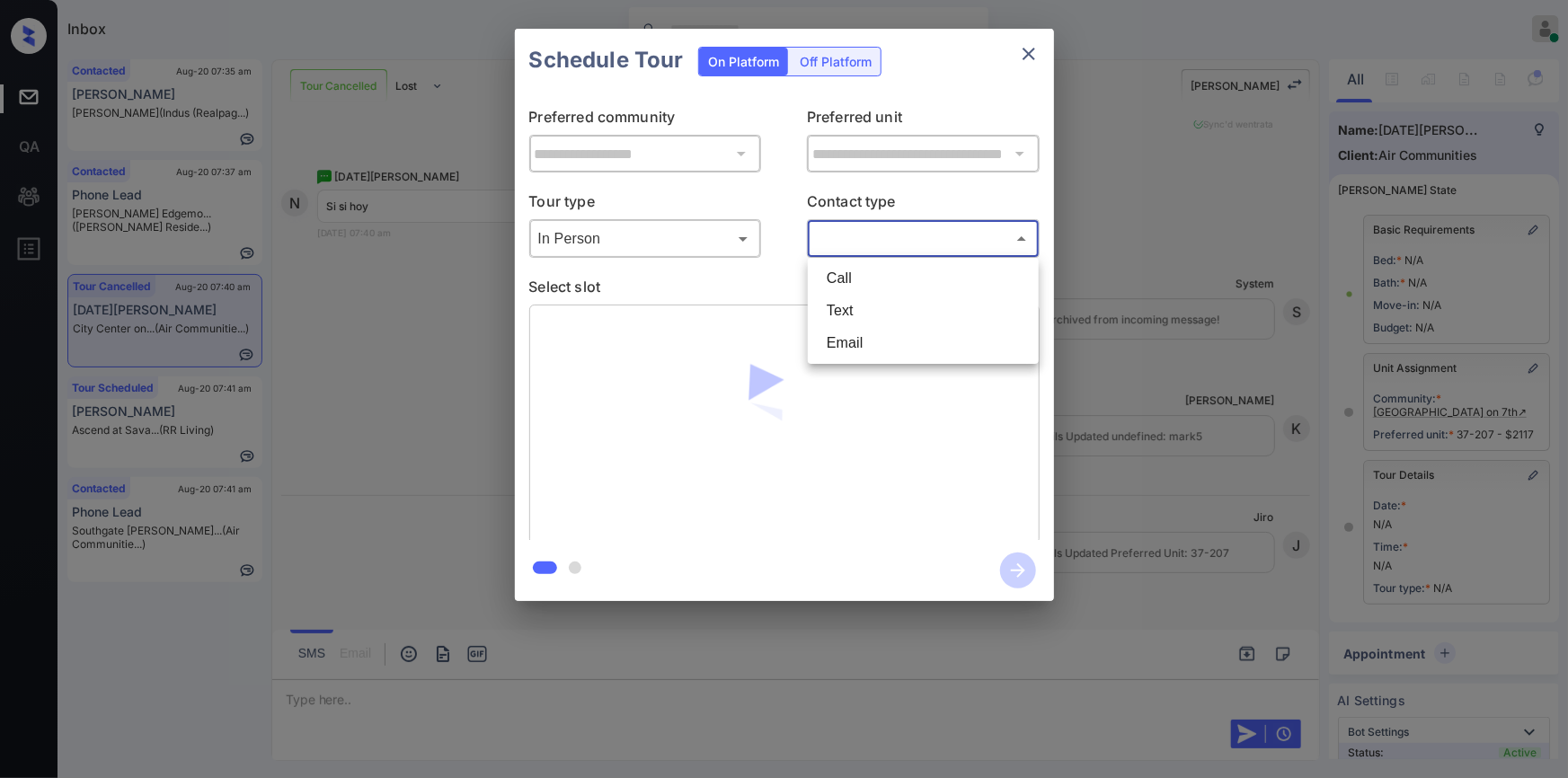
drag, startPoint x: 862, startPoint y: 242, endPoint x: 850, endPoint y: 286, distance: 45.6
click at [862, 243] on body "Inbox [PERSON_NAME] Online Set yourself offline Set yourself on break Profile S…" at bounding box center [784, 389] width 1568 height 778
click at [840, 317] on li "Text" at bounding box center [923, 310] width 222 height 32
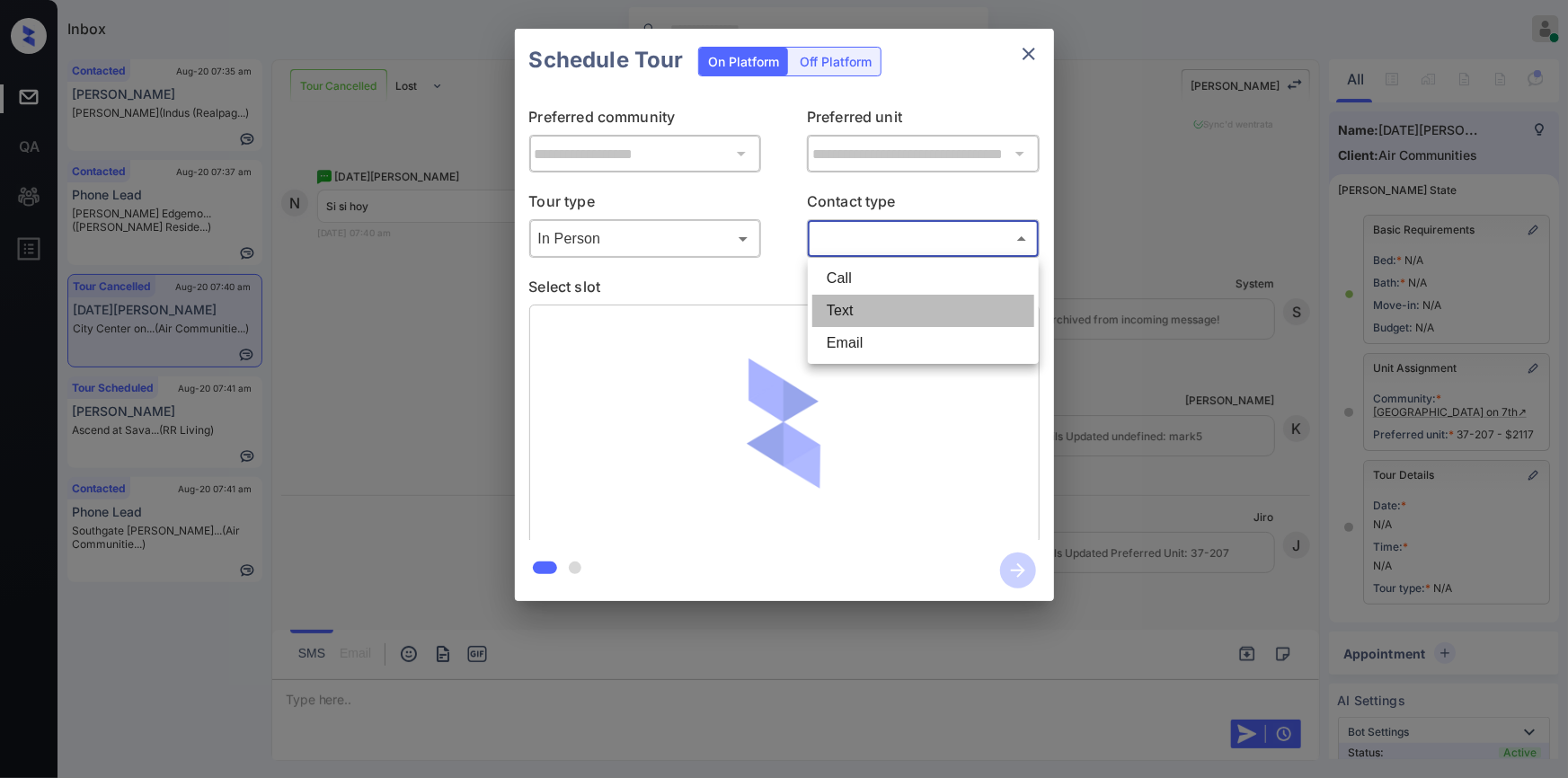
type input "****"
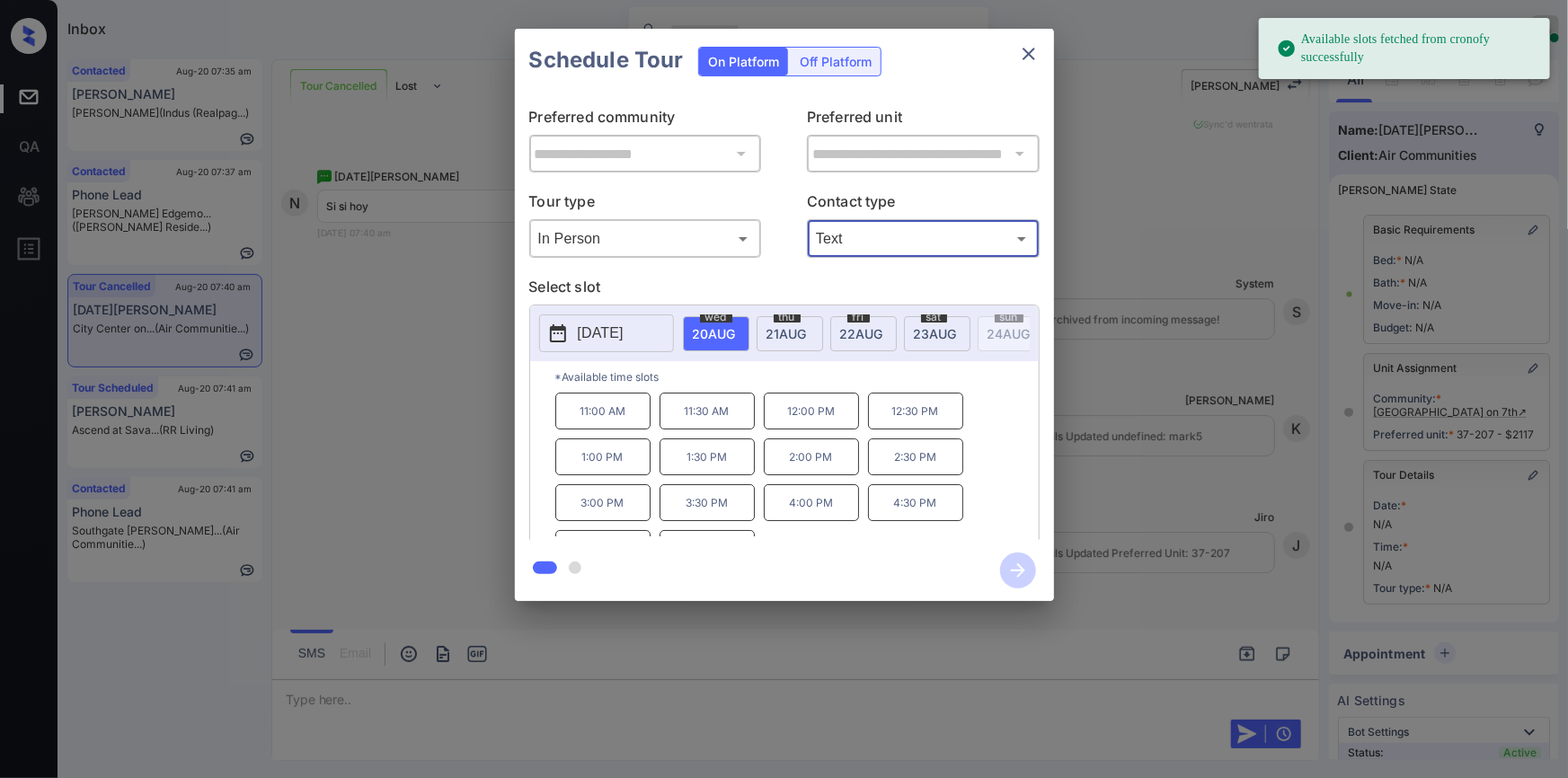
click at [700, 426] on p "11:30 AM" at bounding box center [706, 411] width 96 height 37
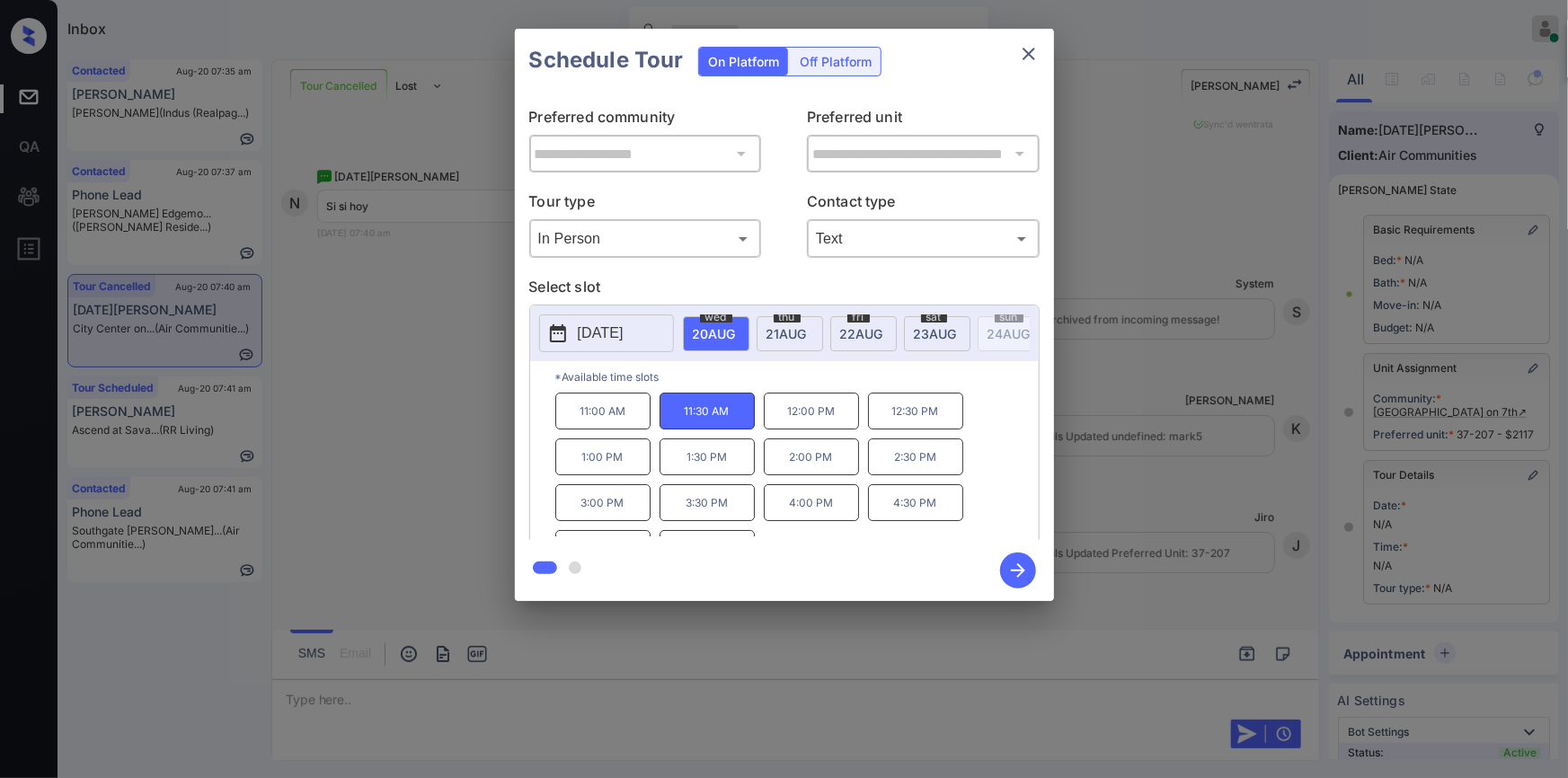
click at [1028, 572] on icon "button" at bounding box center [1017, 570] width 36 height 36
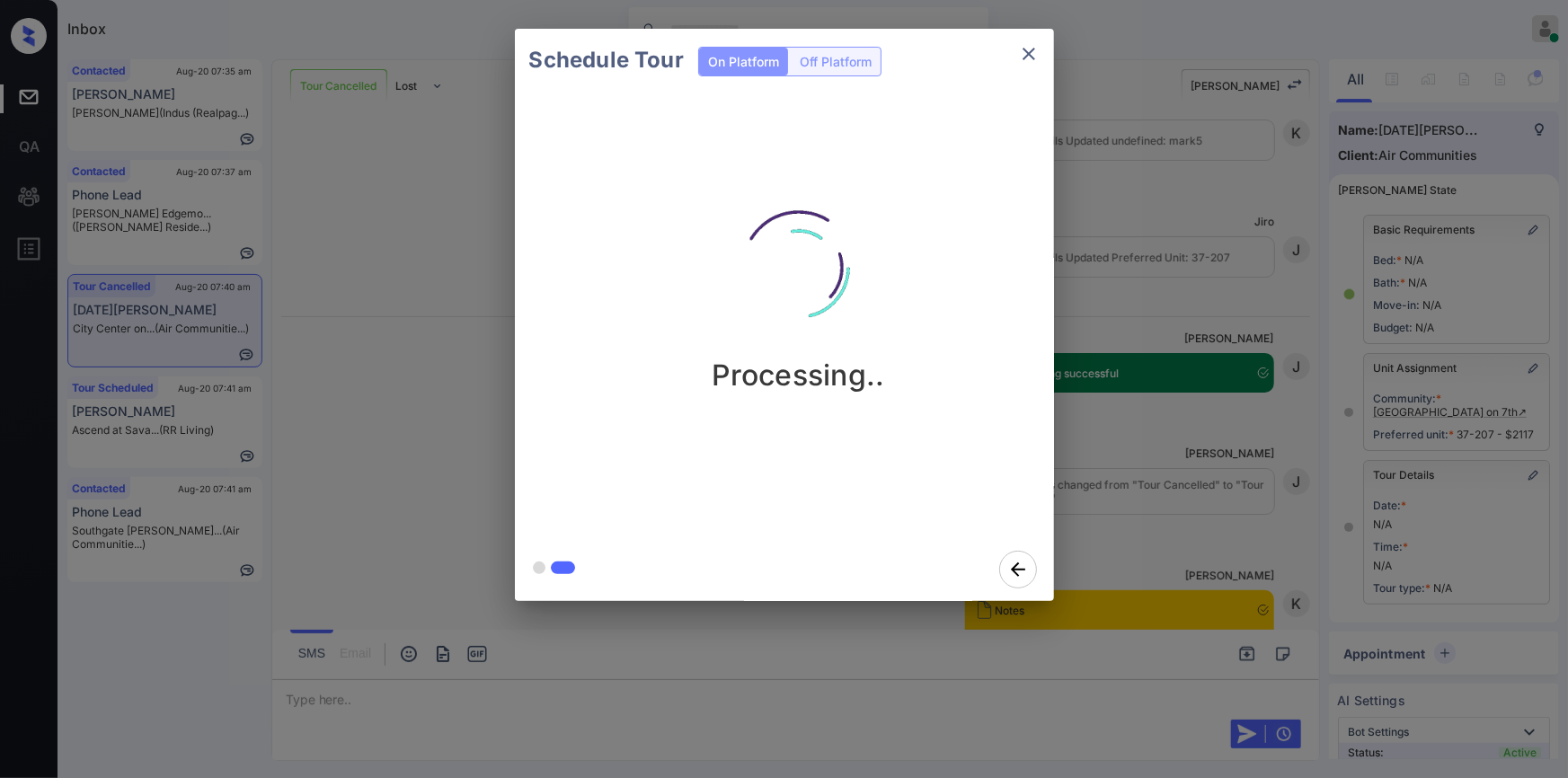
scroll to position [24208, 0]
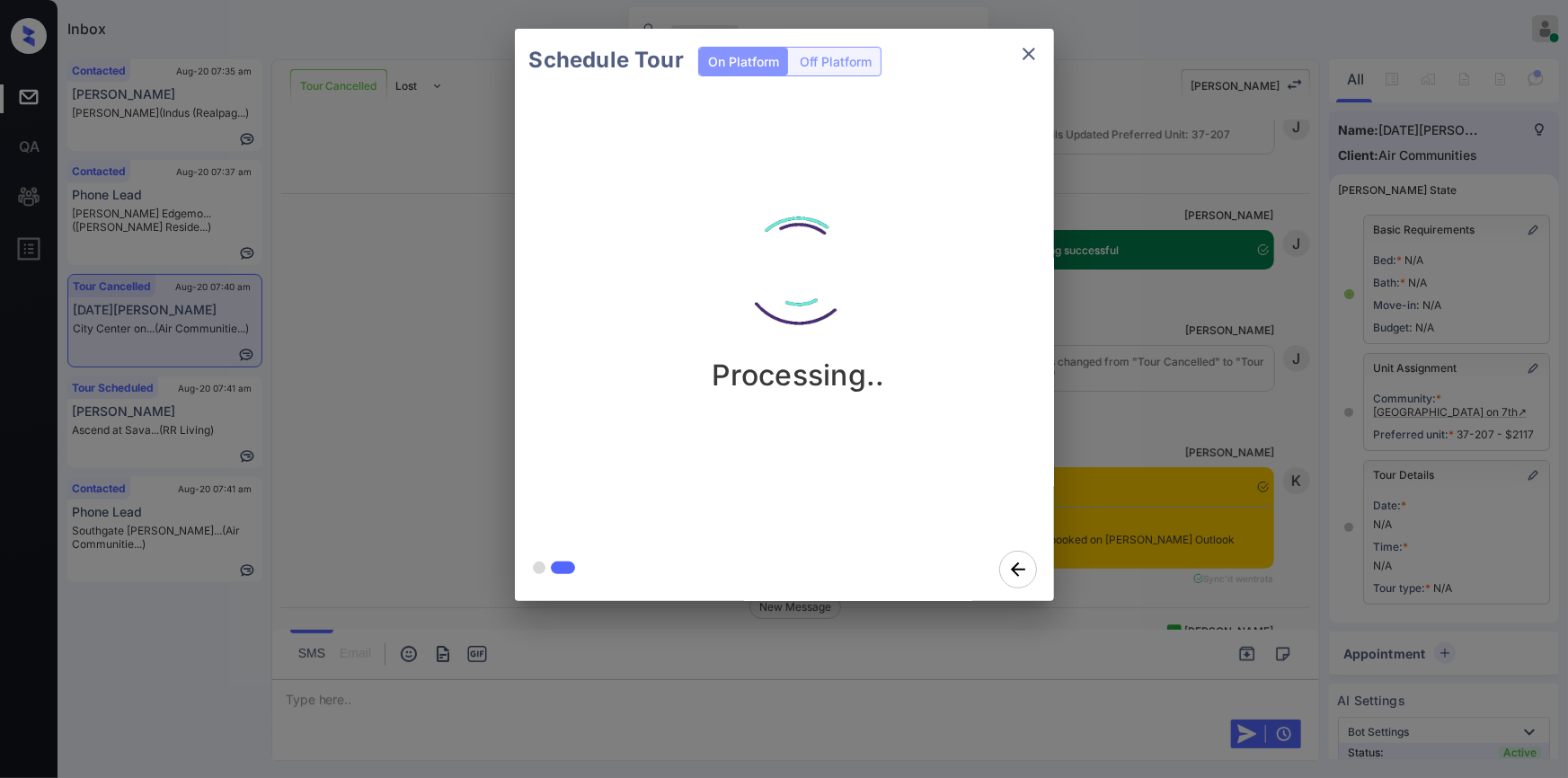
click at [1030, 52] on icon "close" at bounding box center [1029, 54] width 13 height 13
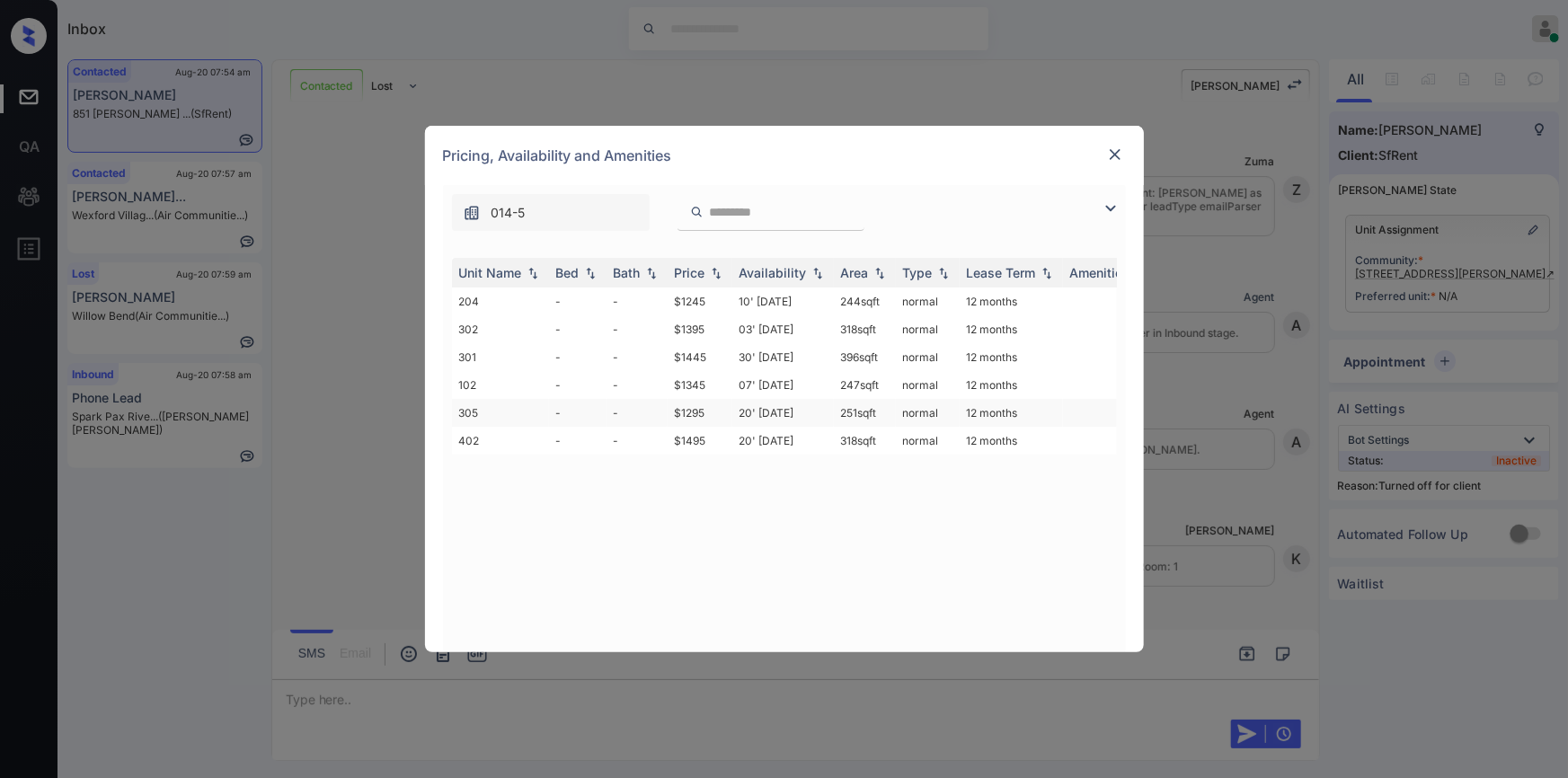
scroll to position [1829, 0]
click at [696, 301] on td "$1245" at bounding box center [700, 302] width 65 height 28
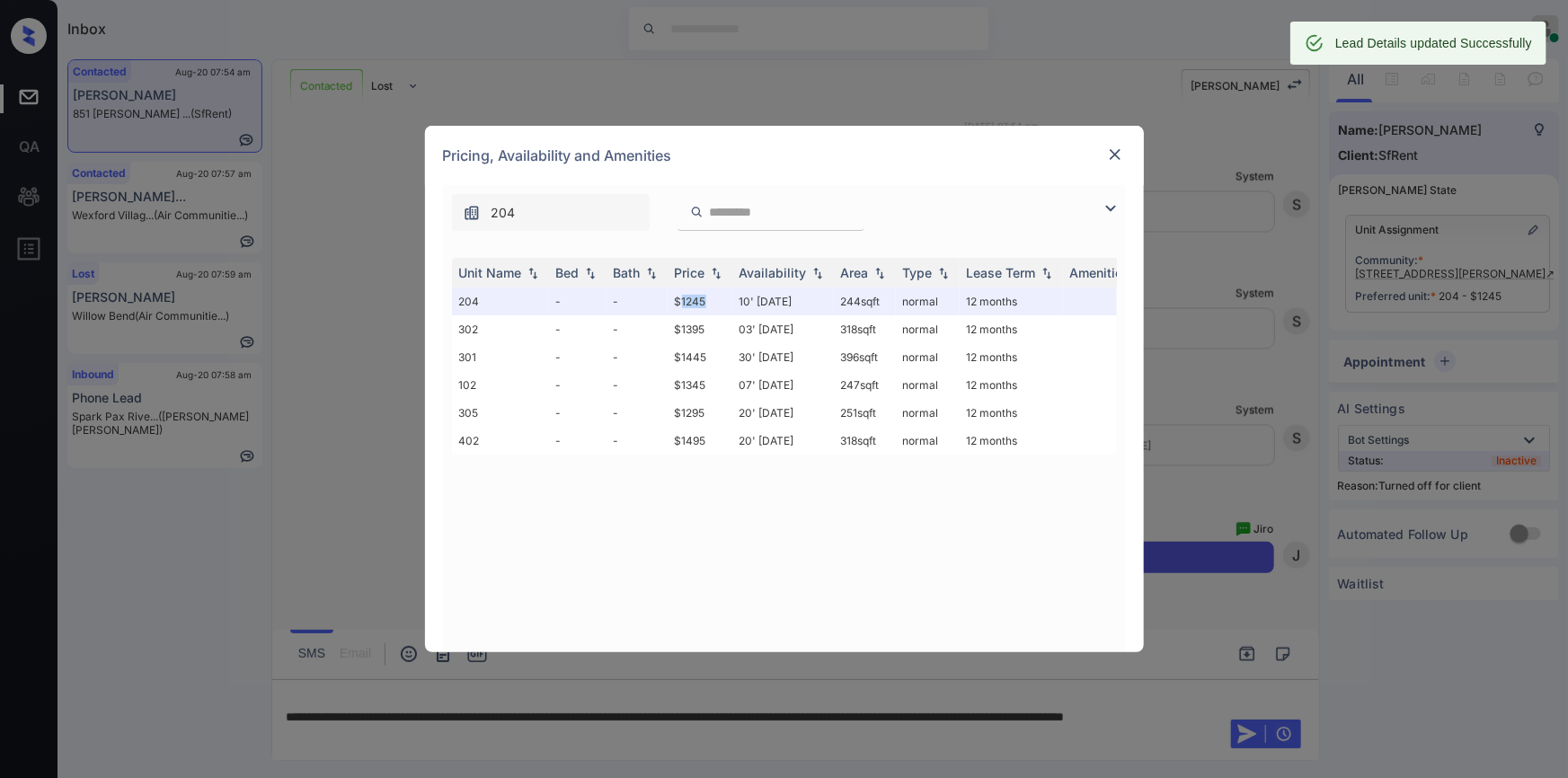
click at [1116, 148] on img at bounding box center [1114, 154] width 18 height 18
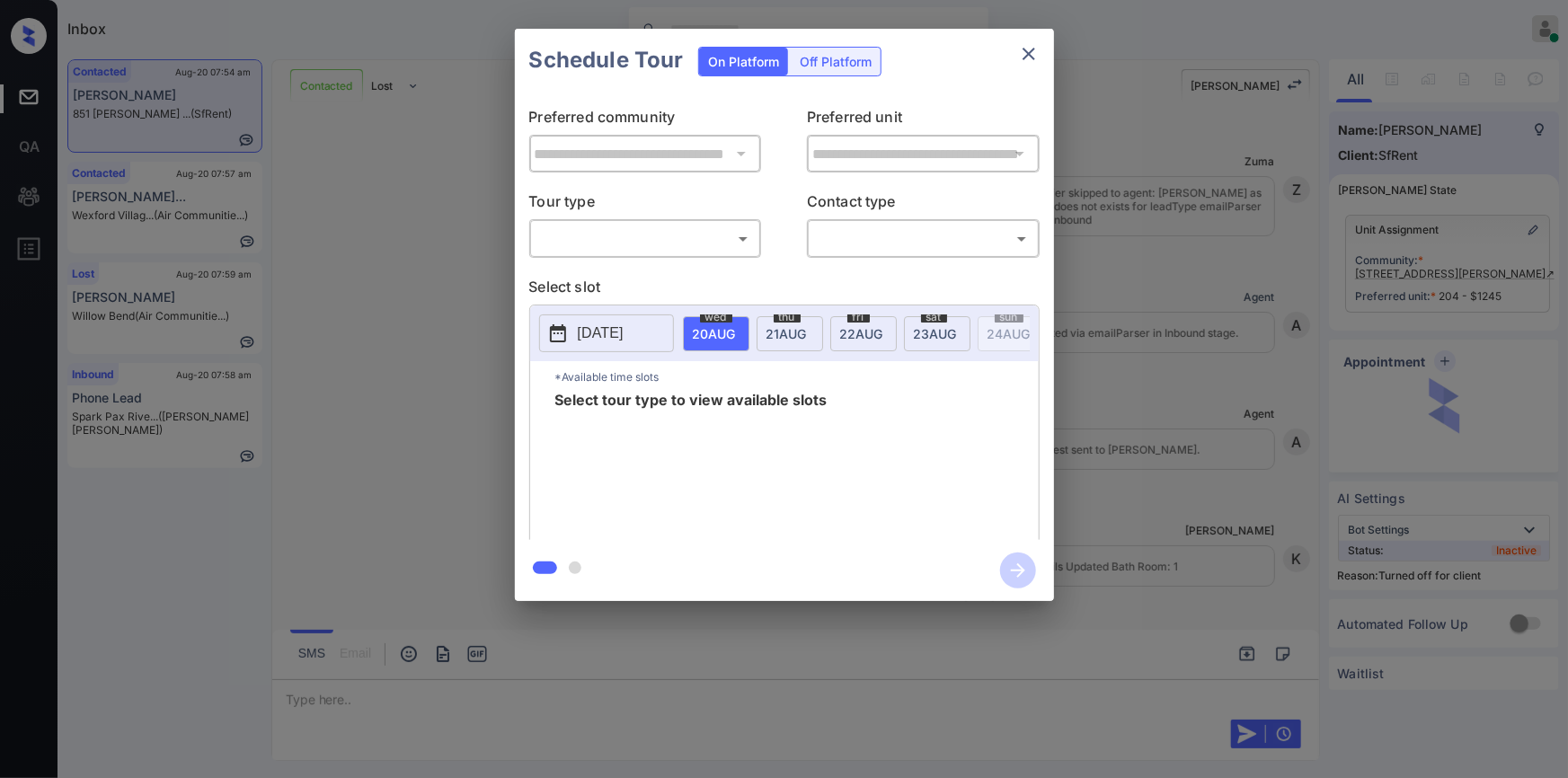
scroll to position [1946, 0]
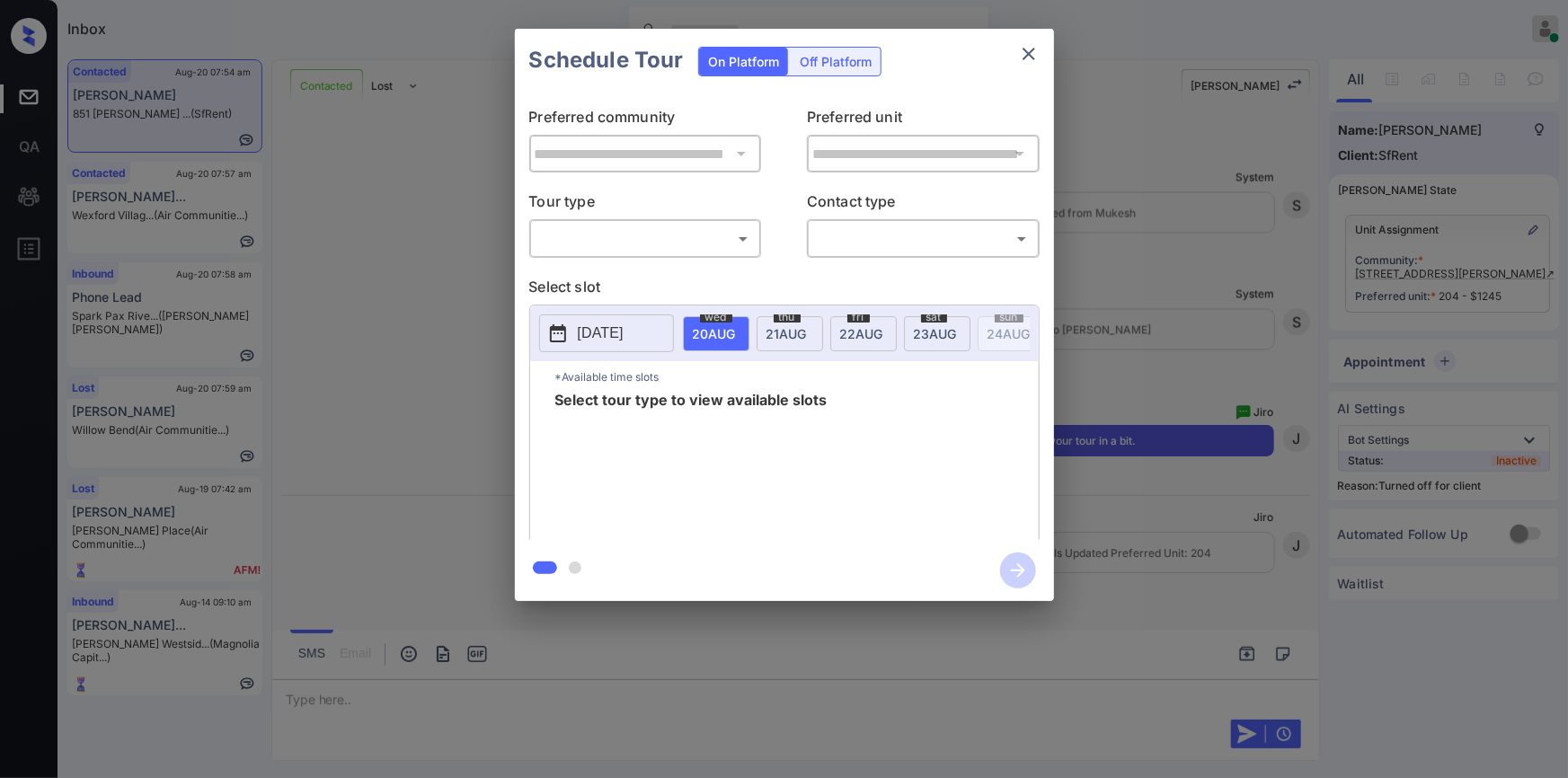
click at [844, 63] on div "Off Platform" at bounding box center [836, 61] width 90 height 28
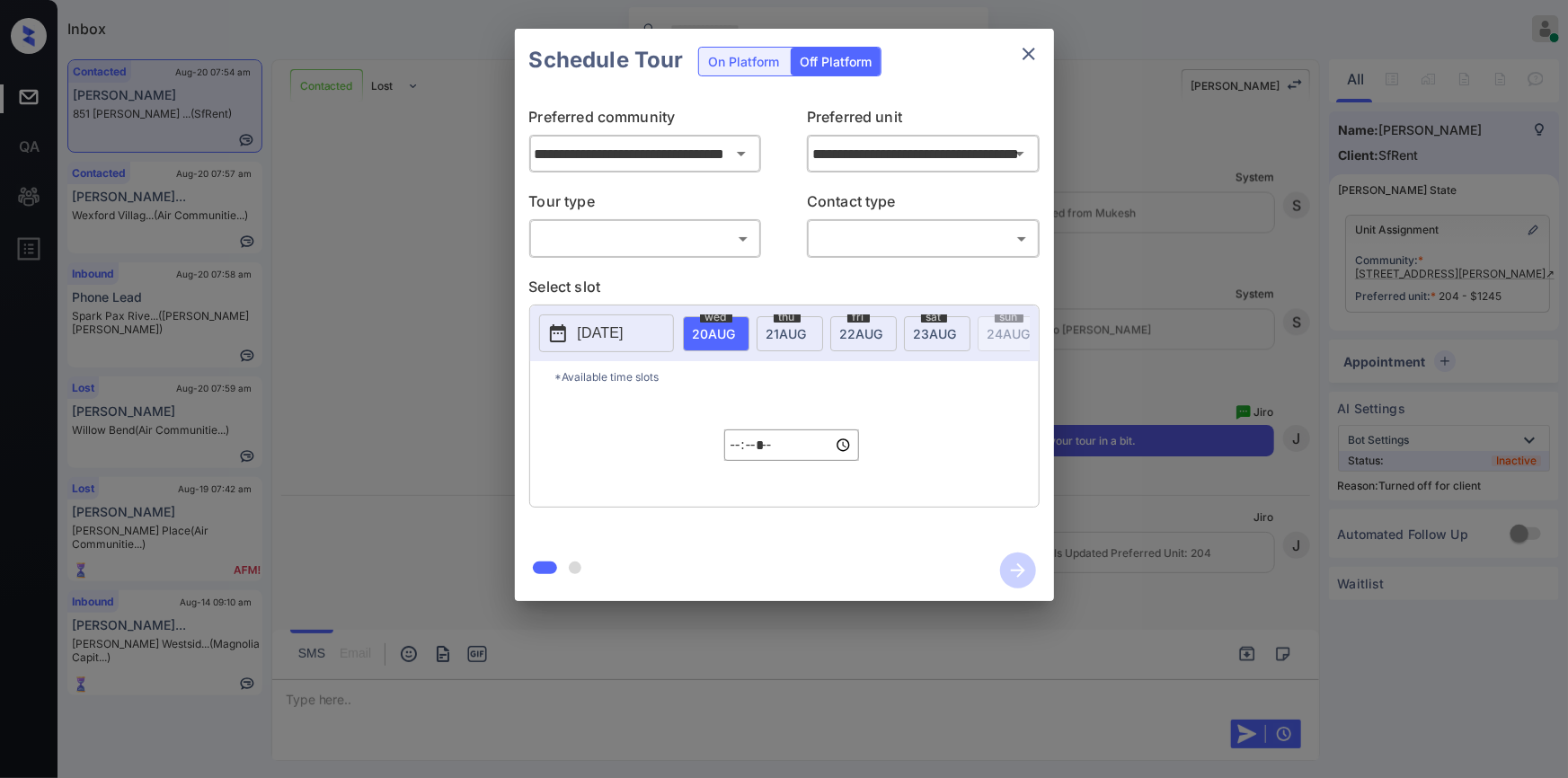
click at [615, 246] on body "Inbox [PERSON_NAME] Online Set yourself offline Set yourself on break Profile S…" at bounding box center [784, 389] width 1568 height 778
drag, startPoint x: 594, startPoint y: 275, endPoint x: 849, endPoint y: 255, distance: 255.8
click at [598, 276] on li "In Person" at bounding box center [644, 279] width 222 height 32
type input "********"
click at [874, 246] on body "Inbox Jiro Alonzo Online Set yourself offline Set yourself on break Profile Swi…" at bounding box center [784, 389] width 1568 height 778
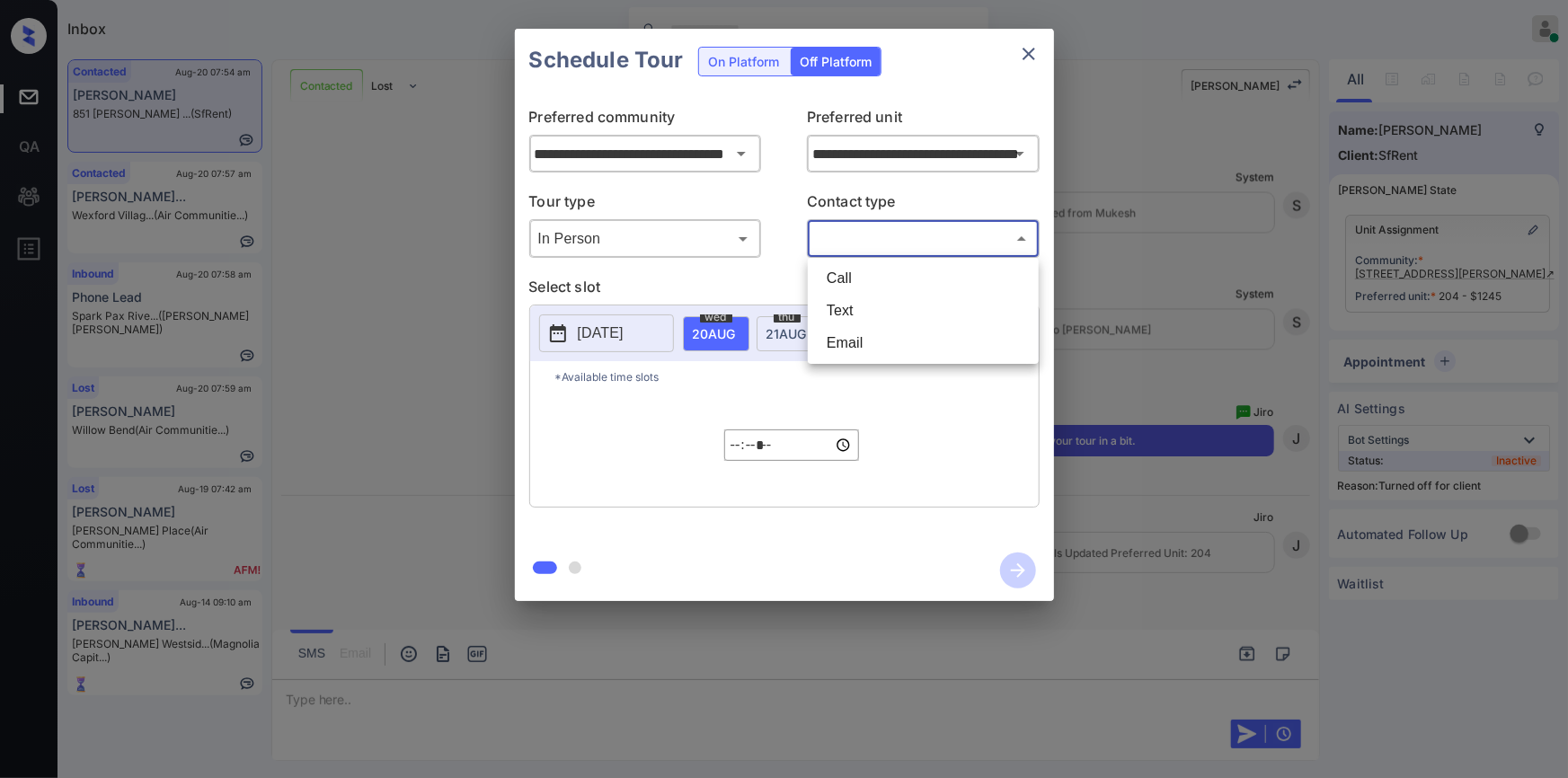
click at [849, 311] on li "Text" at bounding box center [923, 310] width 222 height 32
type input "****"
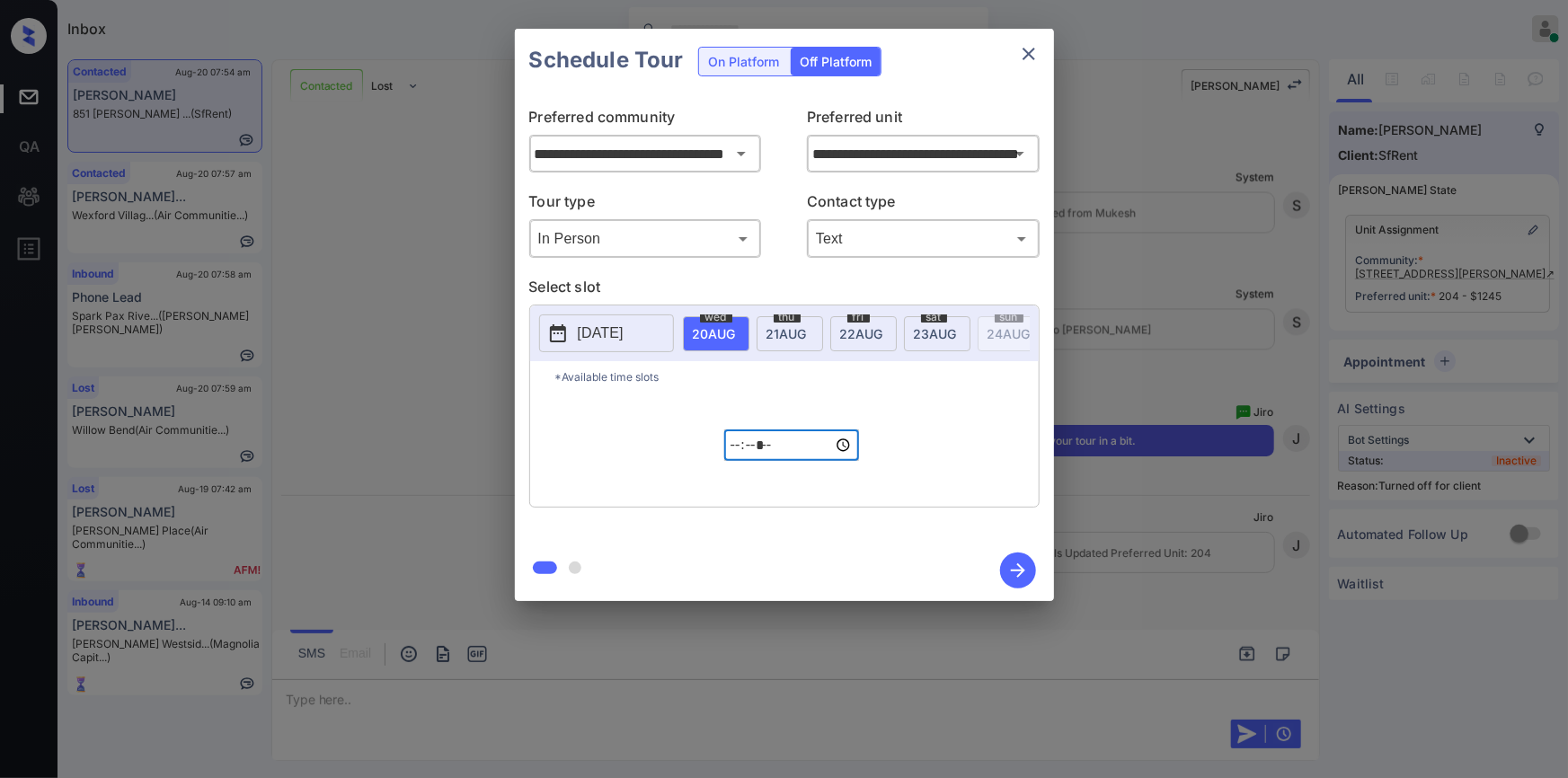
click at [733, 455] on input "*****" at bounding box center [791, 446] width 135 height 32
type input "*****"
click at [624, 322] on p "2025-08-19" at bounding box center [600, 332] width 45 height 21
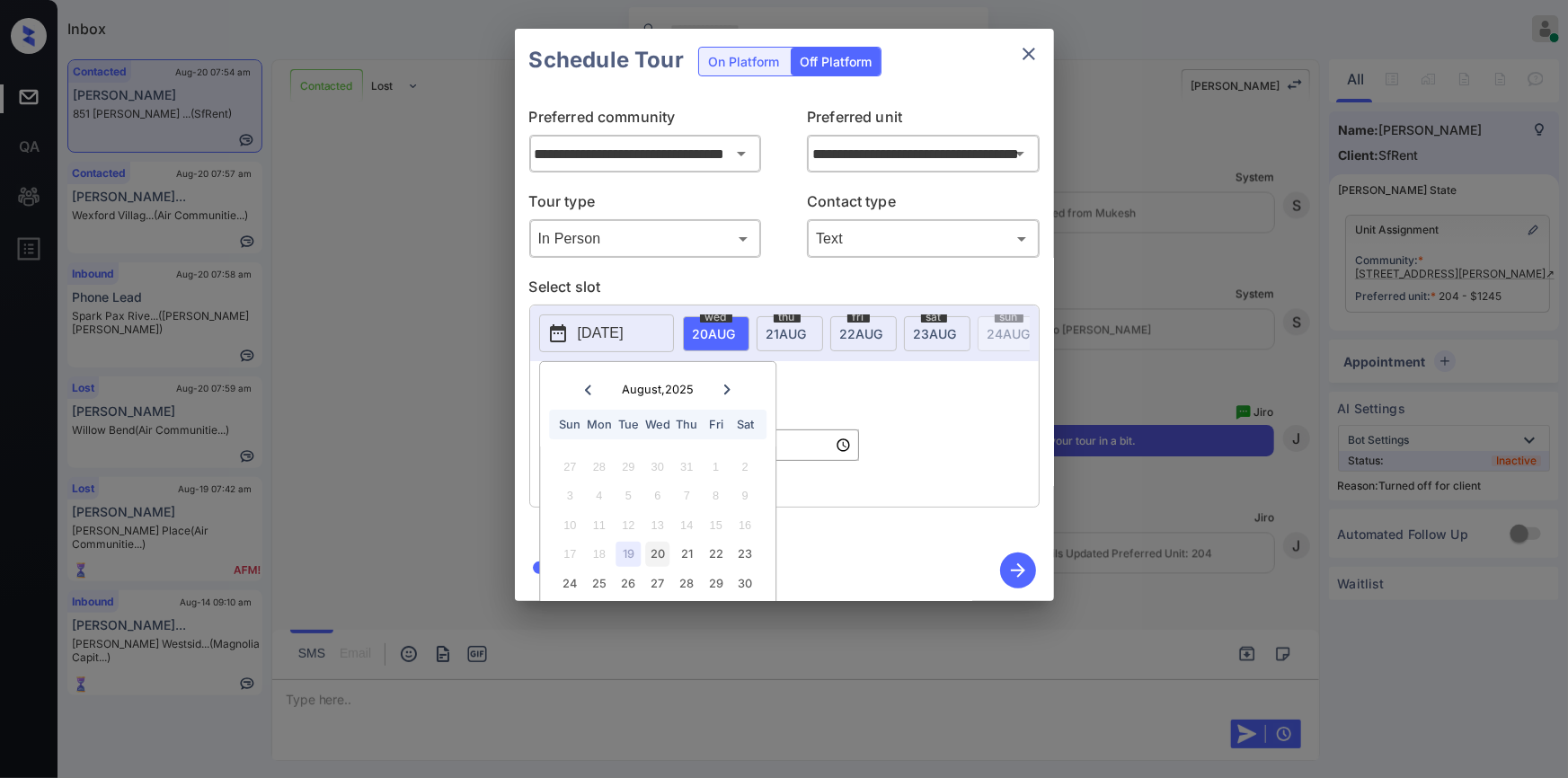
click at [655, 557] on div "20" at bounding box center [657, 554] width 24 height 24
click at [864, 406] on div "*Available time slots ***** ​" at bounding box center [784, 434] width 509 height 146
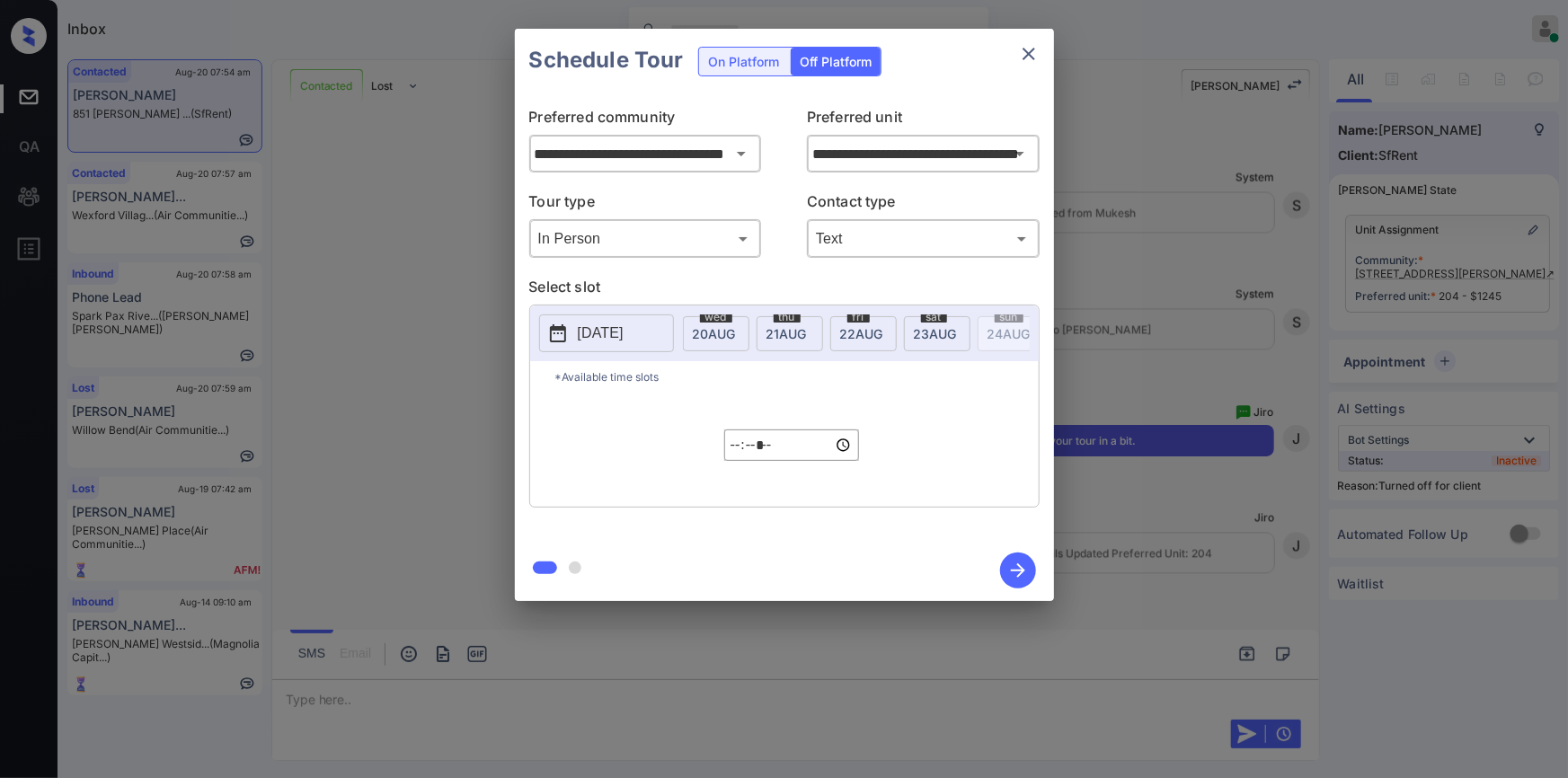
click at [1027, 567] on icon "button" at bounding box center [1017, 570] width 36 height 36
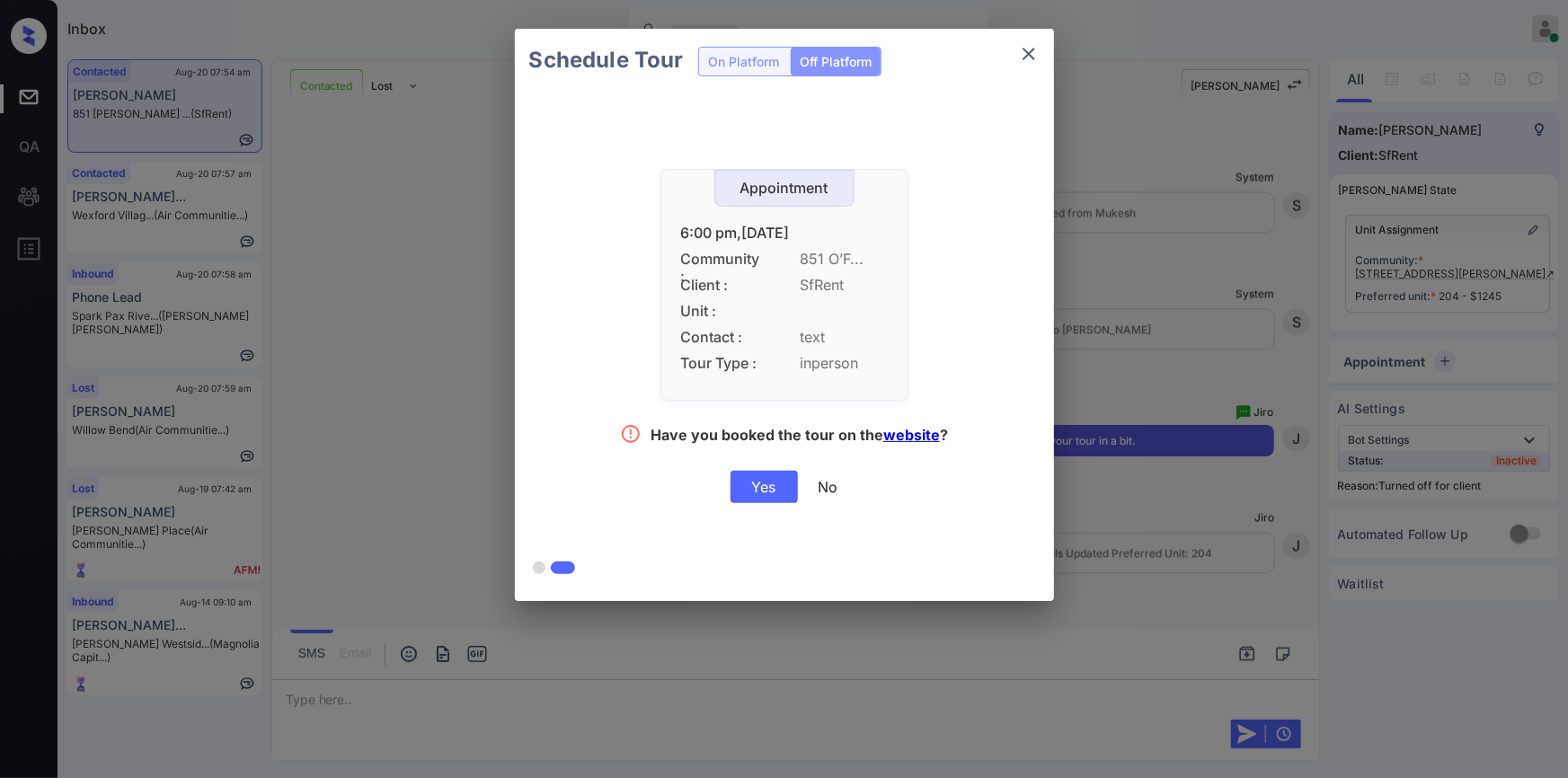
click at [763, 486] on div "Yes" at bounding box center [764, 486] width 68 height 32
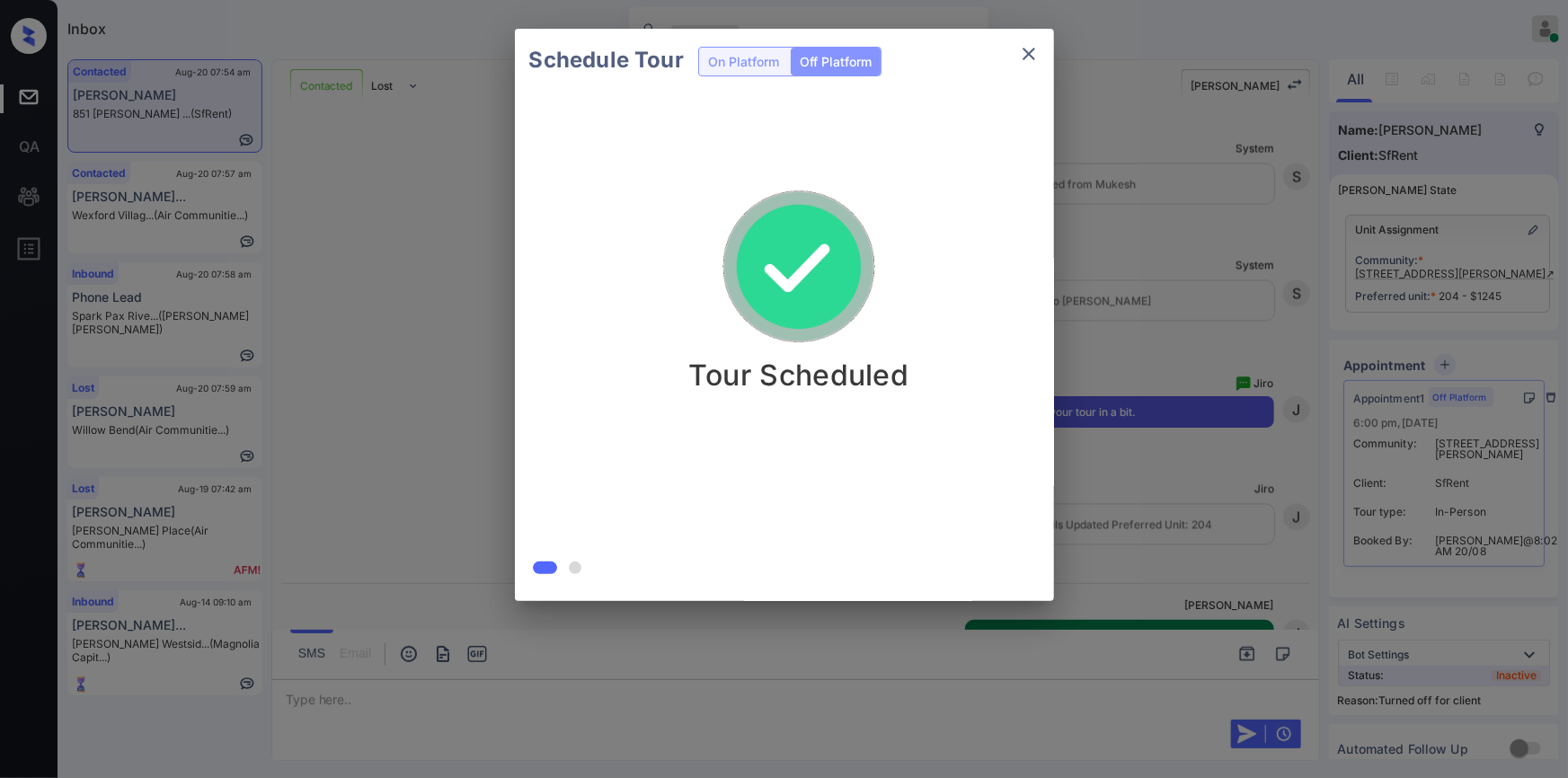
click at [1018, 46] on icon "close" at bounding box center [1029, 53] width 21 height 21
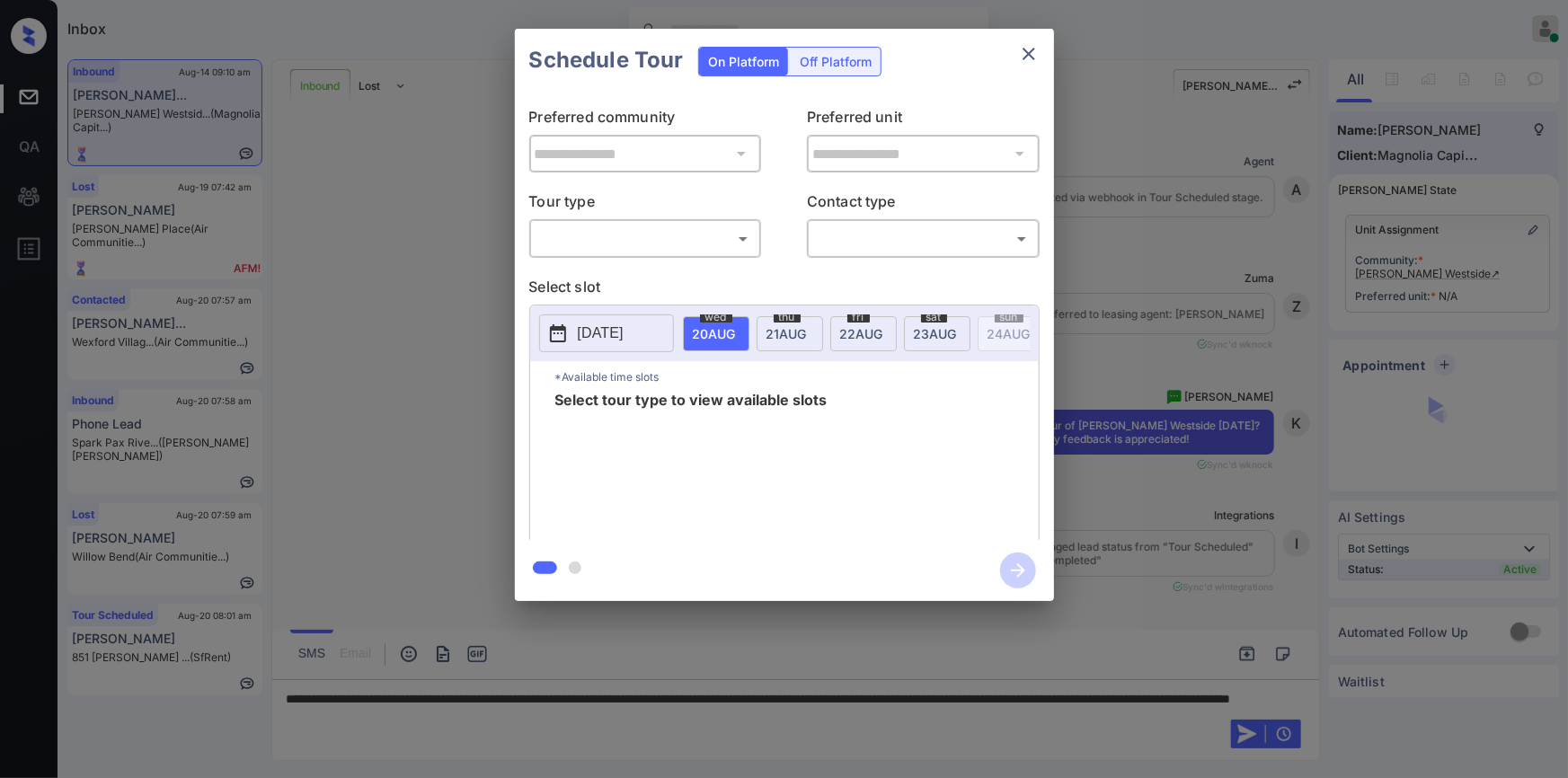
scroll to position [0, 8]
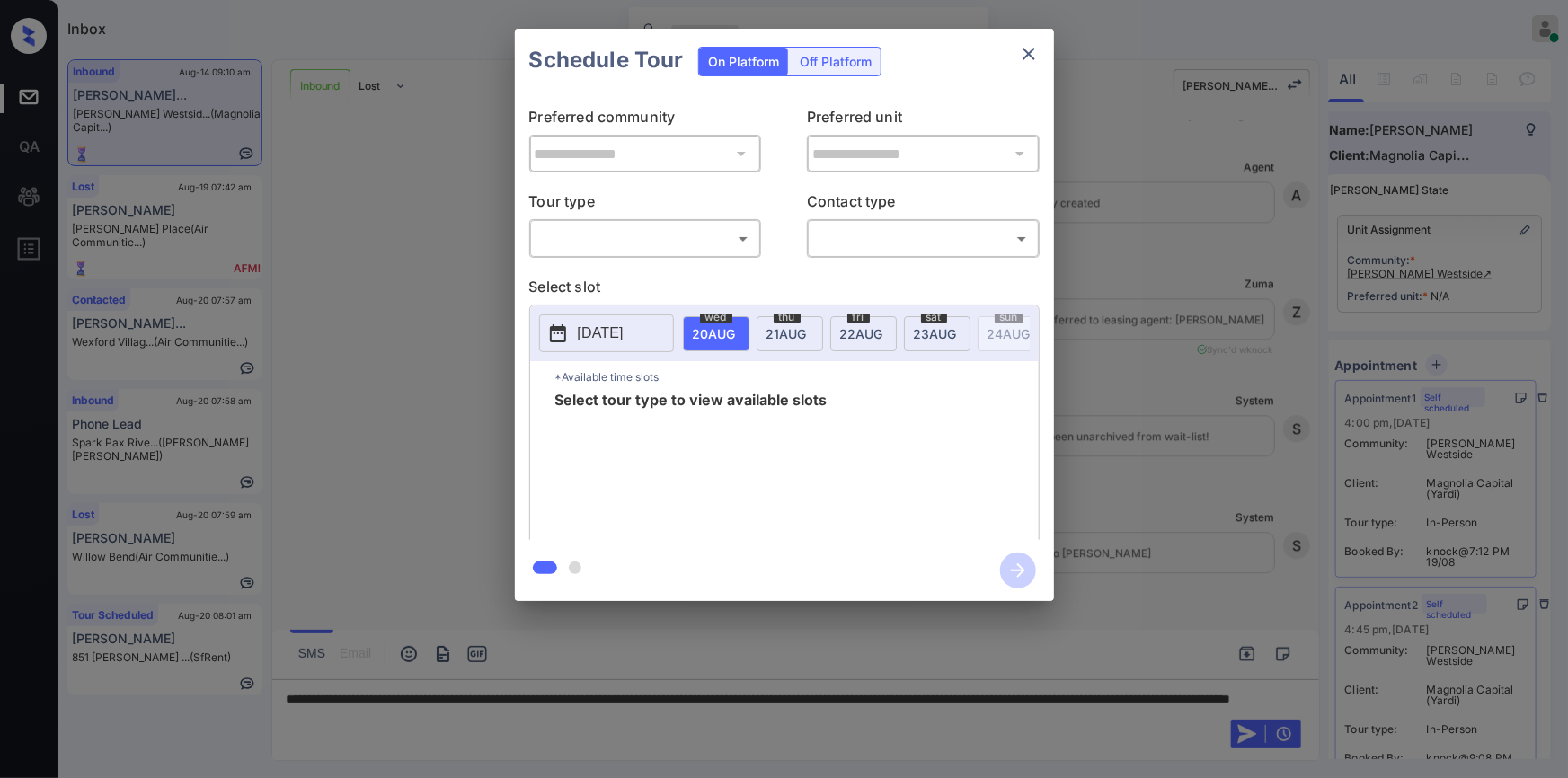
click at [591, 248] on body "Inbox [PERSON_NAME] Online Set yourself offline Set yourself on break Profile S…" at bounding box center [784, 389] width 1568 height 778
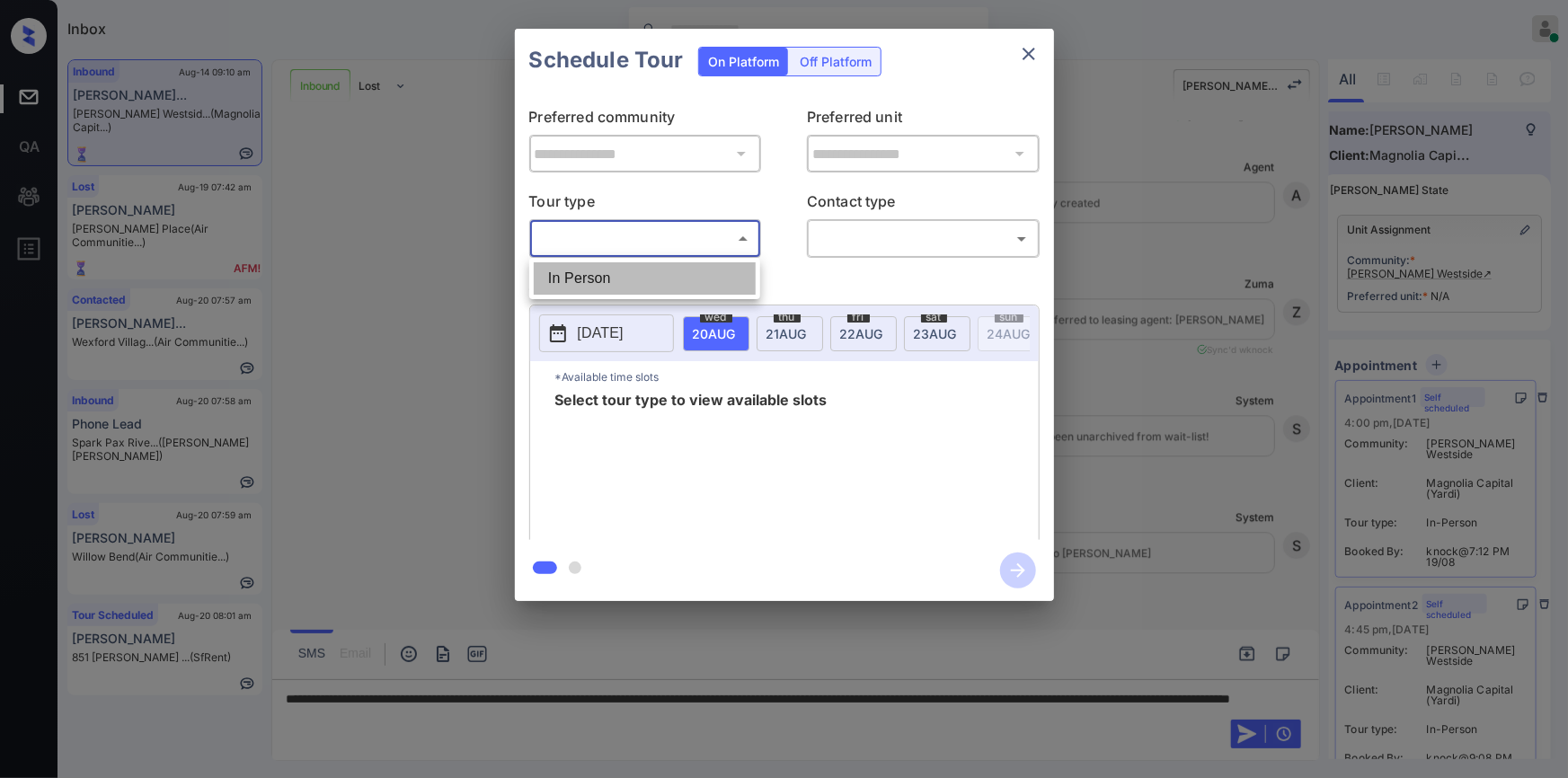
click at [577, 287] on li "In Person" at bounding box center [644, 279] width 222 height 32
type input "********"
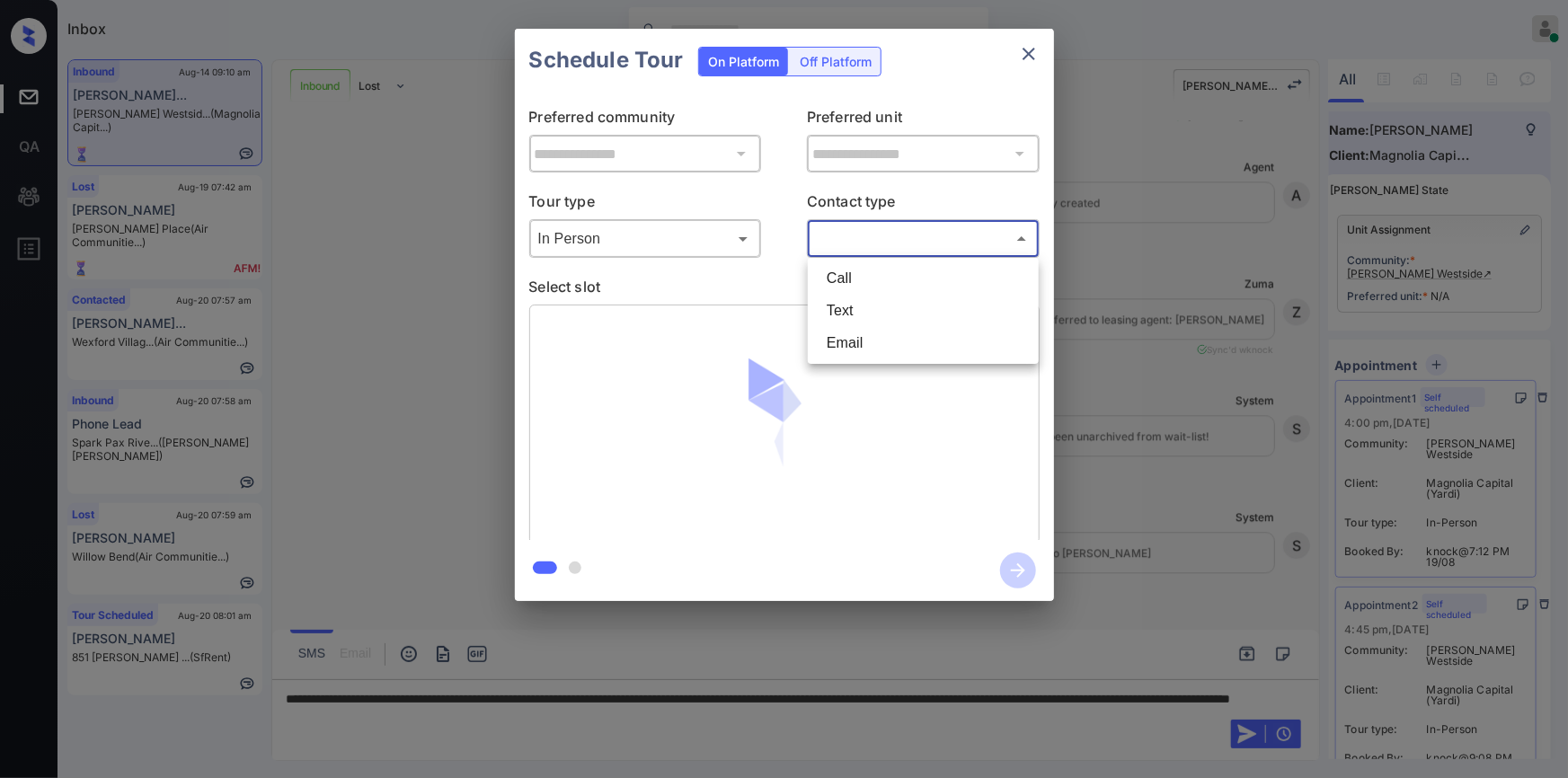
click at [920, 242] on body "Inbox [PERSON_NAME] Online Set yourself offline Set yourself on break Profile S…" at bounding box center [784, 389] width 1568 height 778
click at [878, 316] on li "Text" at bounding box center [923, 310] width 222 height 32
type input "****"
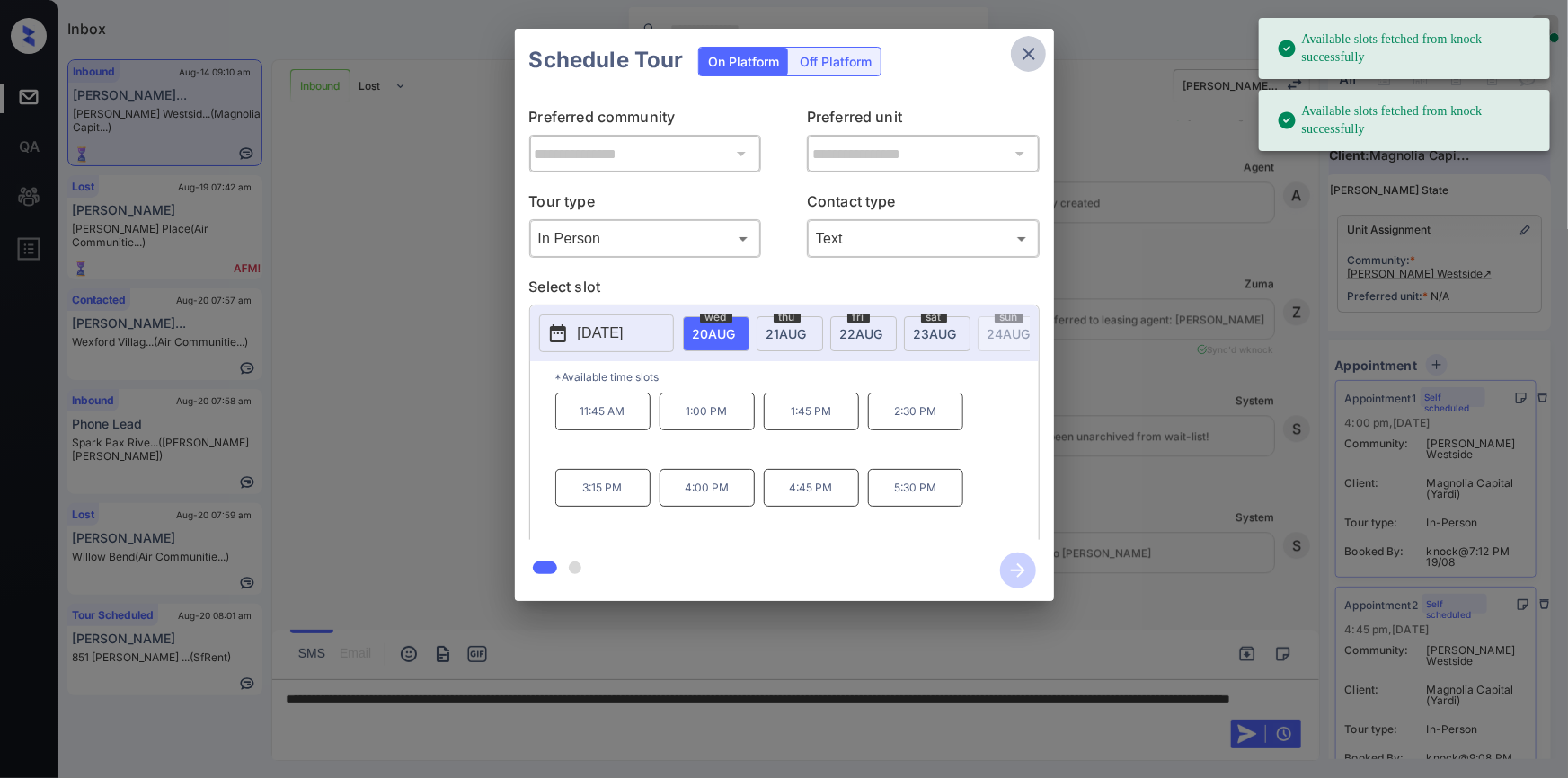
click at [1033, 57] on icon "close" at bounding box center [1029, 53] width 21 height 21
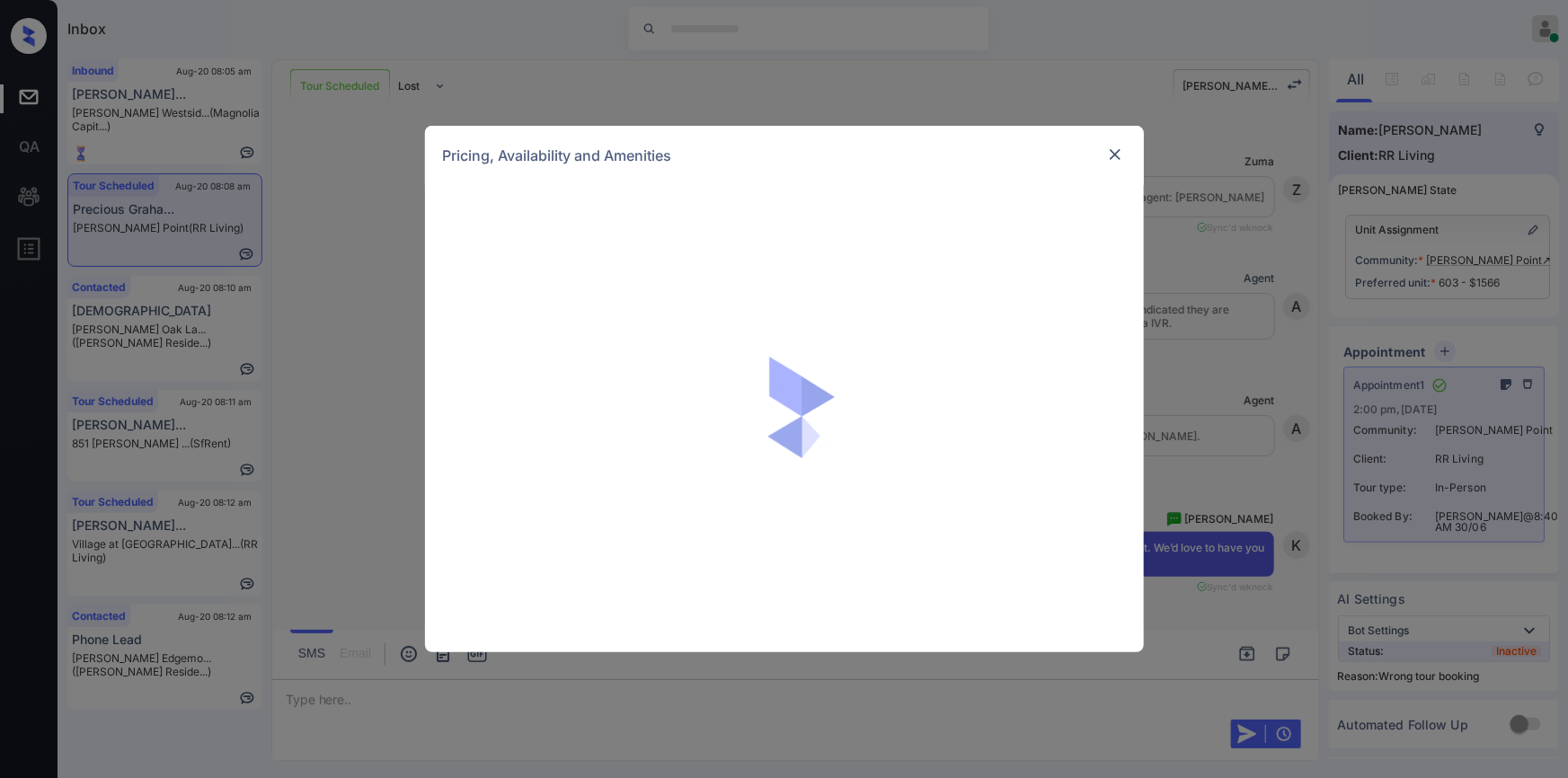
scroll to position [24872, 0]
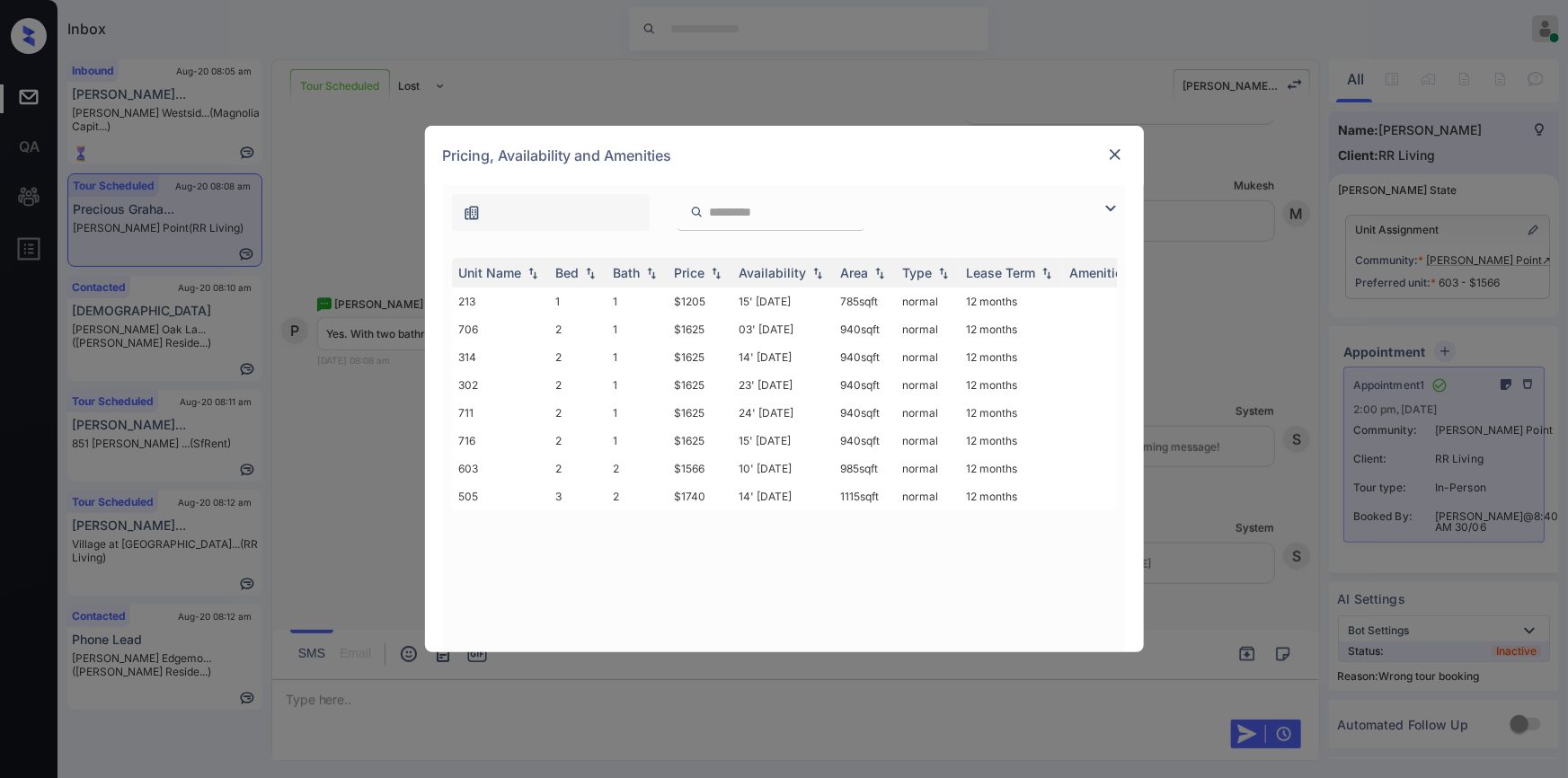
click at [1115, 155] on img at bounding box center [1114, 154] width 18 height 18
